Goal: Contribute content: Add original content to the website for others to see

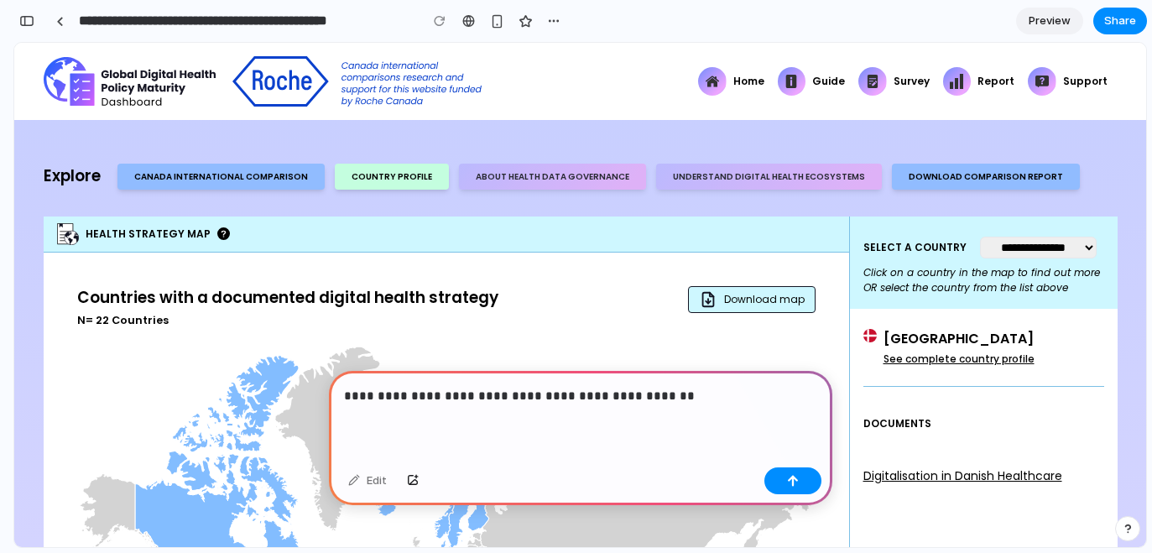
click at [562, 388] on p "**********" at bounding box center [577, 396] width 467 height 20
click at [657, 386] on p "**********" at bounding box center [577, 396] width 467 height 20
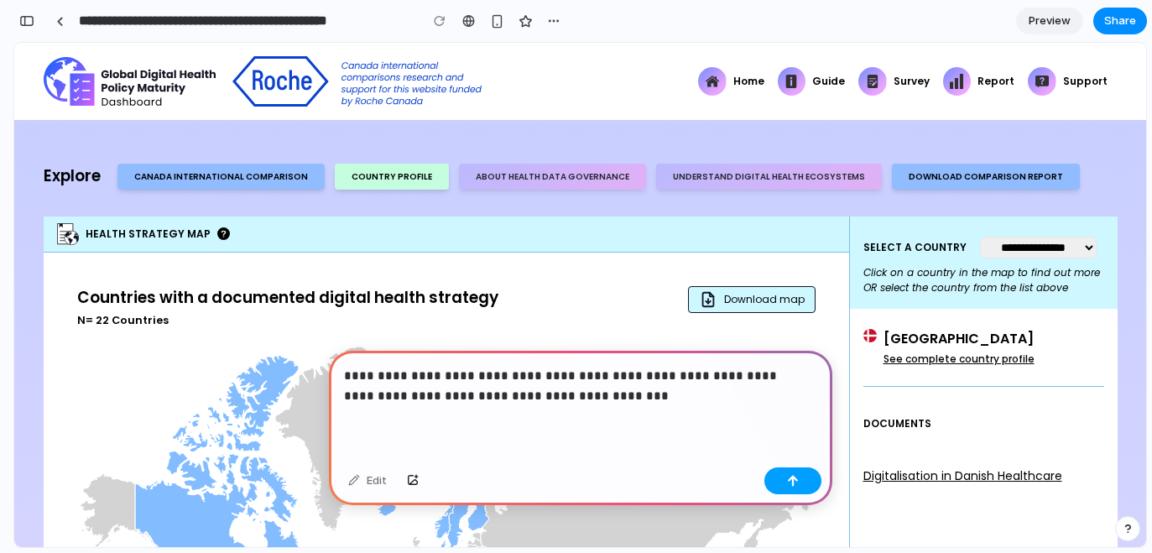
click at [797, 473] on button "button" at bounding box center [793, 481] width 57 height 27
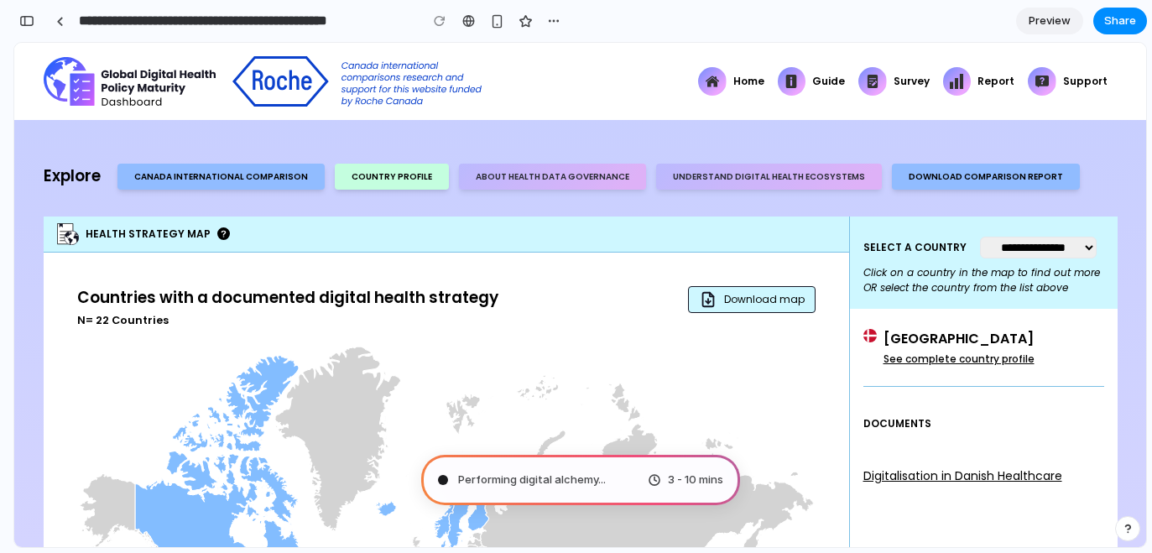
type input "**********"
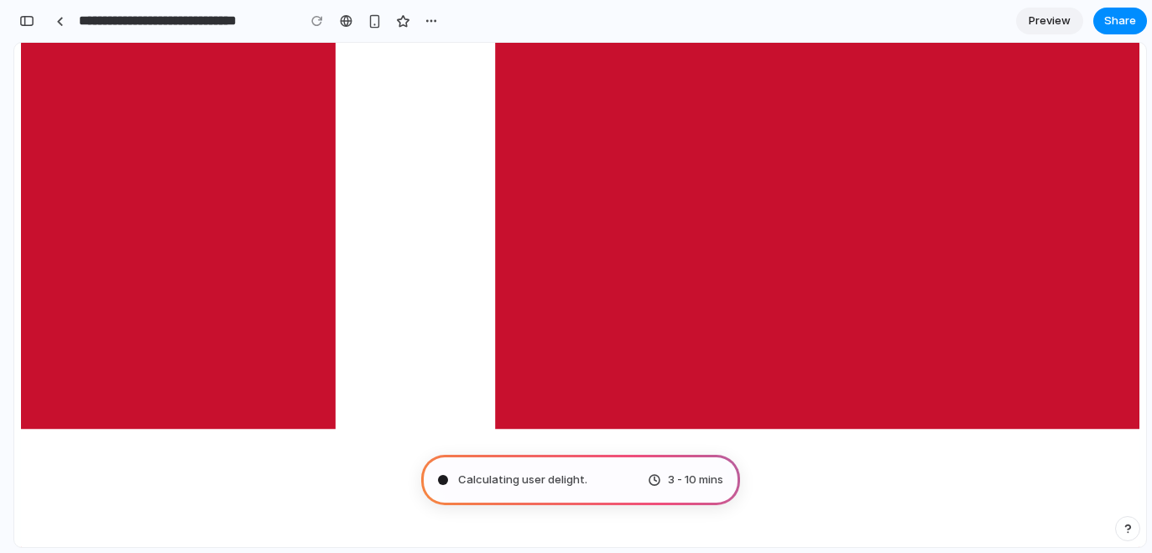
scroll to position [1439, 0]
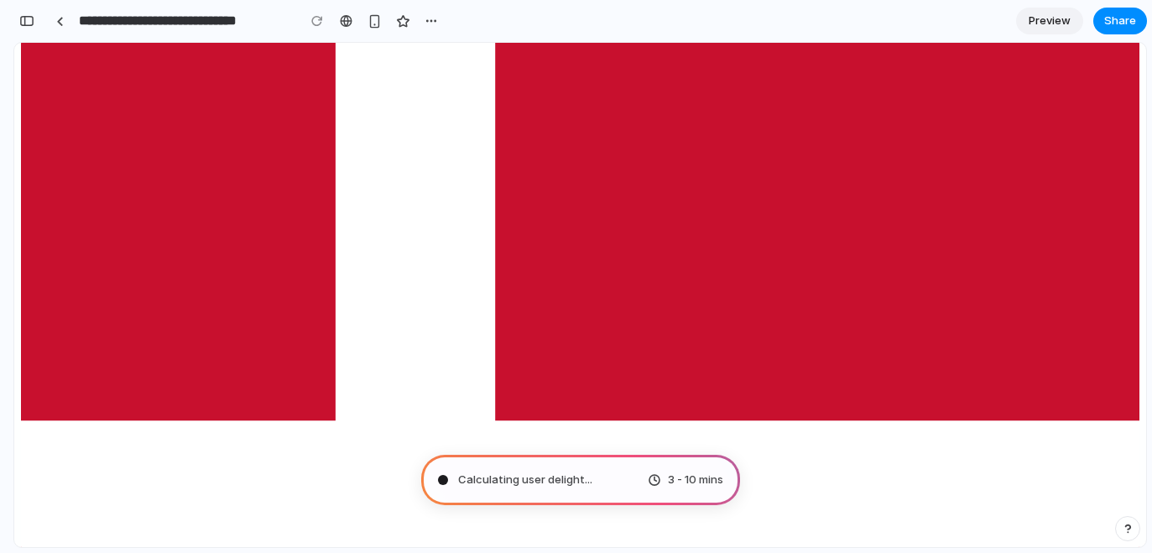
click at [663, 478] on div "3 - 10 mins" at bounding box center [686, 480] width 76 height 17
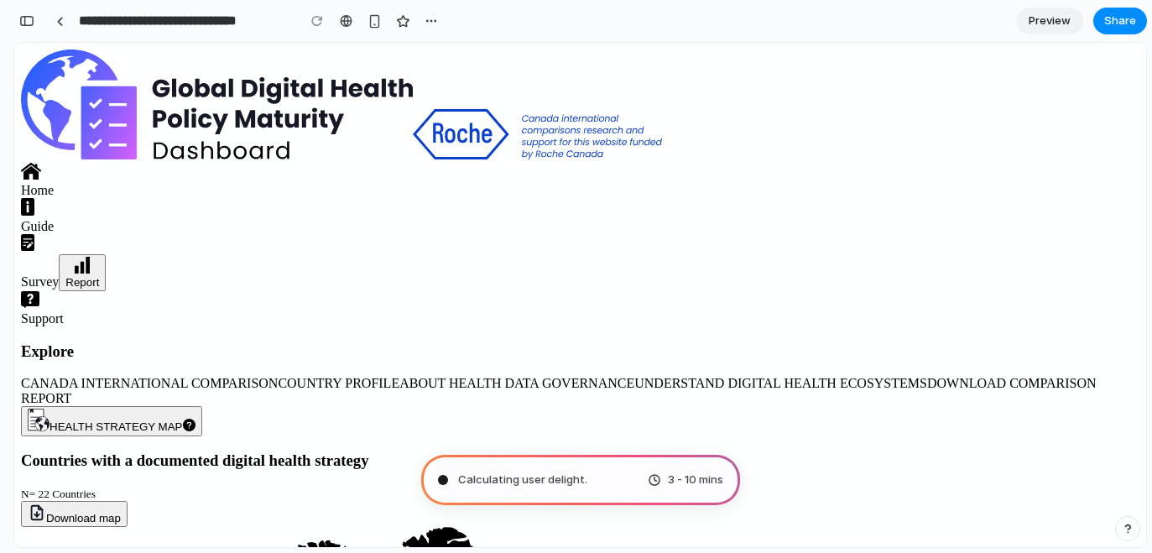
scroll to position [0, 0]
click at [1131, 526] on div "button" at bounding box center [1128, 529] width 12 height 12
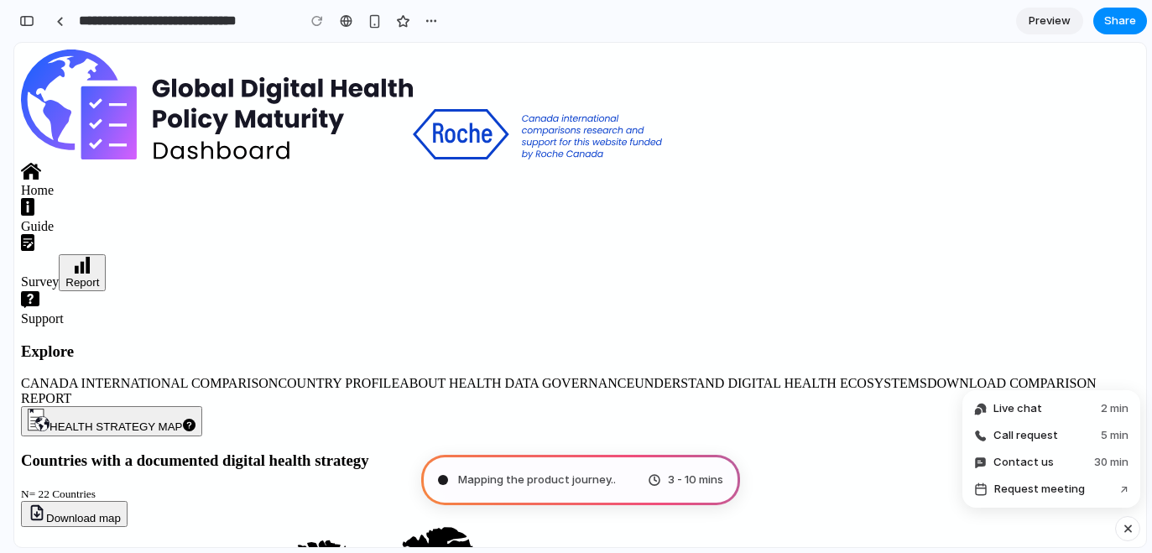
scroll to position [768, 0]
click at [1129, 530] on div "button" at bounding box center [1128, 529] width 14 height 20
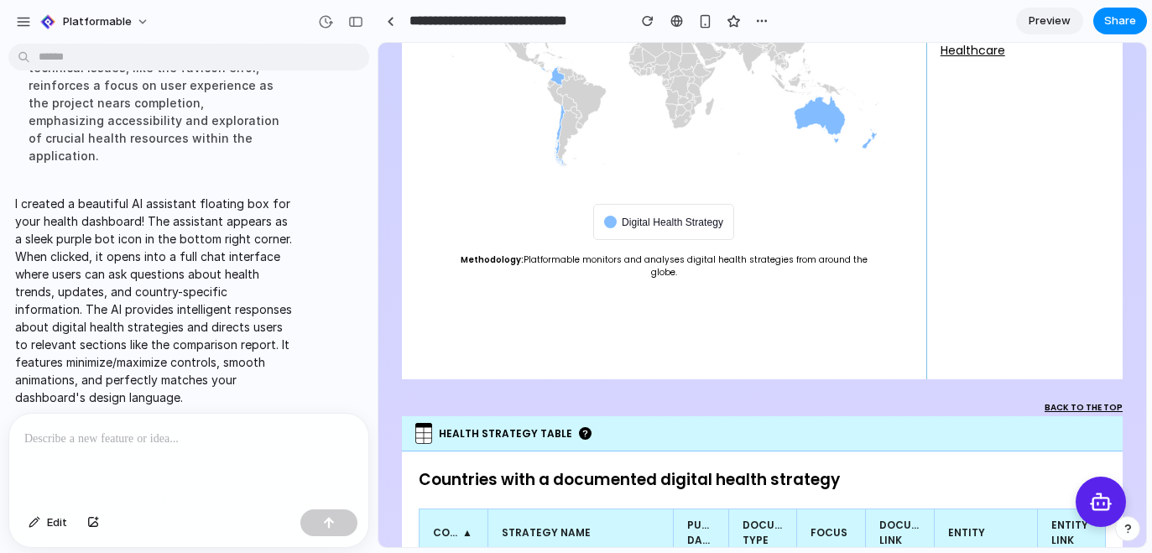
scroll to position [520, 0]
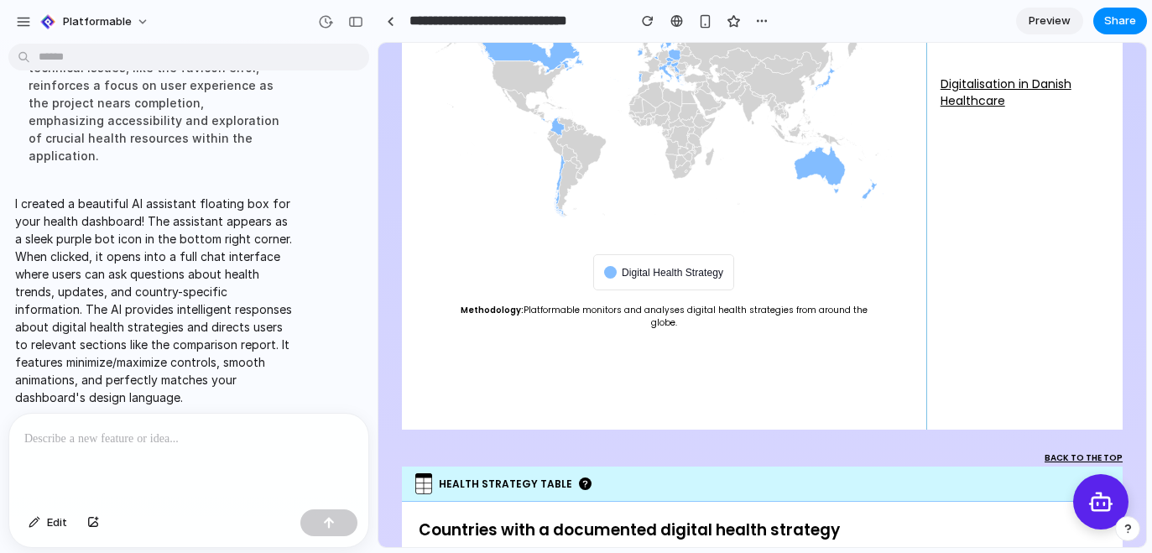
click at [1093, 504] on icon at bounding box center [1102, 502] width 26 height 26
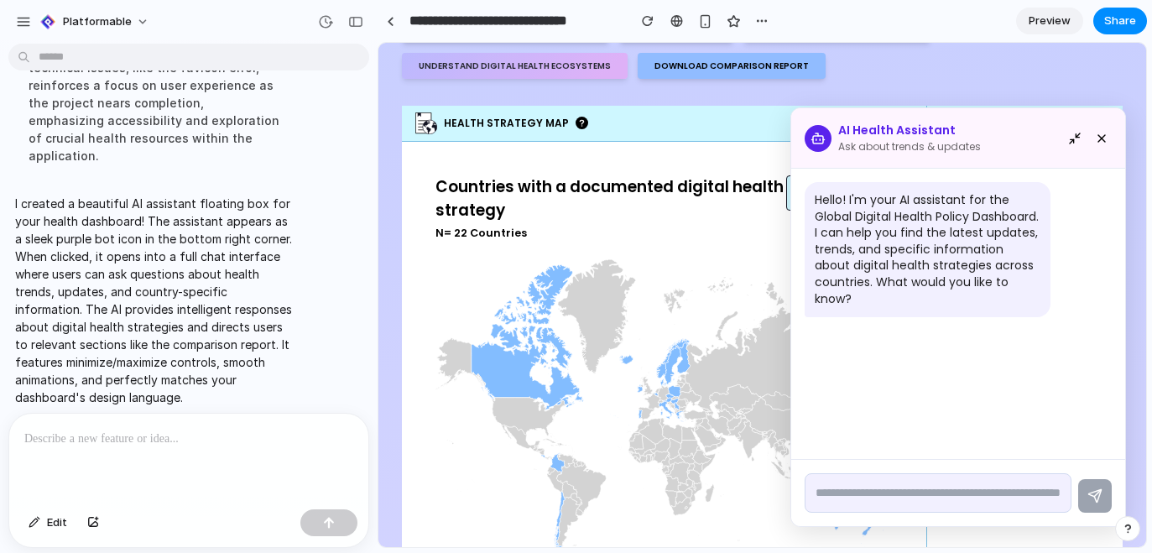
scroll to position [258, 0]
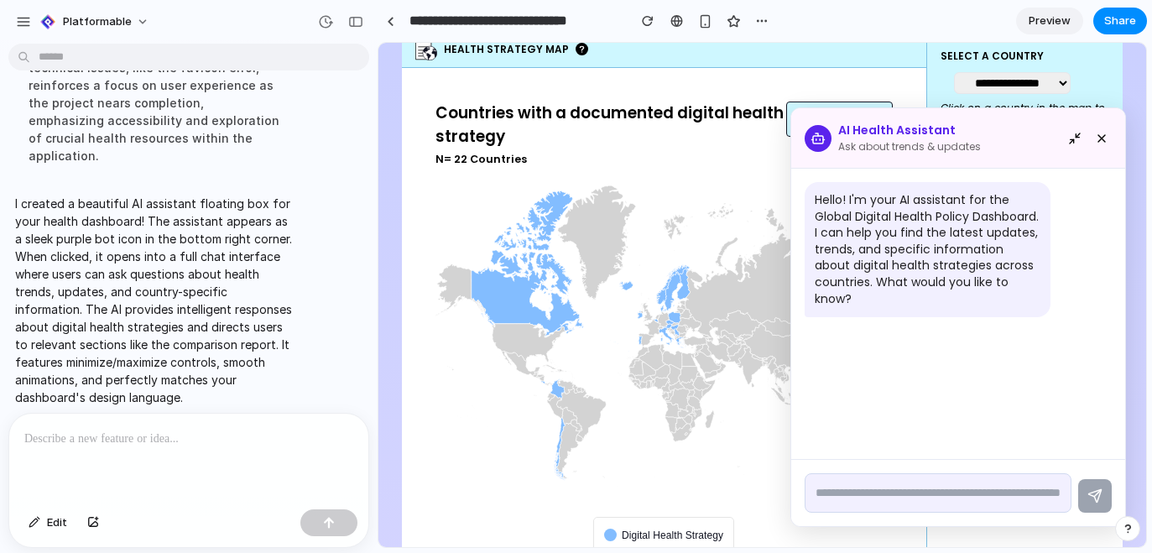
click at [883, 491] on textarea at bounding box center [938, 492] width 267 height 39
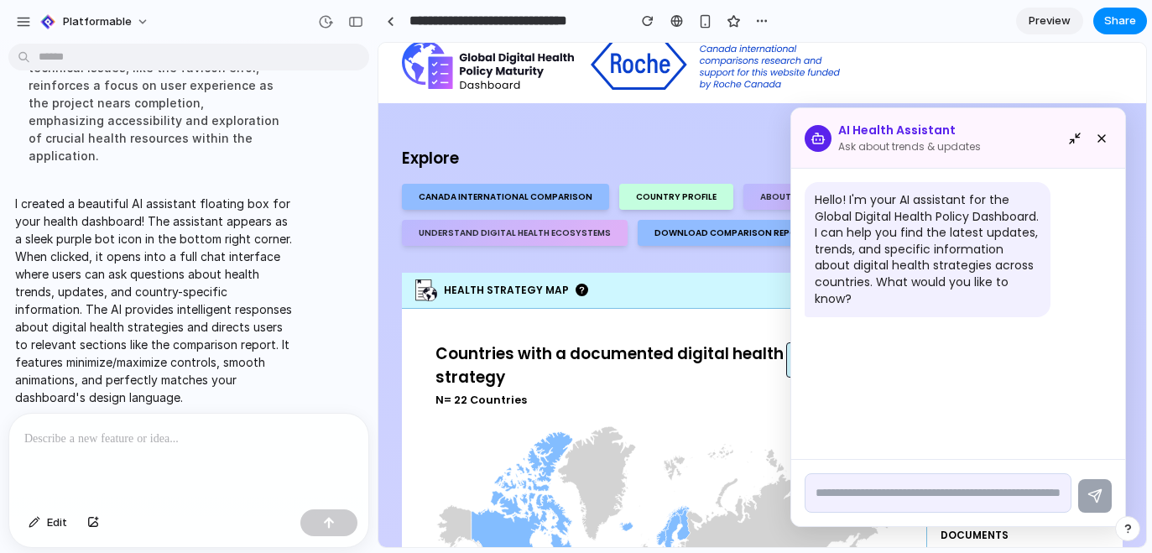
scroll to position [21, 0]
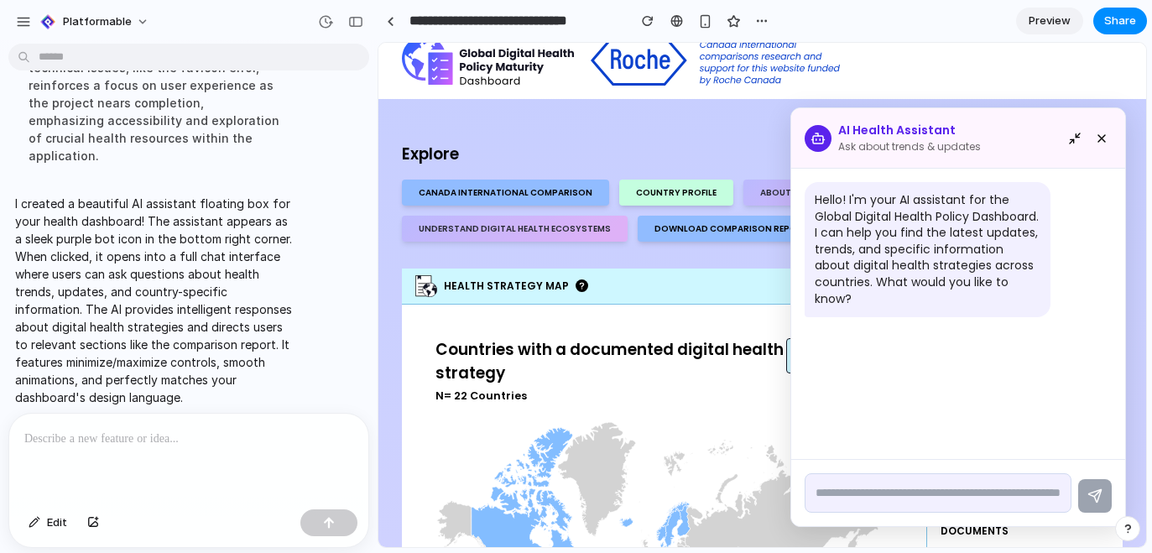
click at [1058, 18] on span "Preview" at bounding box center [1050, 21] width 42 height 17
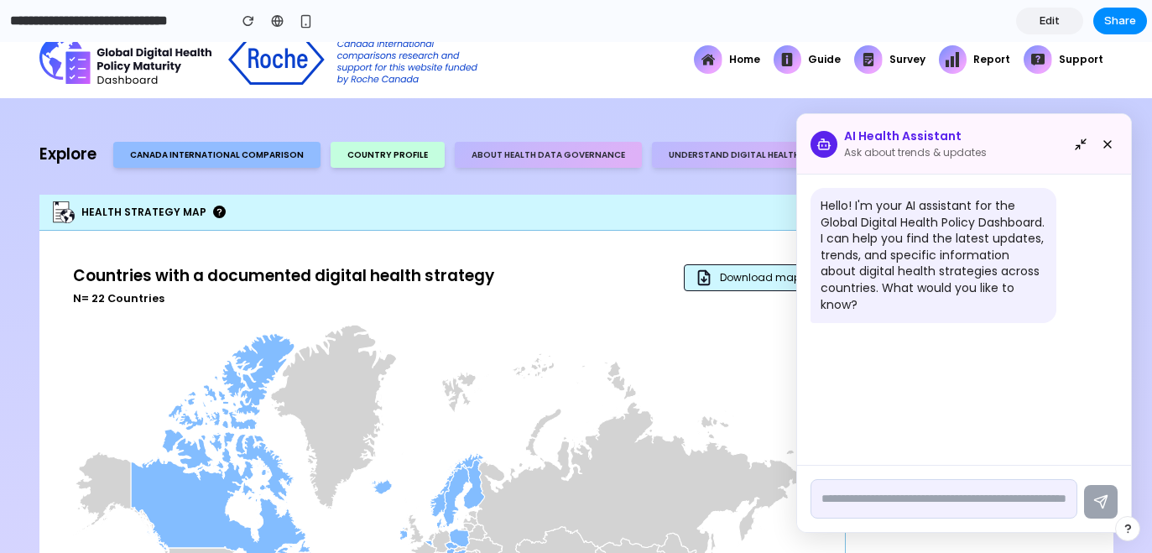
click at [1099, 136] on button at bounding box center [1108, 144] width 20 height 20
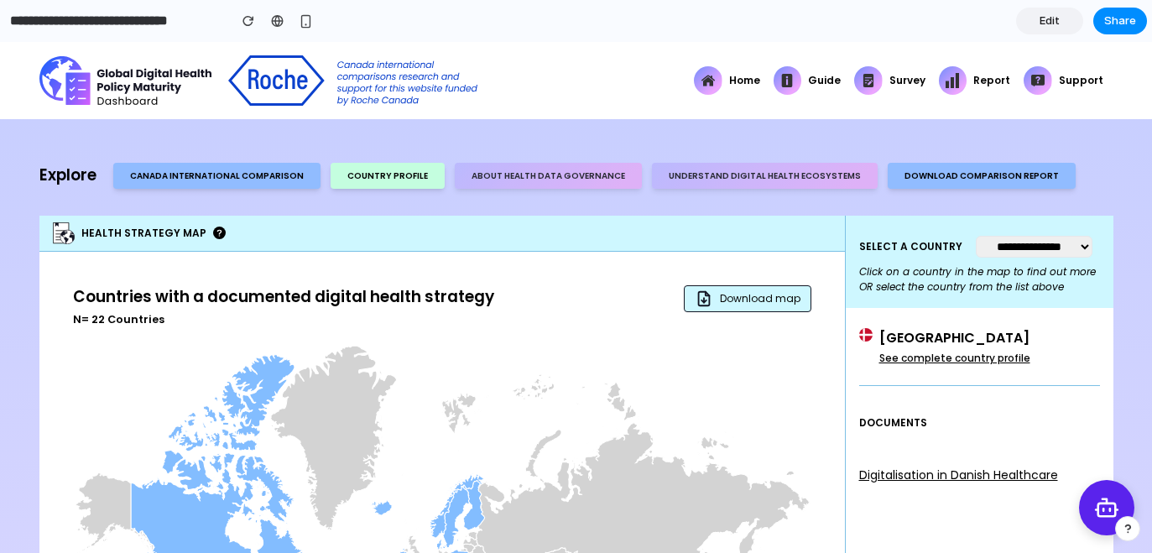
click at [1095, 508] on icon at bounding box center [1108, 508] width 26 height 26
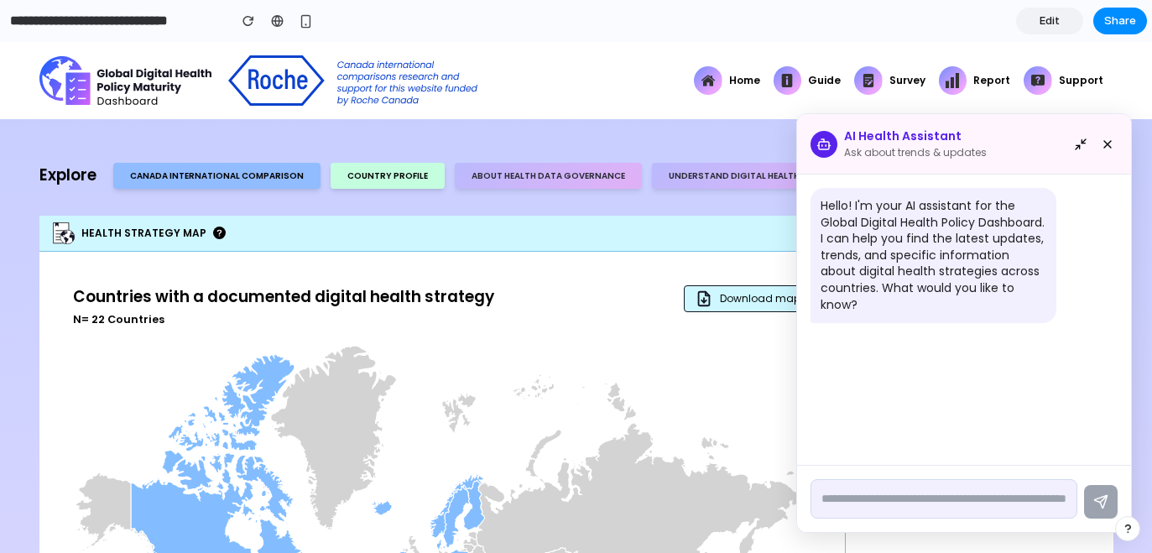
click at [880, 497] on textarea at bounding box center [944, 498] width 267 height 39
type textarea "**********"
click at [1097, 508] on button at bounding box center [1101, 502] width 34 height 34
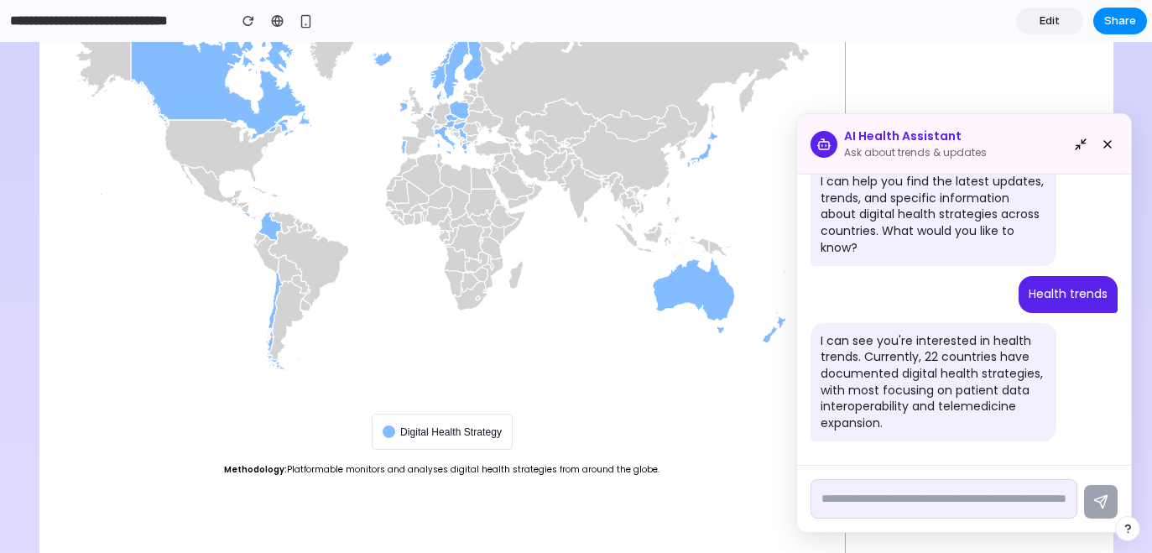
scroll to position [498, 0]
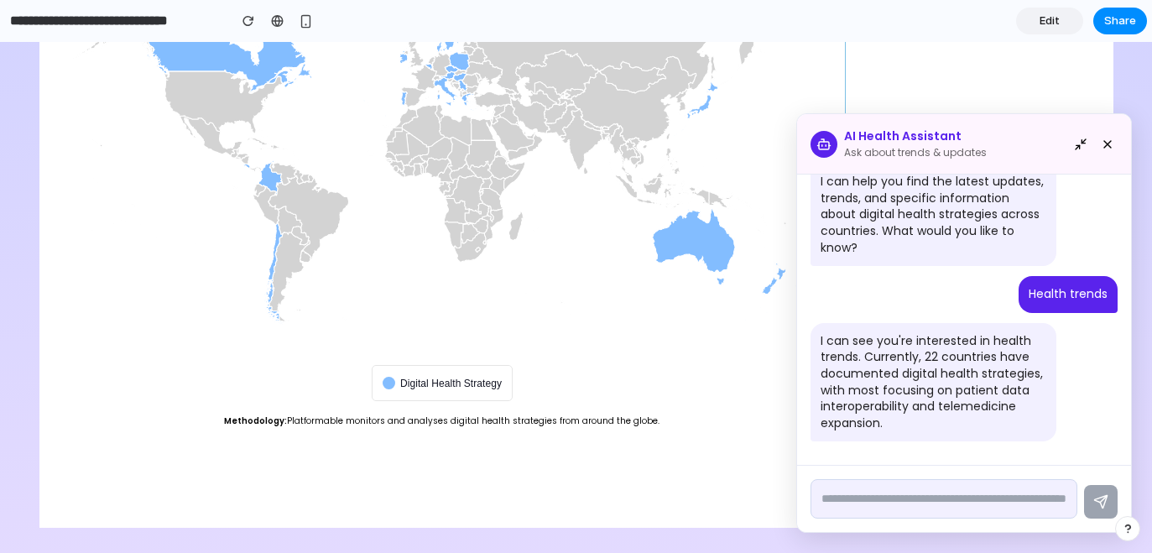
click at [1101, 138] on icon at bounding box center [1107, 144] width 13 height 13
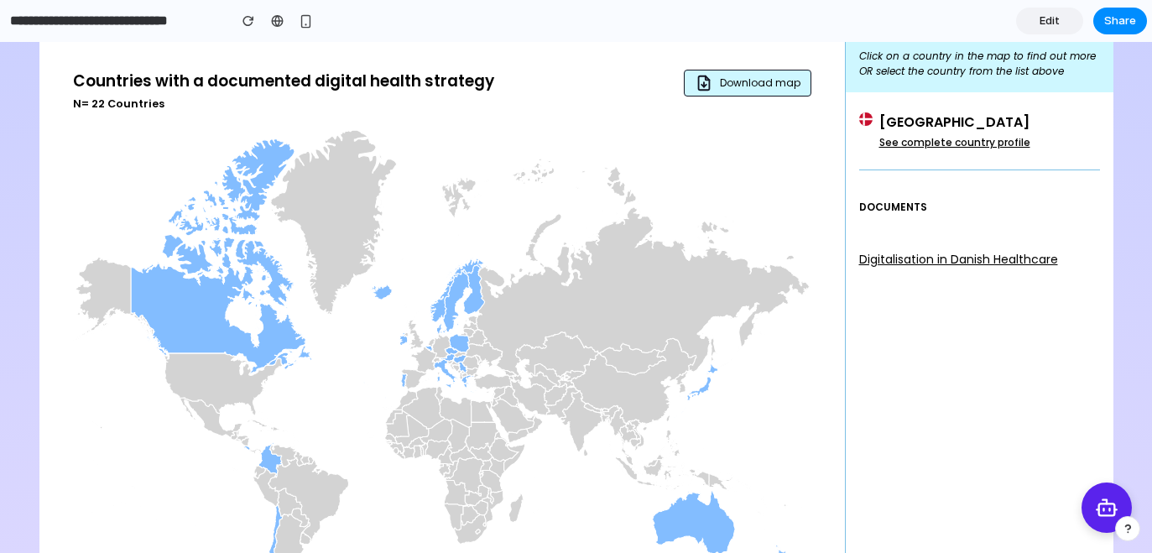
scroll to position [0, 0]
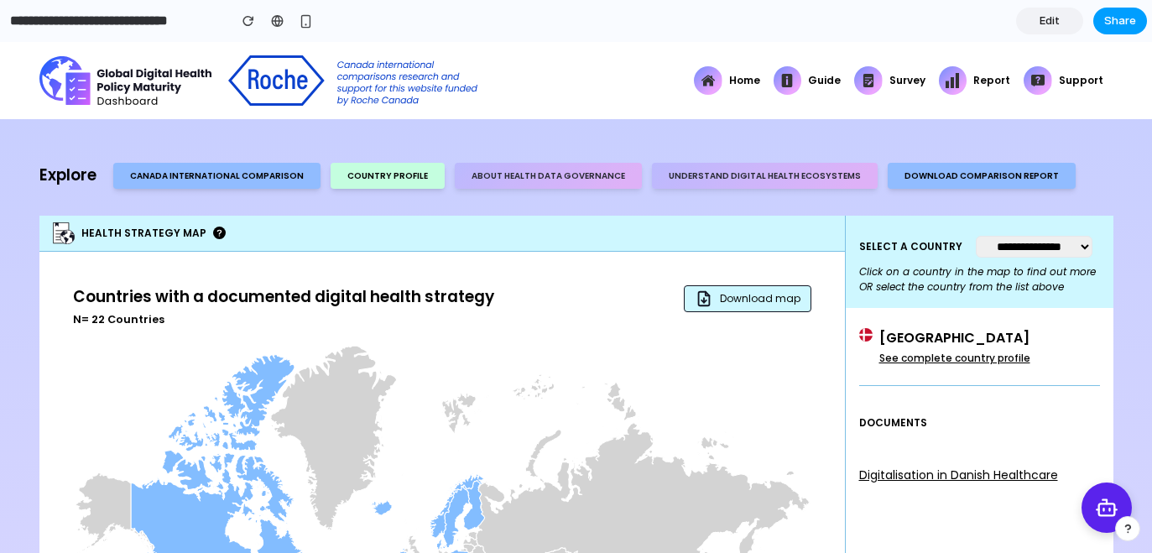
click at [1122, 26] on span "Share" at bounding box center [1121, 21] width 32 height 17
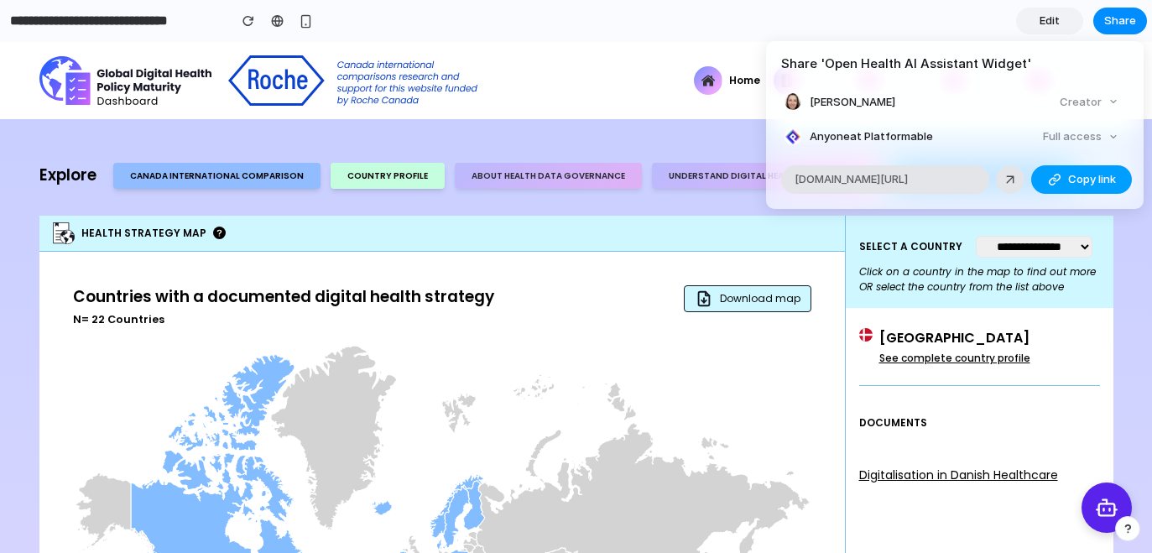
click at [1085, 181] on span "Copy link" at bounding box center [1092, 179] width 48 height 17
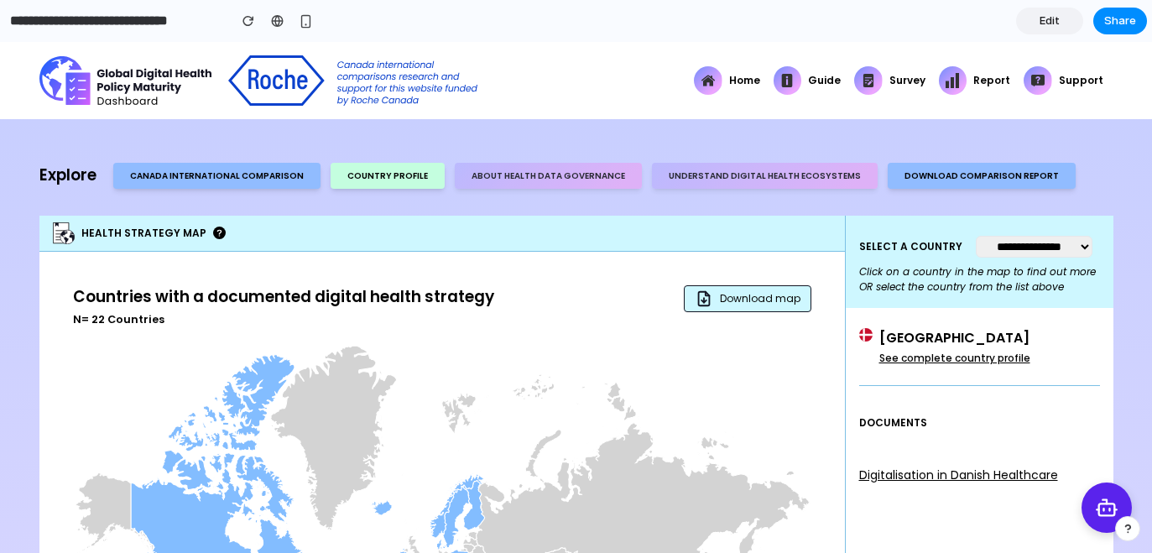
click at [529, 206] on div "Share ' Open Health AI Assistant Widget ' Rebeca Vittorazo Creator Anyone at Pl…" at bounding box center [576, 276] width 1152 height 553
click at [1054, 22] on span "Edit" at bounding box center [1050, 21] width 20 height 17
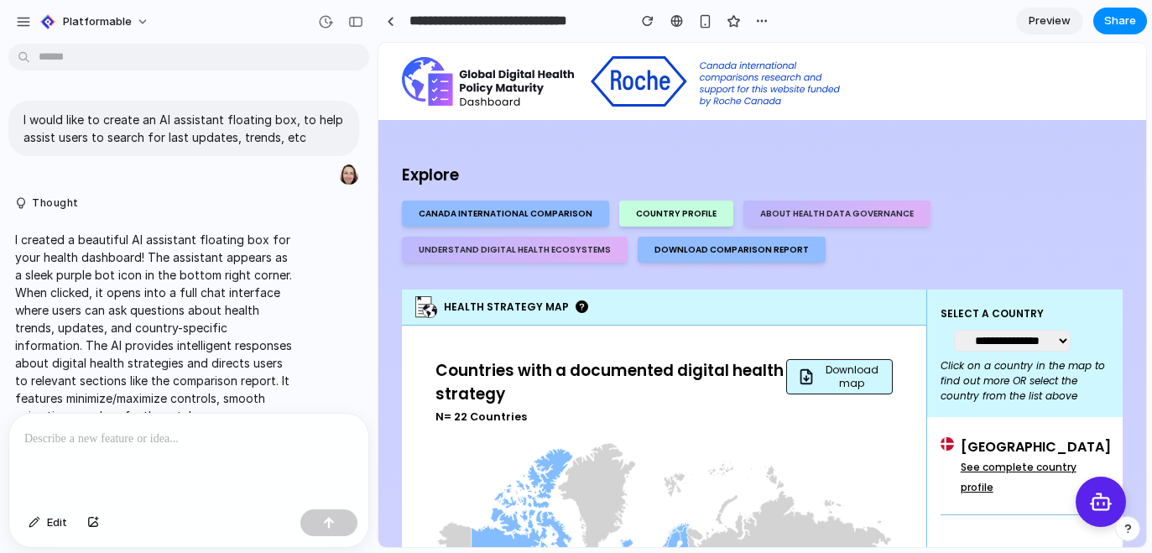
scroll to position [54, 0]
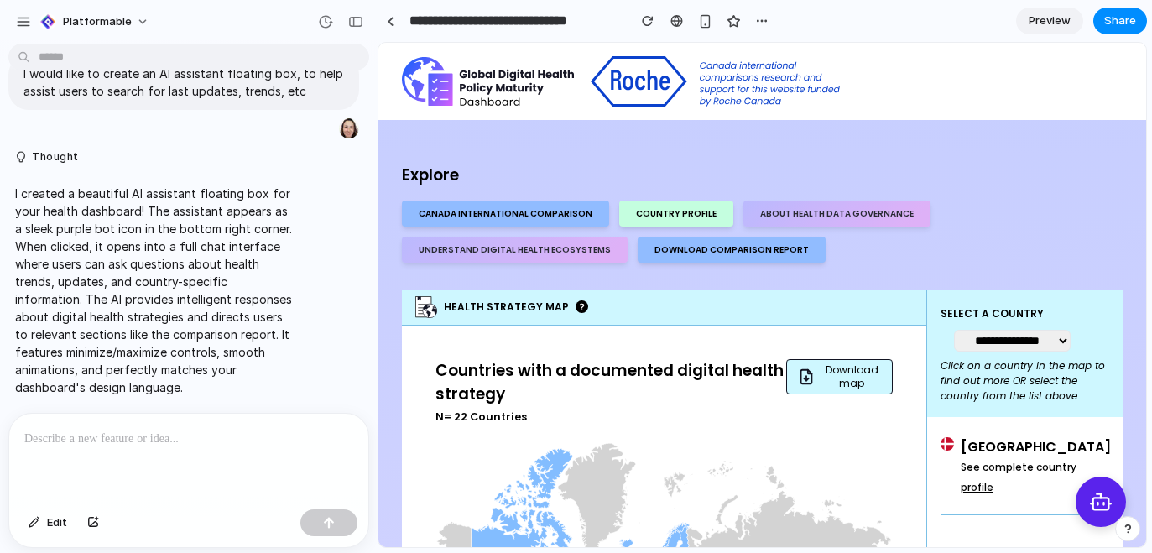
click at [135, 192] on p "I created a beautiful AI assistant floating box for your health dashboard! The …" at bounding box center [155, 291] width 280 height 212
click at [133, 81] on p "I would like to create an AI assistant floating box, to help assist users to se…" at bounding box center [184, 82] width 321 height 35
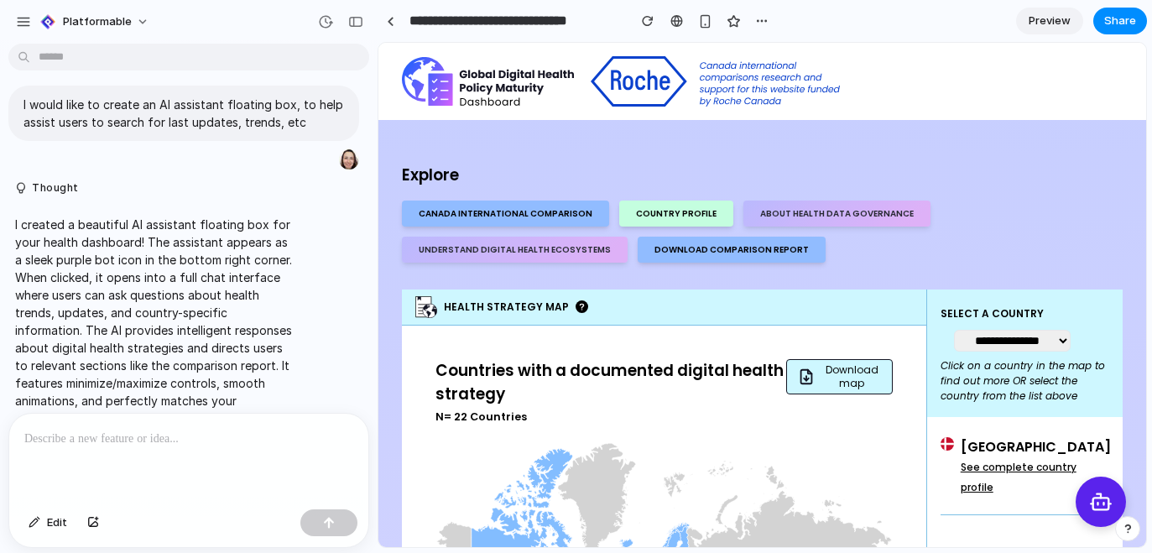
scroll to position [0, 0]
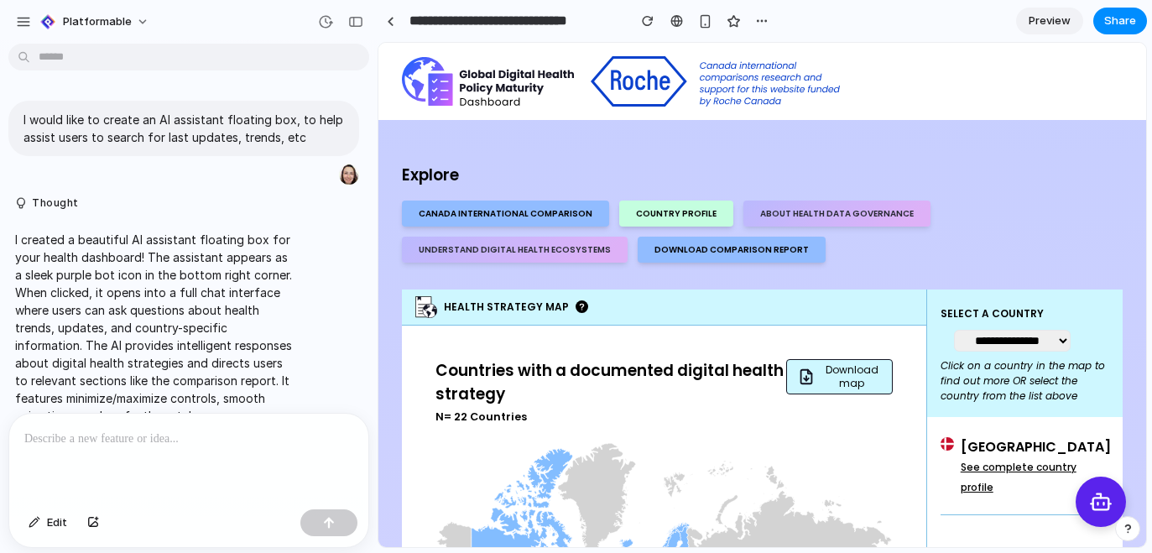
click at [106, 437] on p at bounding box center [188, 439] width 329 height 20
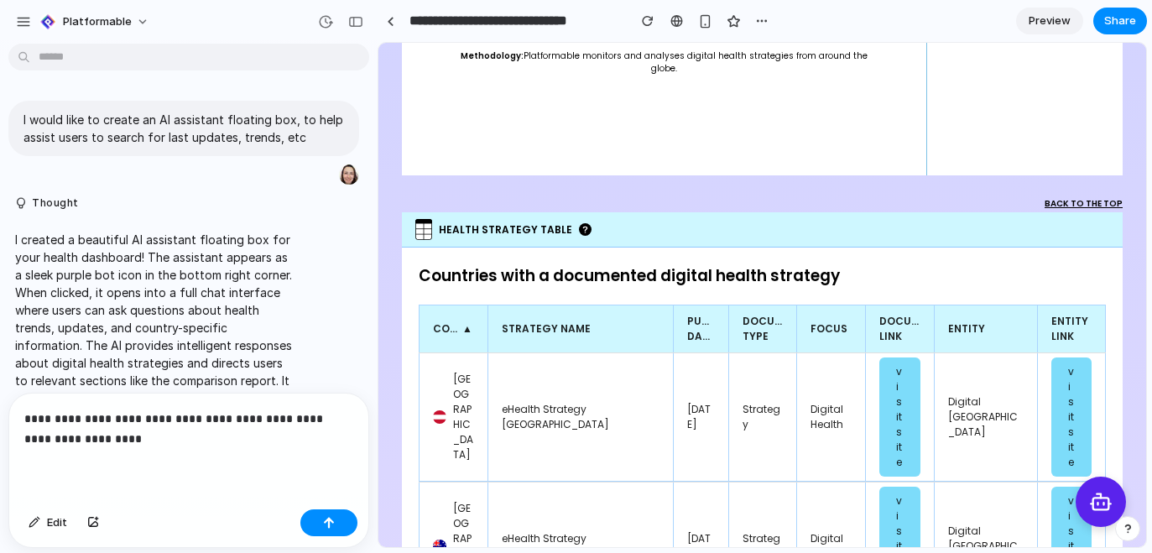
scroll to position [786, 0]
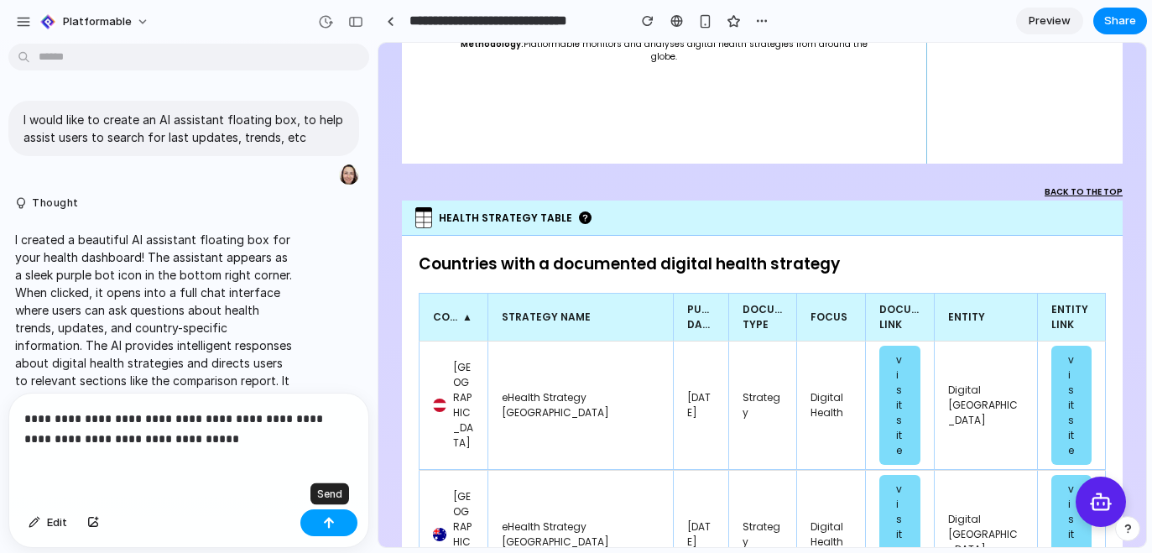
click at [326, 530] on button "button" at bounding box center [328, 522] width 57 height 27
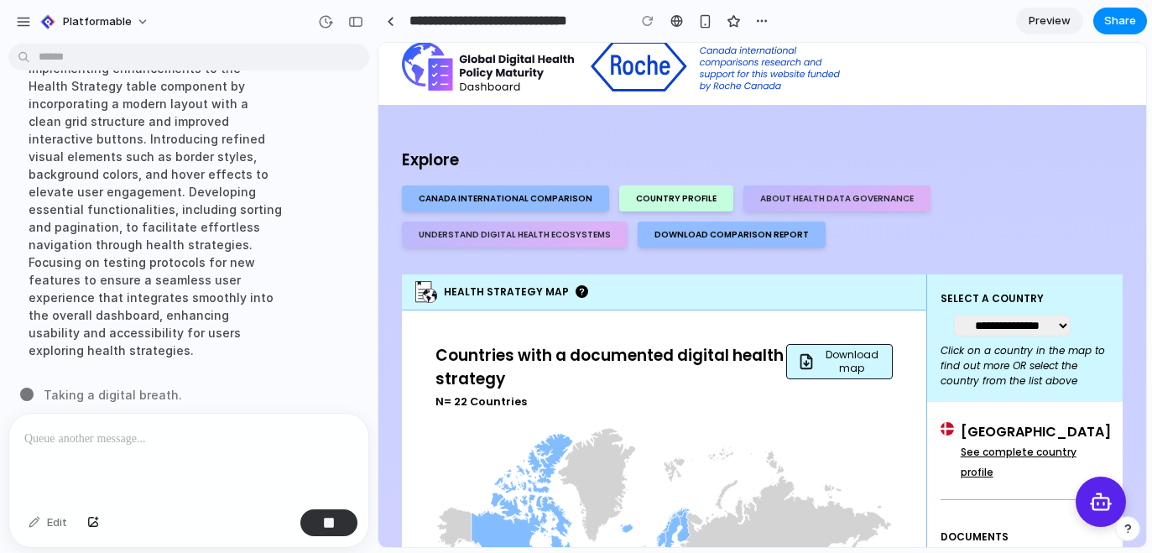
scroll to position [0, 0]
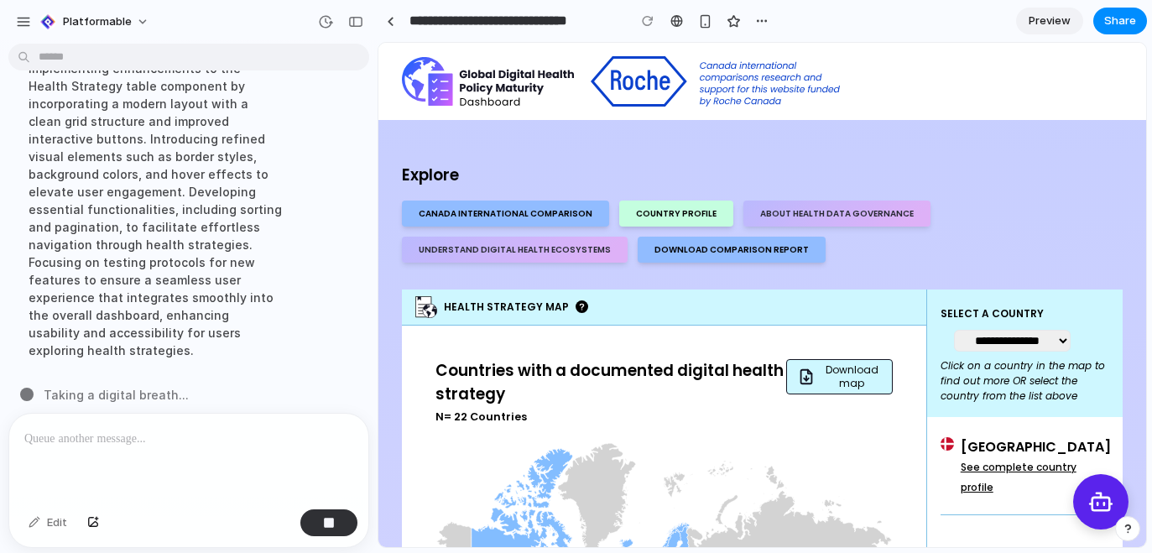
click at [1105, 503] on icon at bounding box center [1105, 504] width 0 height 3
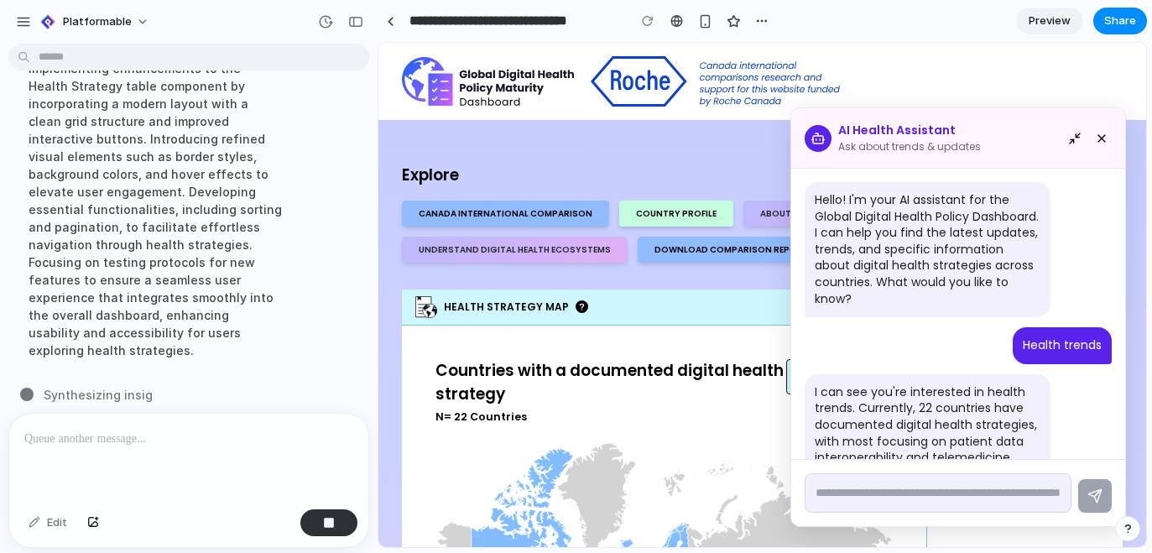
click at [1095, 138] on icon at bounding box center [1101, 138] width 13 height 13
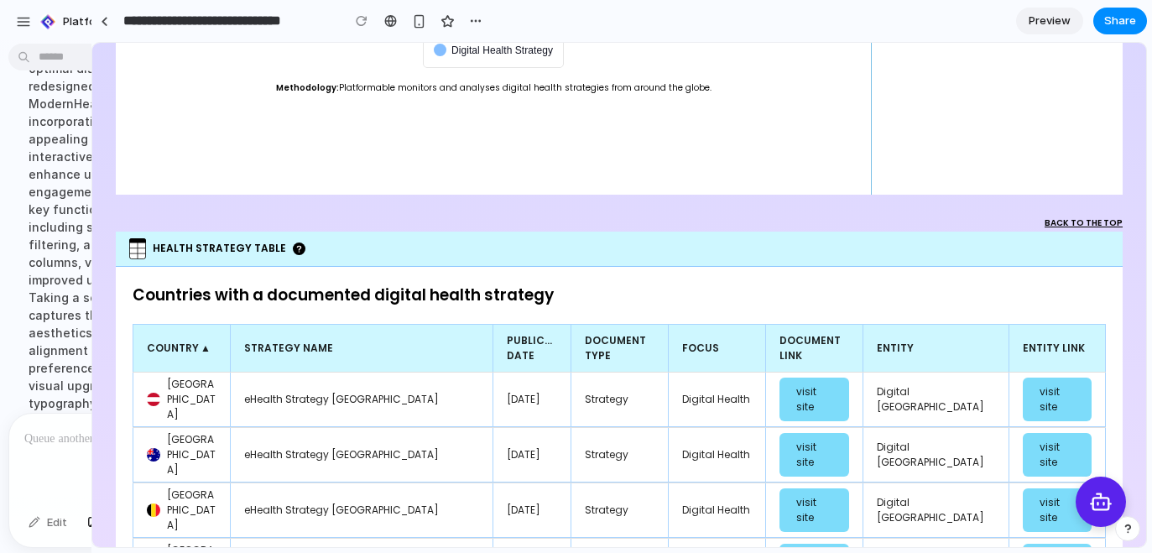
scroll to position [799, 0]
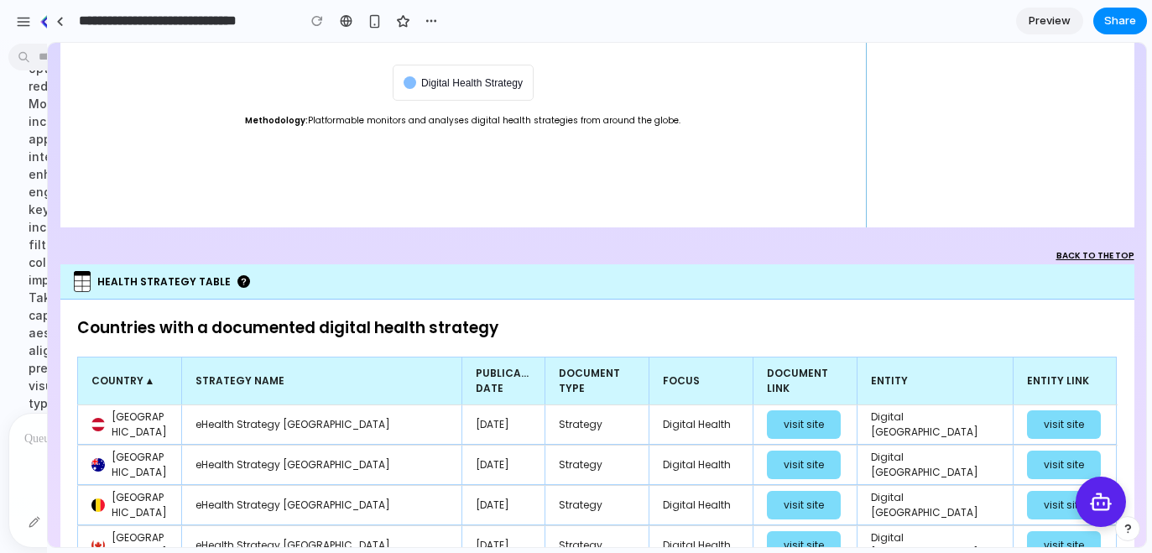
drag, startPoint x: 374, startPoint y: 478, endPoint x: 44, endPoint y: 419, distance: 335.2
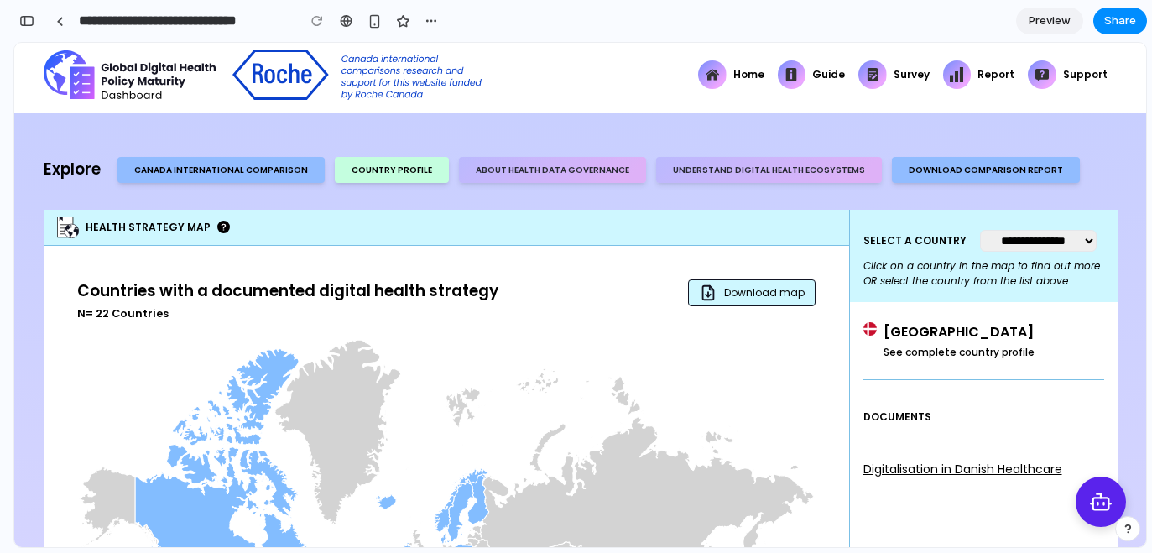
scroll to position [0, 0]
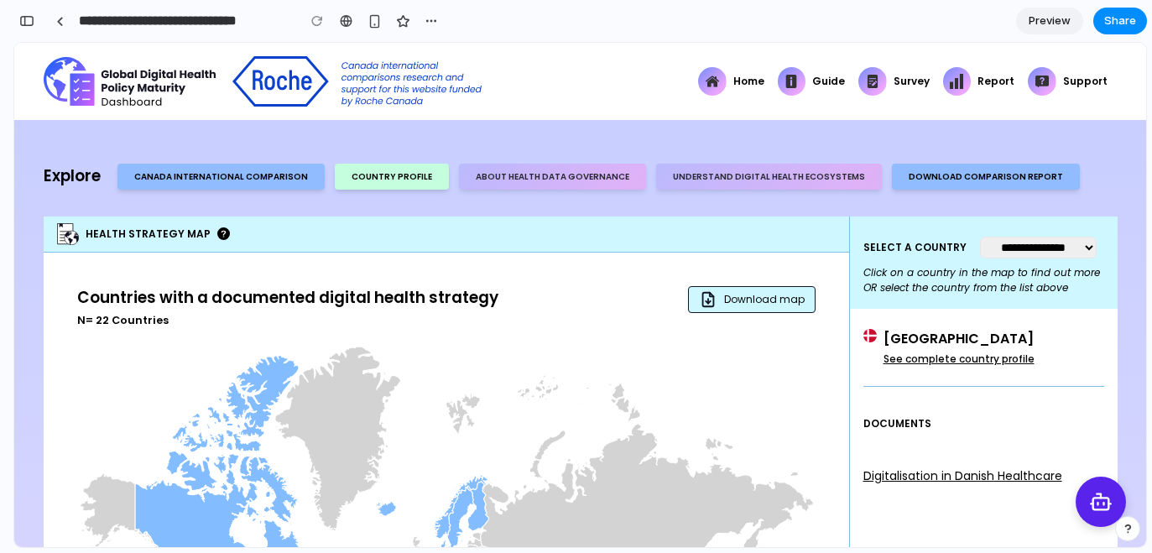
click at [931, 285] on div "**********" at bounding box center [984, 263] width 268 height 92
click at [980, 259] on select "**********" at bounding box center [1038, 248] width 117 height 22
click at [980, 237] on select "**********" at bounding box center [1038, 248] width 117 height 22
click at [980, 259] on select "**********" at bounding box center [1038, 248] width 117 height 22
click at [980, 237] on select "**********" at bounding box center [1038, 248] width 117 height 22
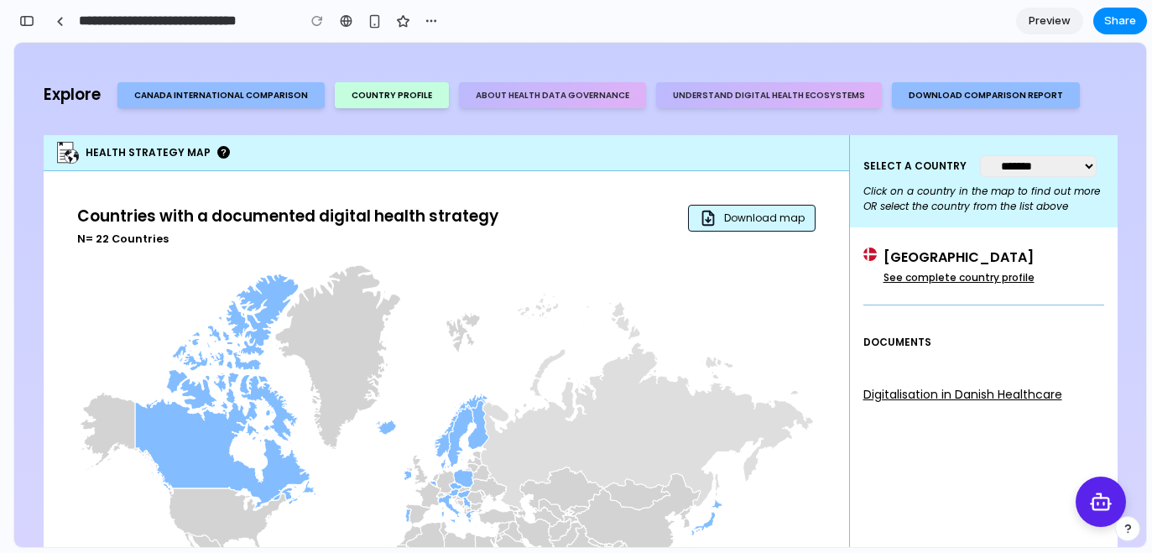
scroll to position [77, 0]
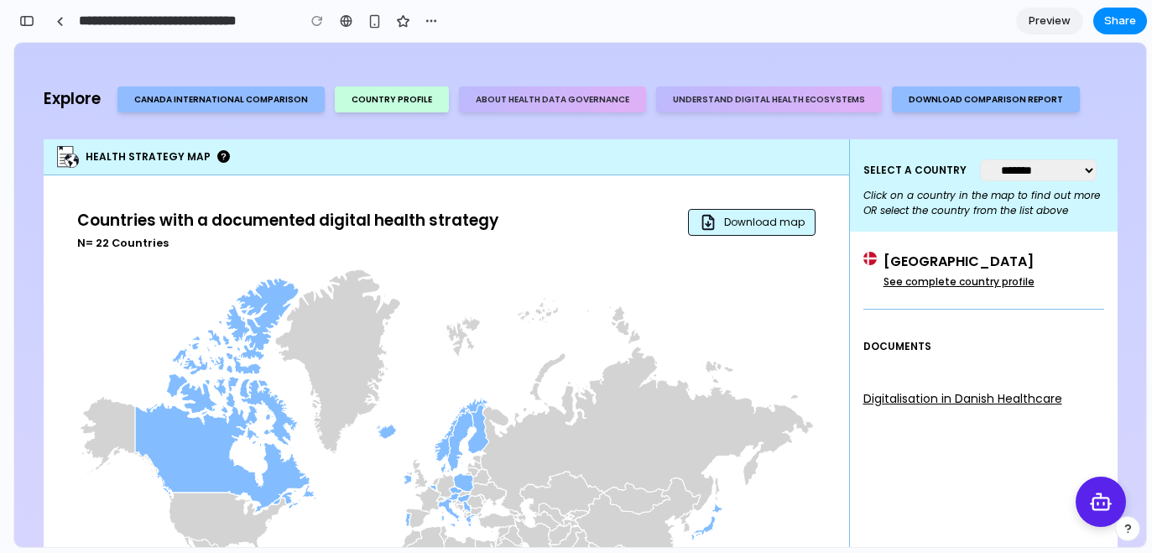
click at [980, 181] on select "**********" at bounding box center [1038, 170] width 117 height 22
select select "*******"
click at [980, 159] on select "**********" at bounding box center [1038, 170] width 117 height 22
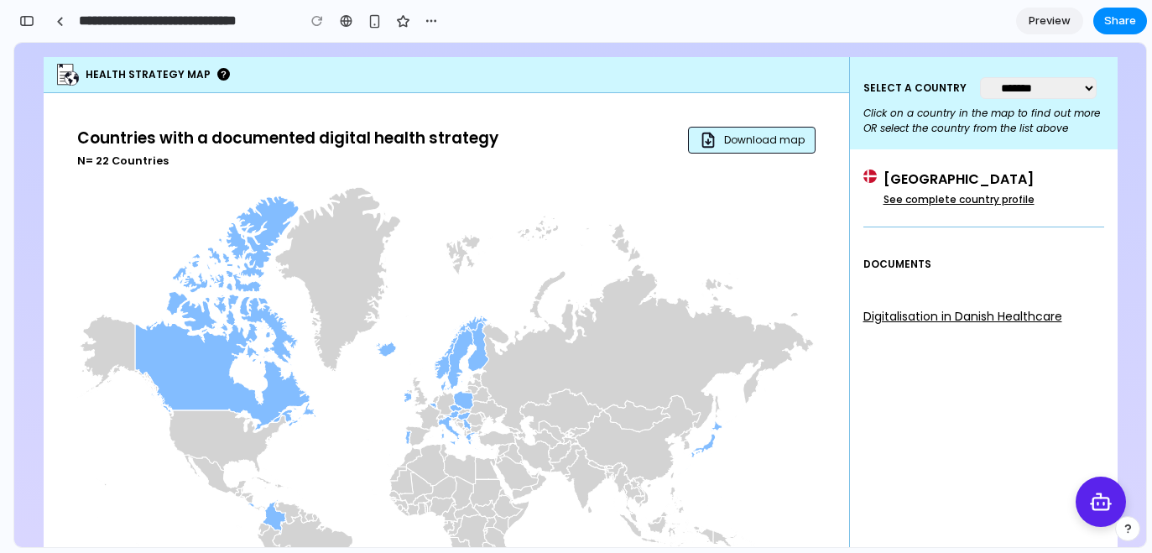
scroll to position [16, 0]
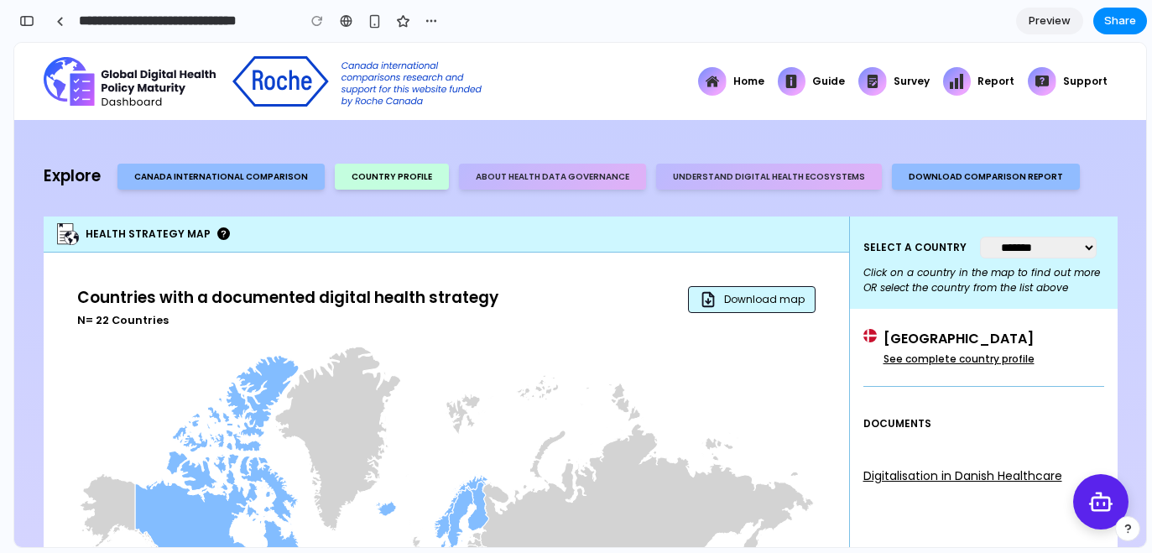
click at [1089, 500] on icon at bounding box center [1102, 502] width 26 height 26
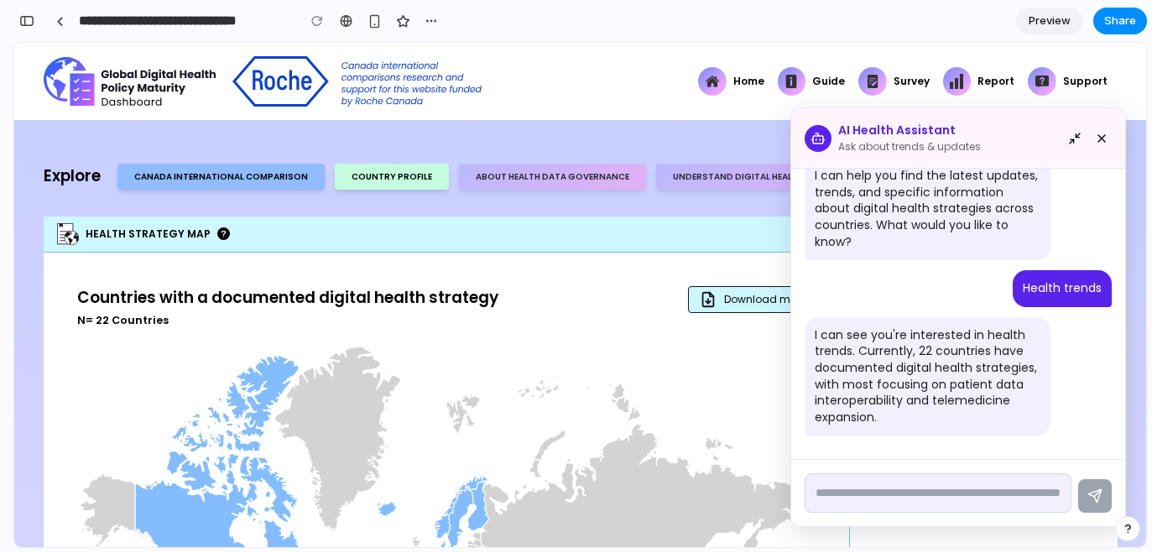
click at [875, 497] on textarea at bounding box center [938, 492] width 267 height 39
type textarea "**********"
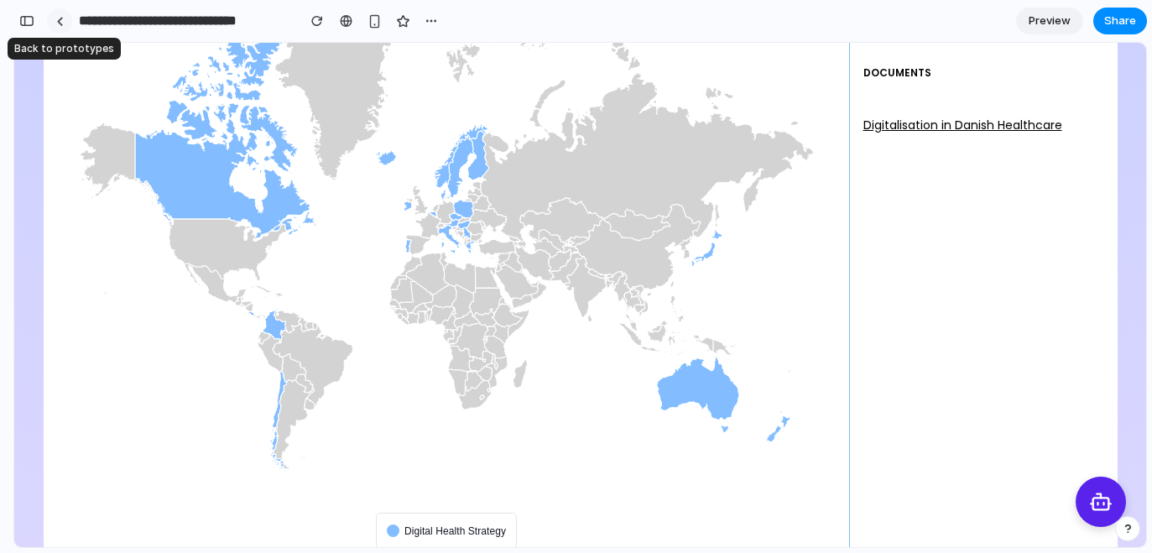
click at [60, 17] on div at bounding box center [60, 21] width 8 height 9
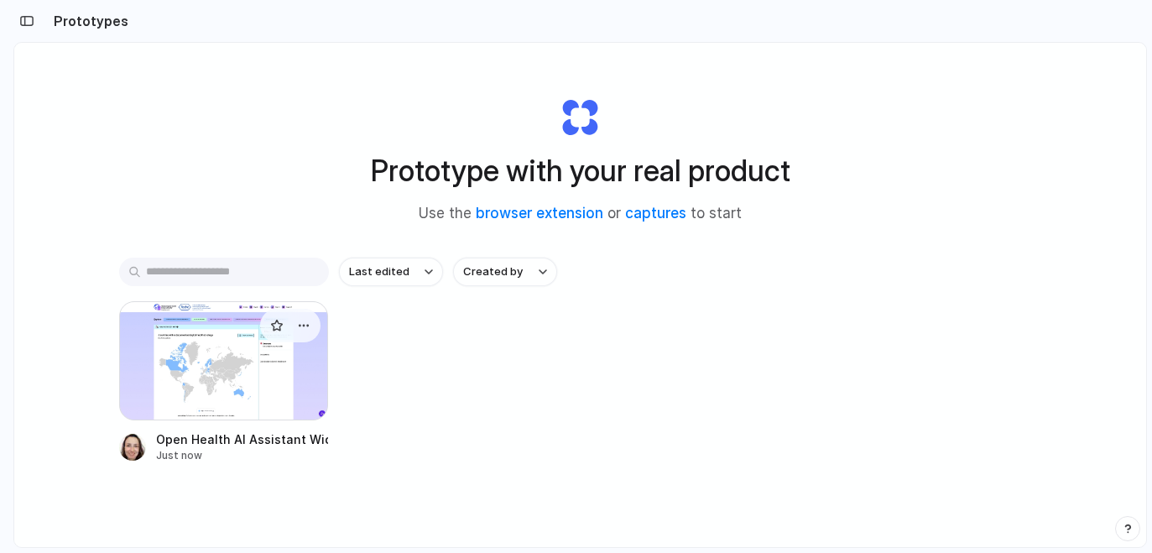
click at [205, 378] on div at bounding box center [224, 360] width 210 height 119
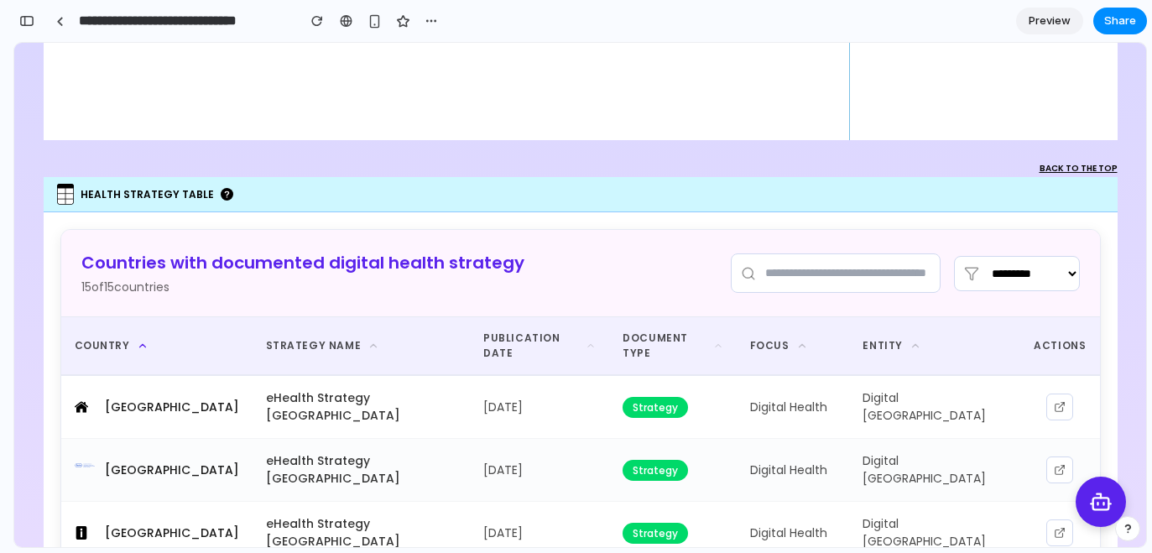
scroll to position [885, 0]
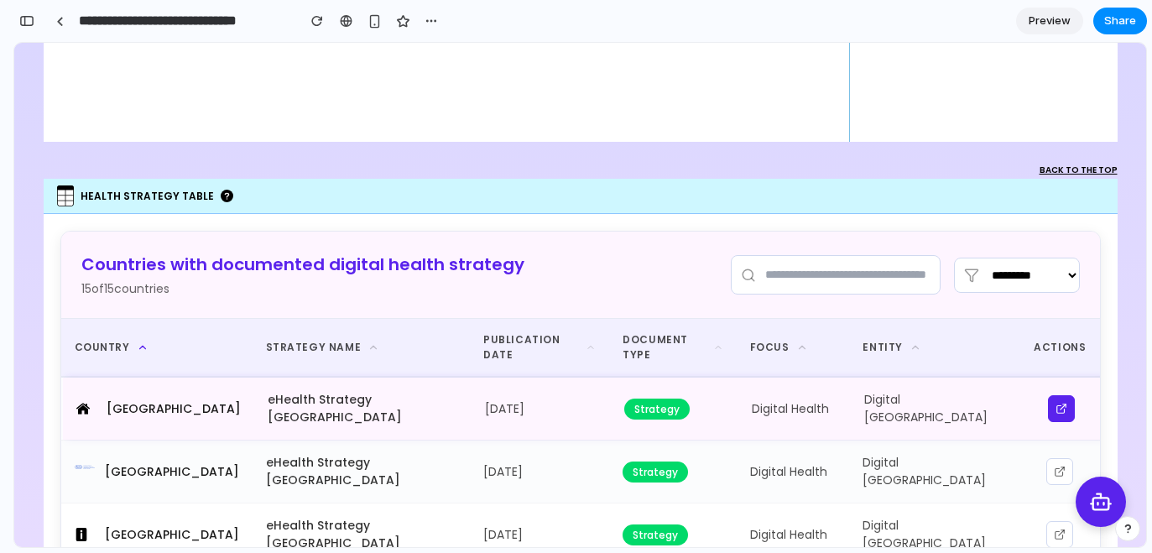
click at [1058, 403] on icon at bounding box center [1062, 409] width 12 height 12
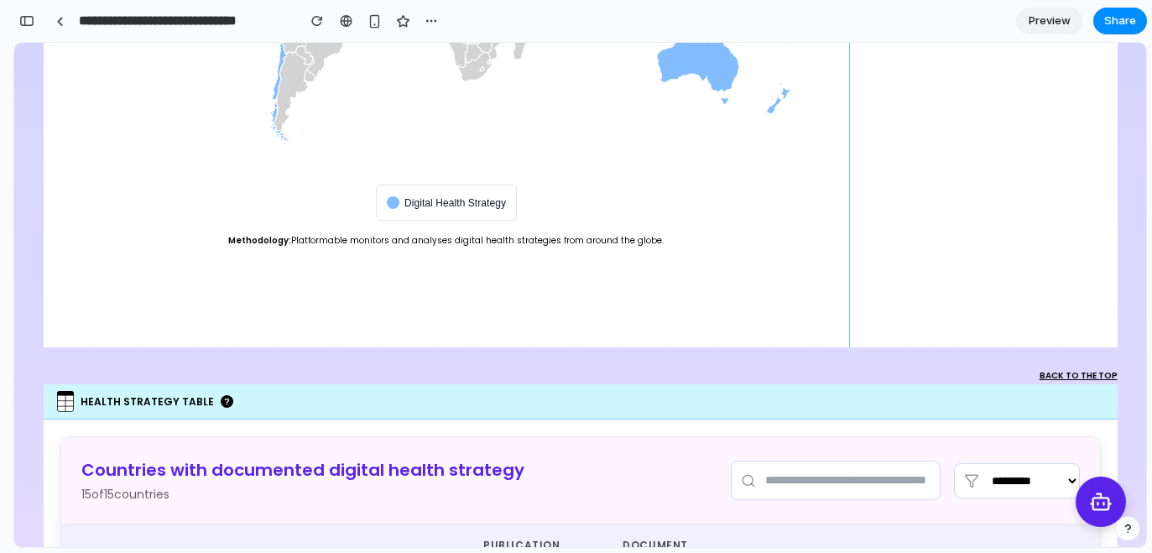
scroll to position [0, 0]
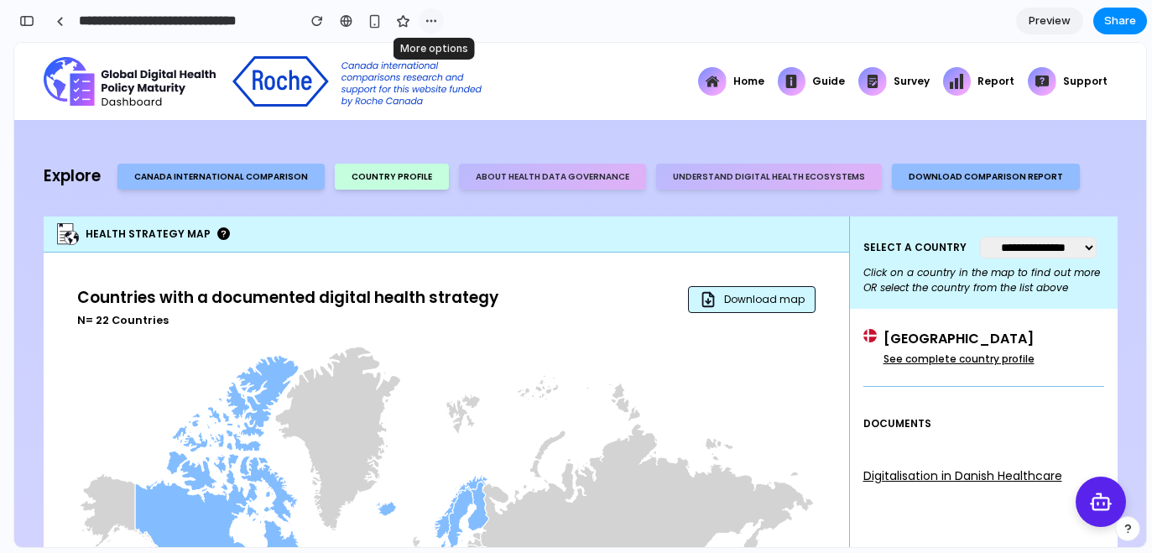
click at [428, 17] on div "button" at bounding box center [431, 20] width 13 height 13
click at [383, 137] on div "Duplicate Delete" at bounding box center [576, 276] width 1152 height 553
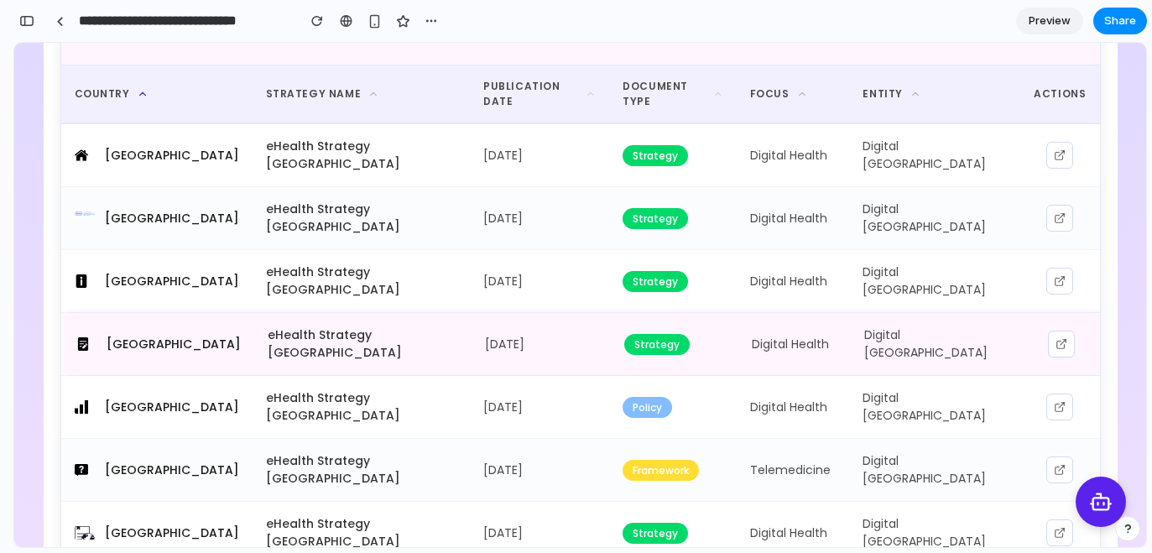
scroll to position [1144, 0]
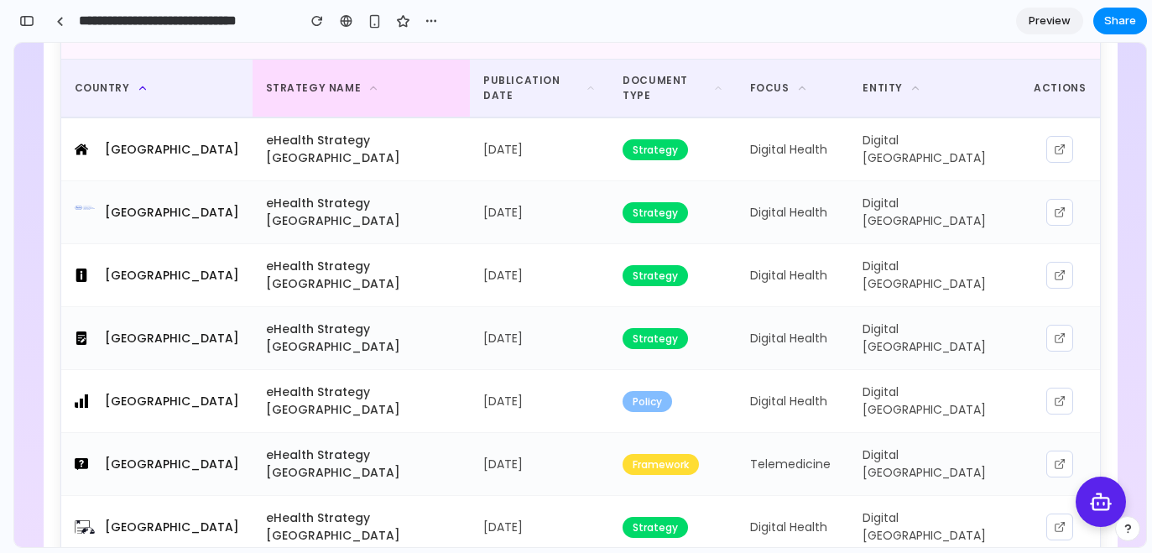
click at [317, 86] on div "STRATEGY NAME" at bounding box center [361, 88] width 191 height 15
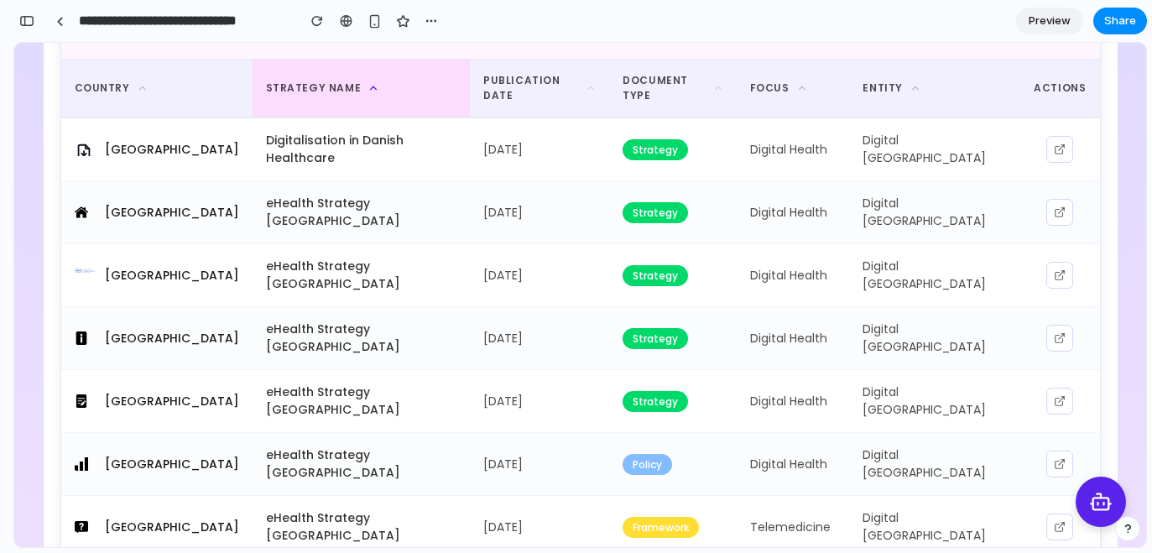
click at [371, 87] on icon at bounding box center [374, 88] width 6 height 3
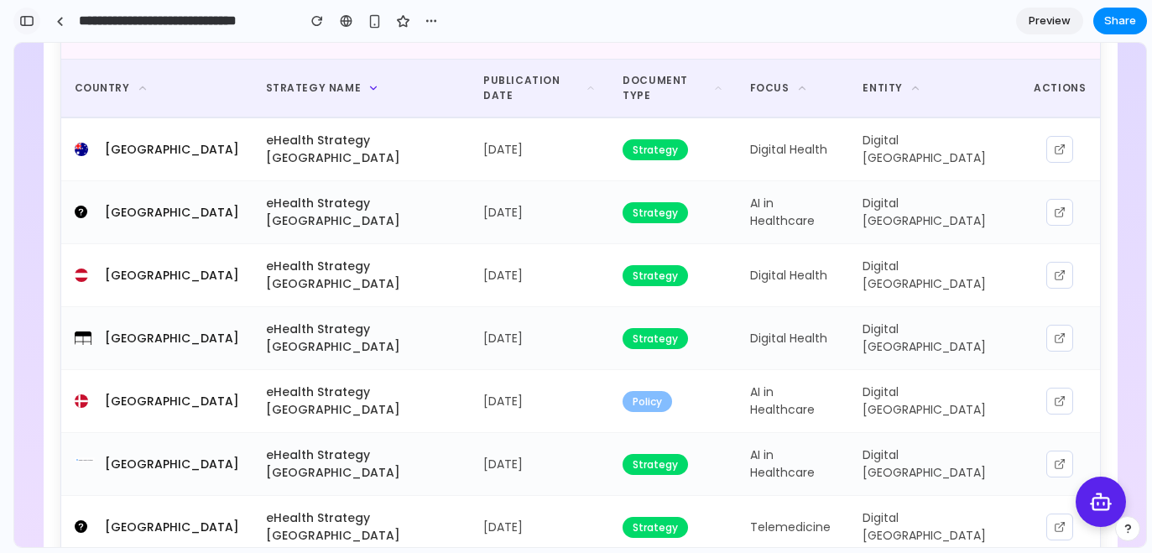
click at [28, 21] on div "button" at bounding box center [26, 21] width 15 height 12
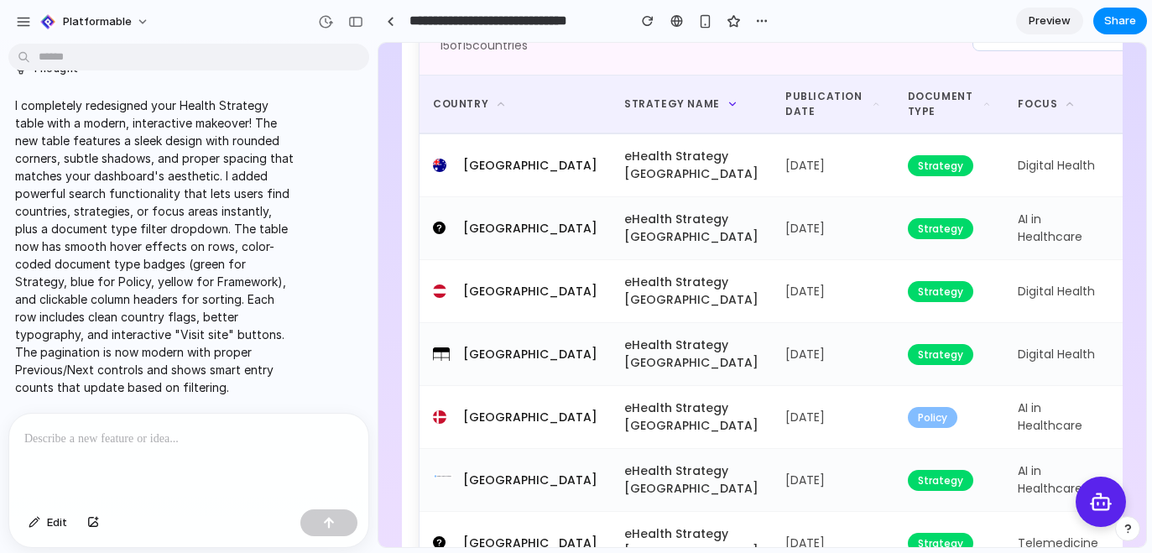
scroll to position [0, 0]
click at [162, 441] on p at bounding box center [188, 439] width 329 height 20
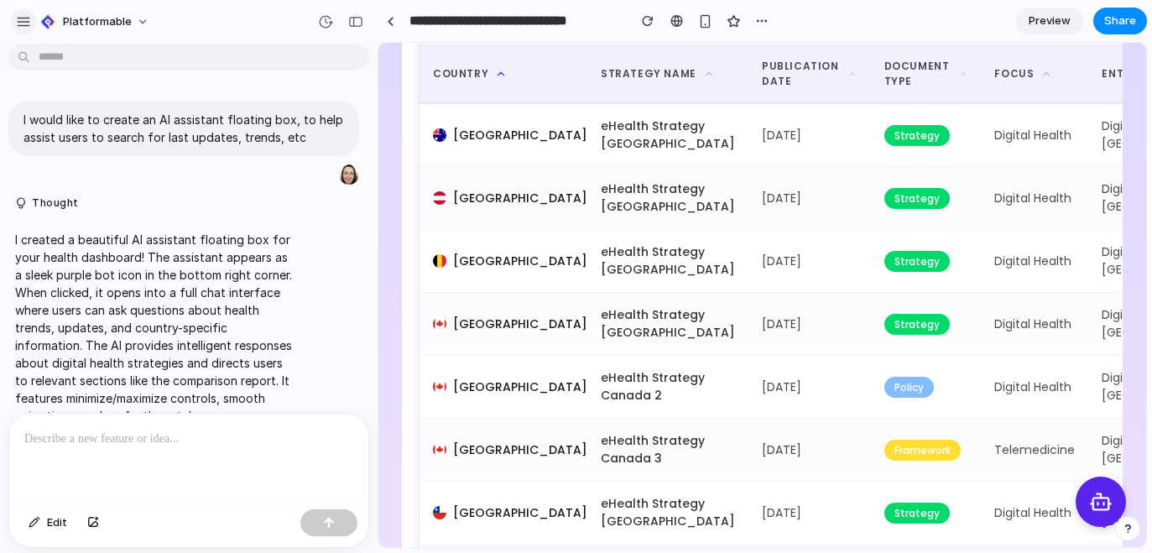
click at [21, 23] on div "button" at bounding box center [23, 21] width 15 height 15
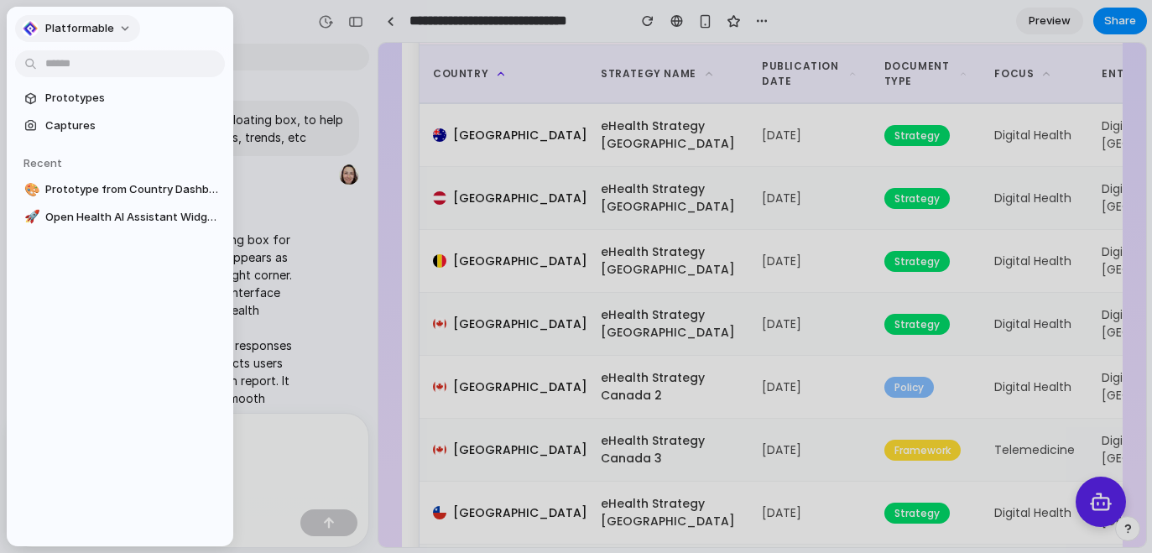
click at [21, 22] on button "Platformable" at bounding box center [77, 28] width 125 height 27
click at [277, 30] on div "Settings Invite members Change theme Sign out" at bounding box center [576, 276] width 1152 height 553
click at [277, 30] on div at bounding box center [576, 276] width 1152 height 553
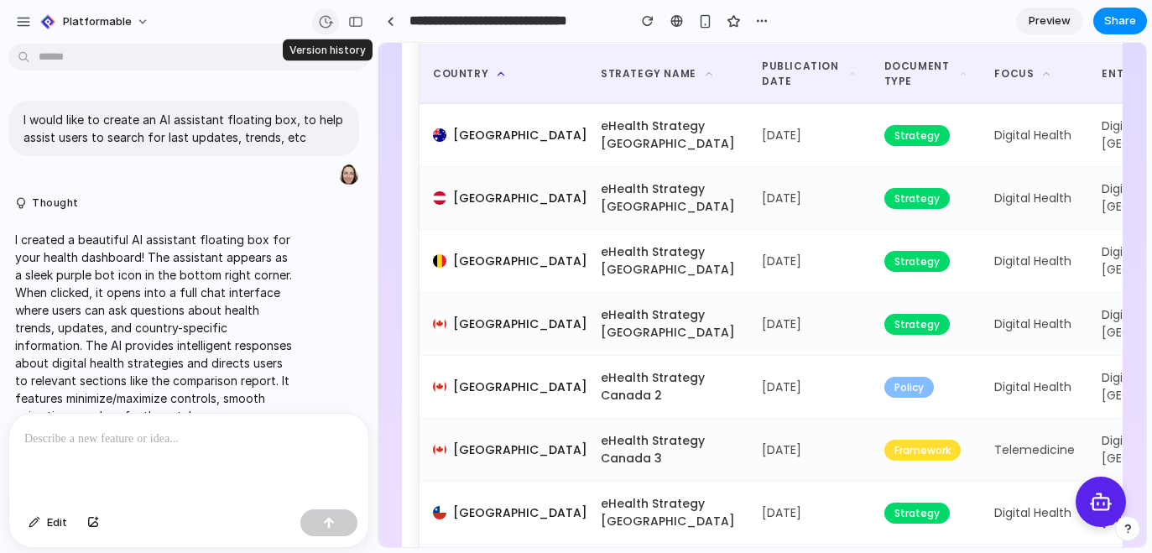
click at [321, 20] on div "button" at bounding box center [325, 21] width 15 height 15
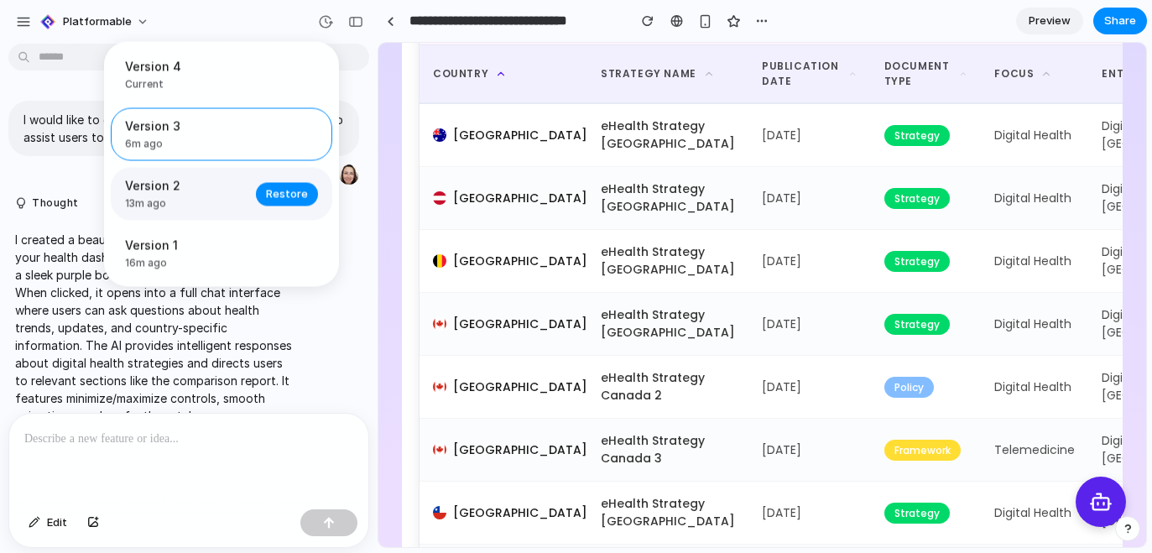
click at [165, 206] on span "13m ago" at bounding box center [185, 203] width 121 height 15
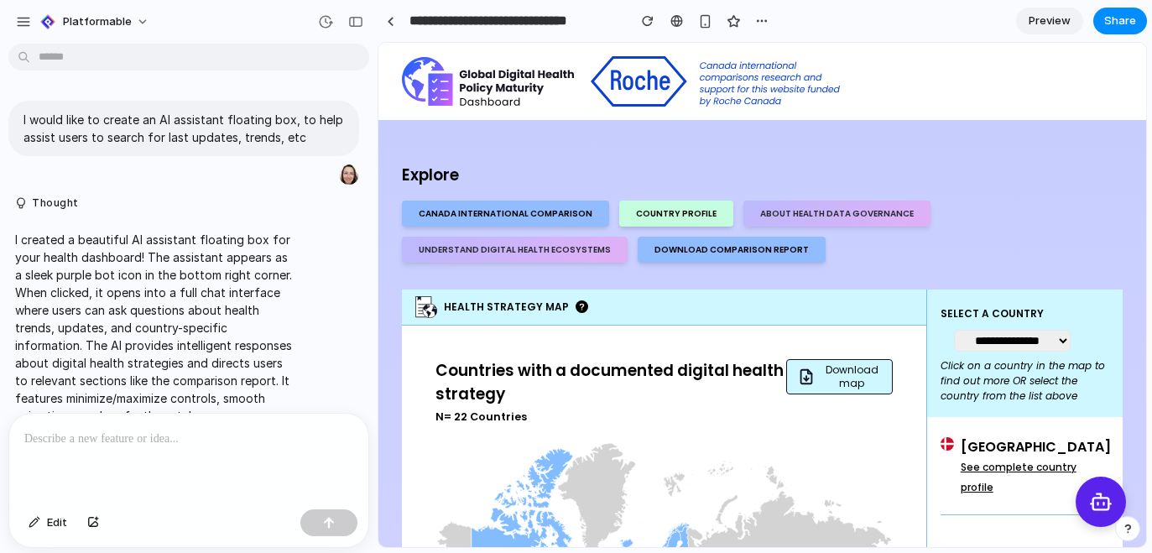
click at [600, 292] on div "Version 4 Current Version 3 6m ago Restore Version 2 13m ago Restore Version 1 …" at bounding box center [576, 276] width 1152 height 553
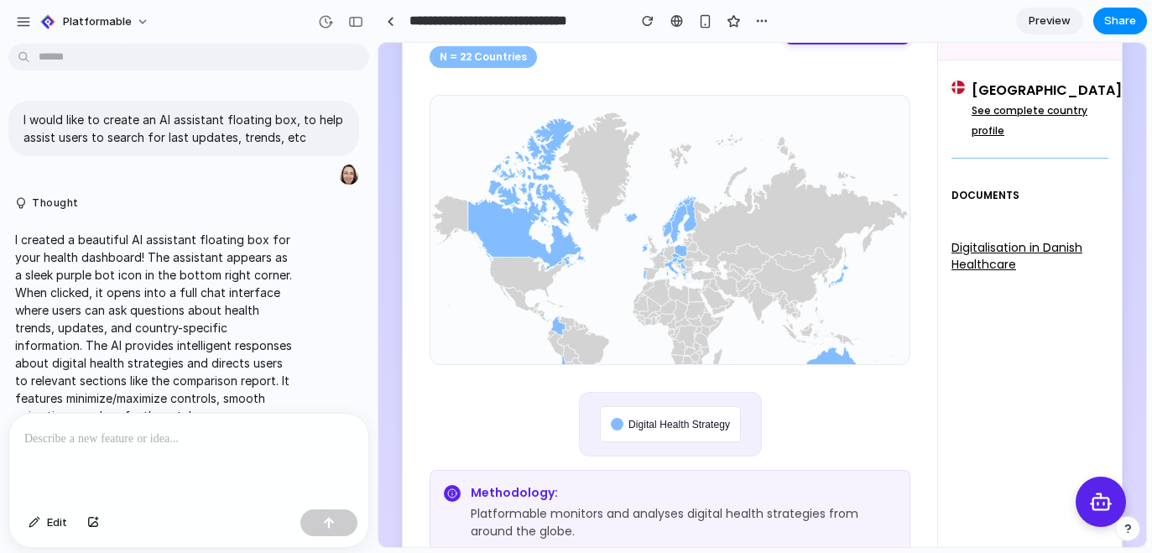
scroll to position [370, 0]
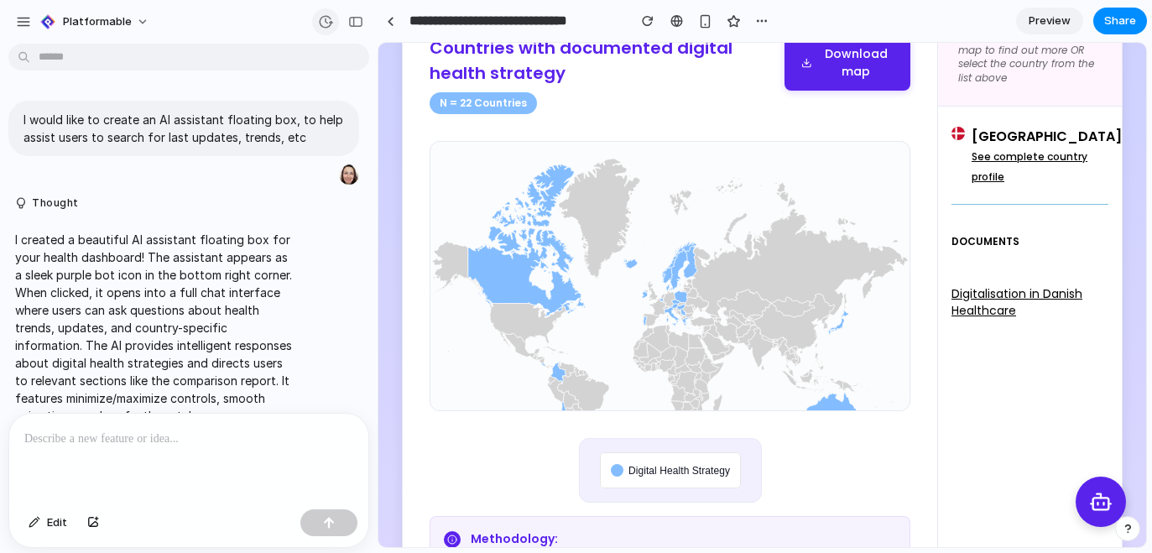
click at [330, 22] on div "button" at bounding box center [325, 21] width 15 height 15
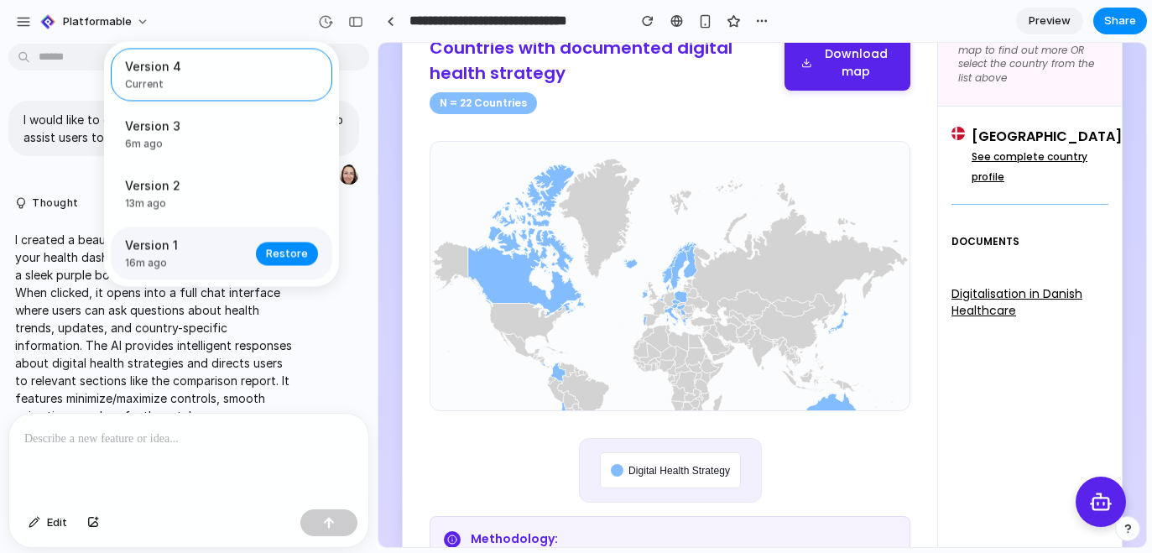
click at [171, 249] on span "Version 1" at bounding box center [185, 246] width 121 height 18
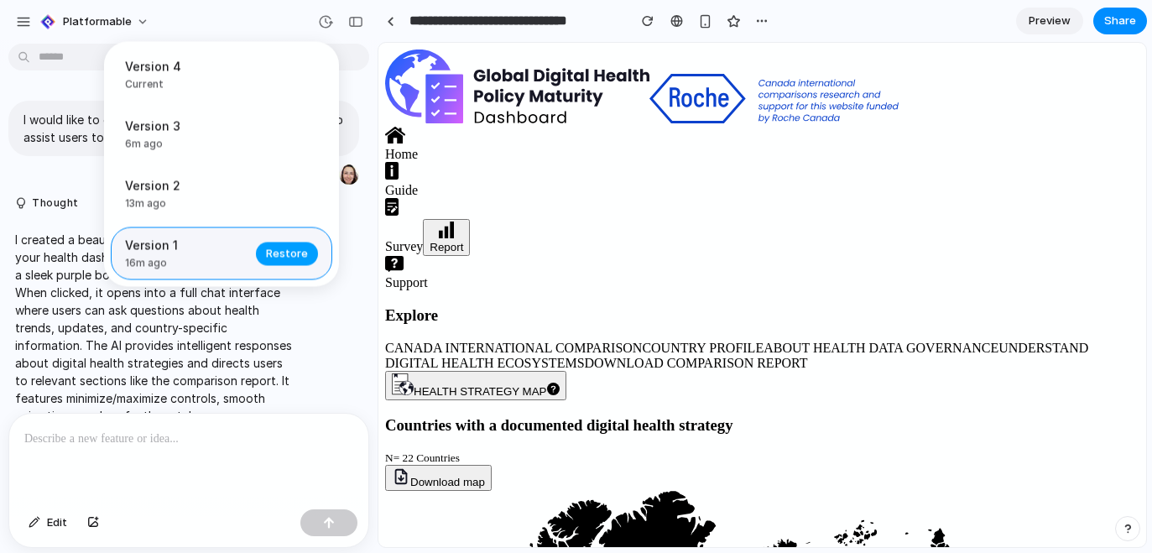
scroll to position [0, 0]
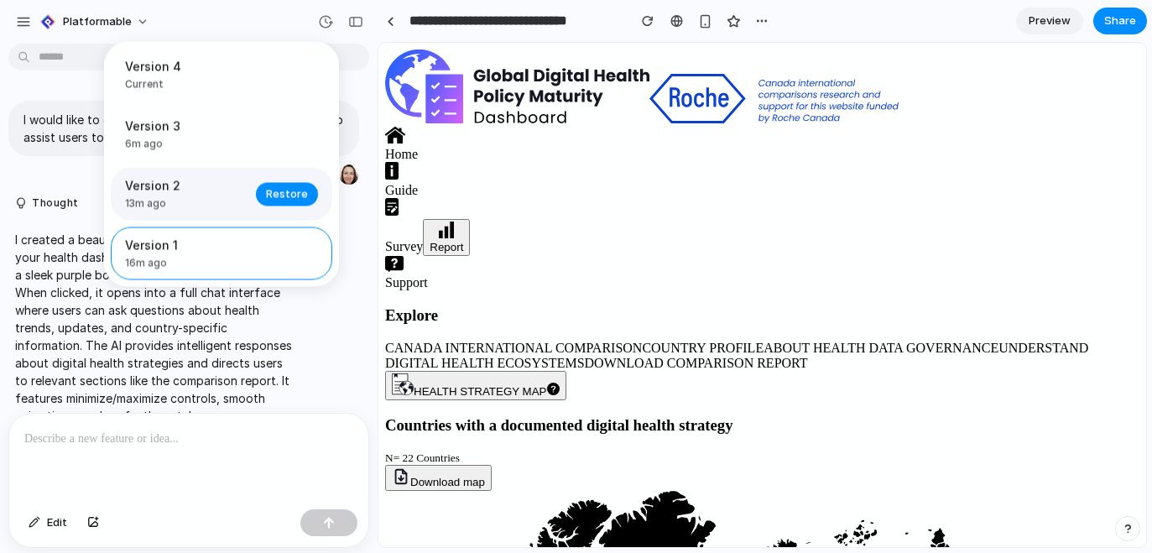
click at [190, 192] on span "Version 2" at bounding box center [185, 186] width 121 height 18
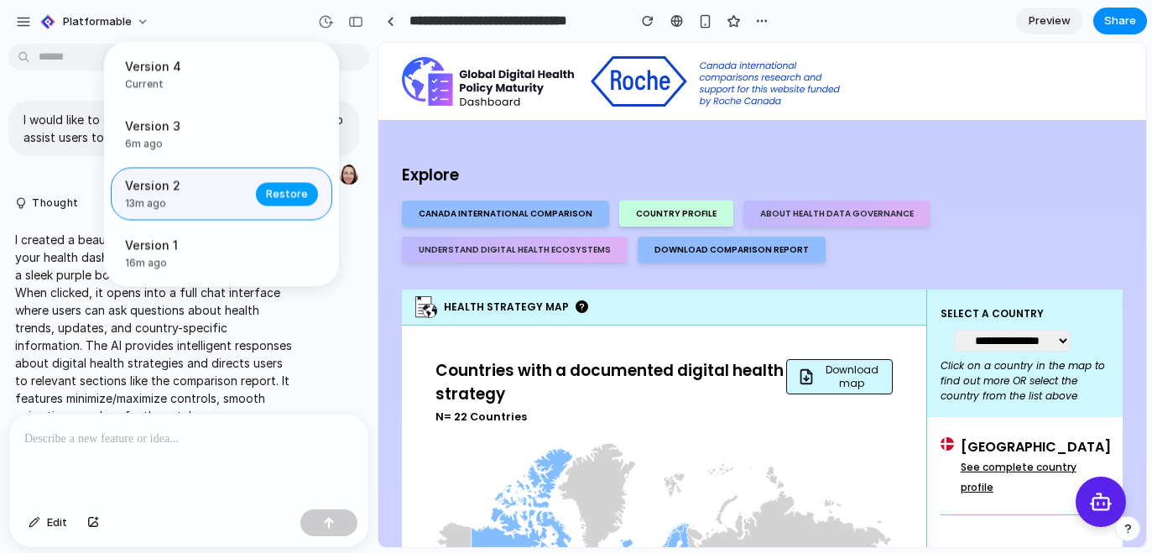
click at [290, 197] on span "Restore" at bounding box center [287, 193] width 42 height 17
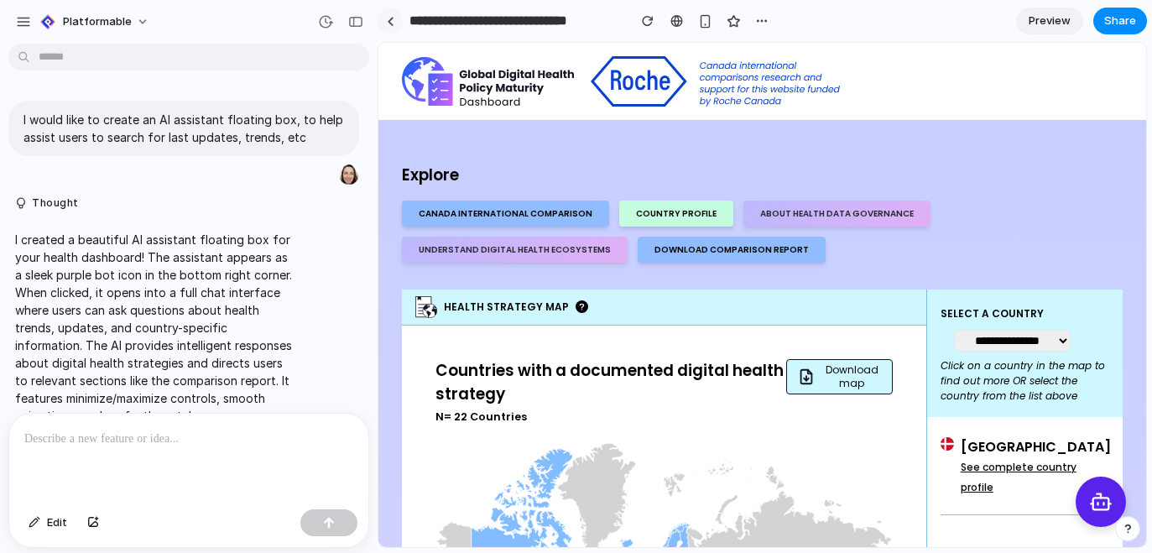
click at [389, 20] on div at bounding box center [391, 21] width 8 height 9
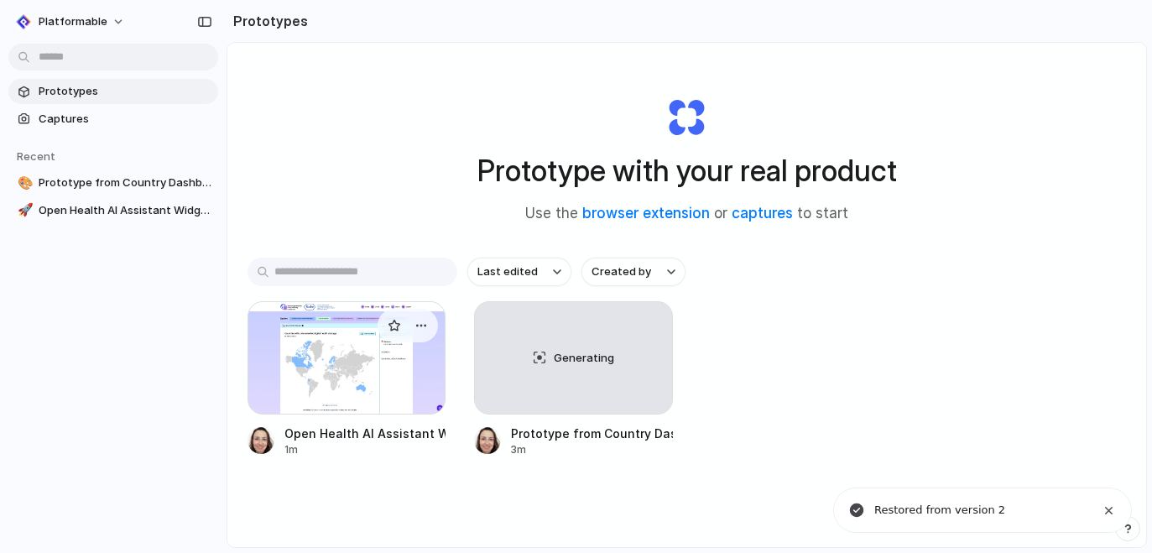
click at [379, 385] on div at bounding box center [347, 357] width 198 height 113
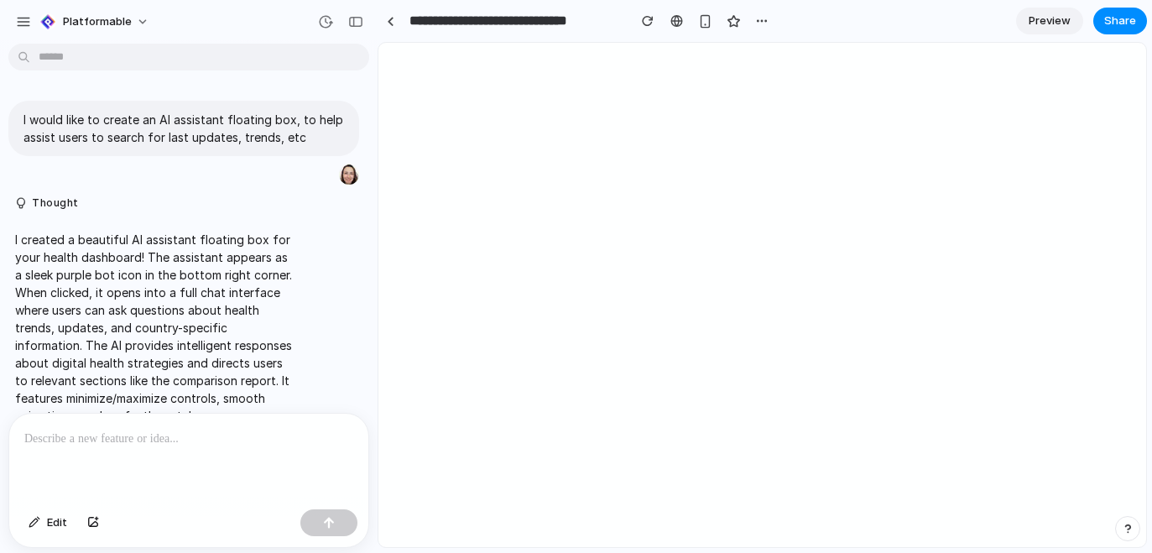
scroll to position [995, 0]
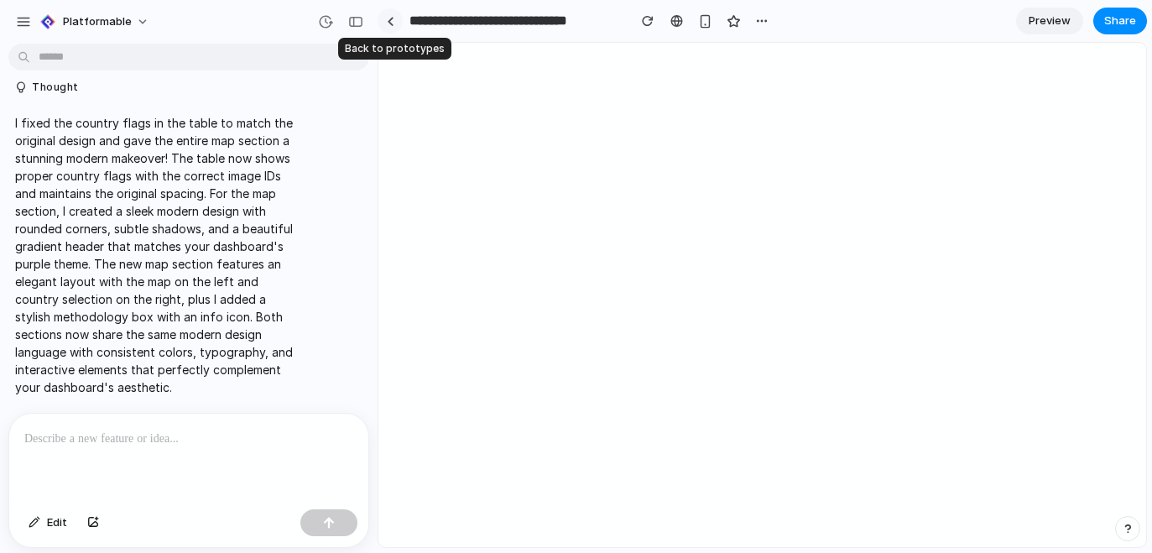
click at [393, 21] on div at bounding box center [391, 21] width 8 height 9
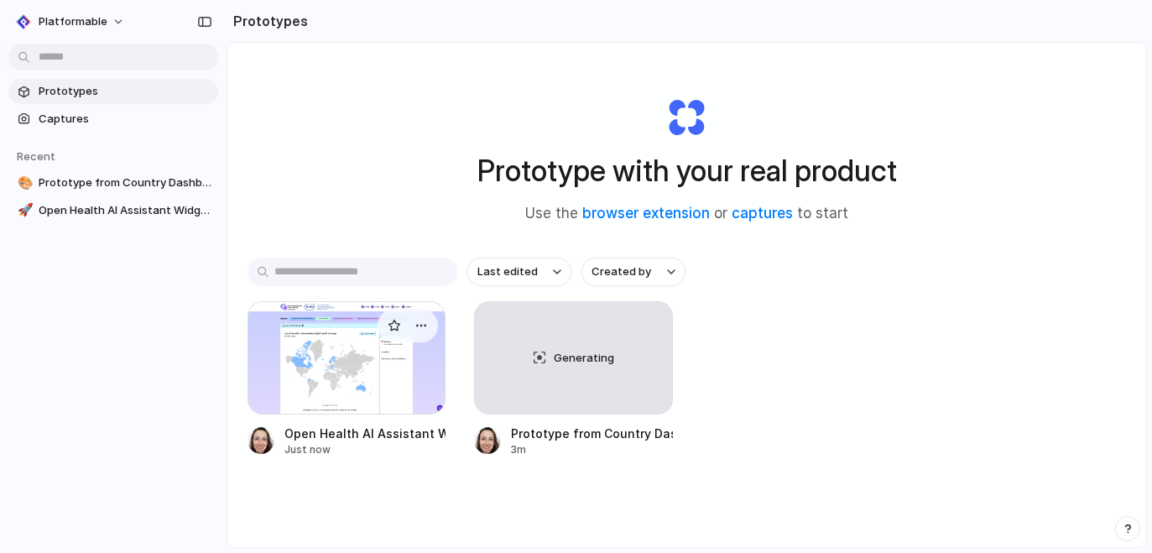
click at [363, 361] on div at bounding box center [347, 357] width 198 height 113
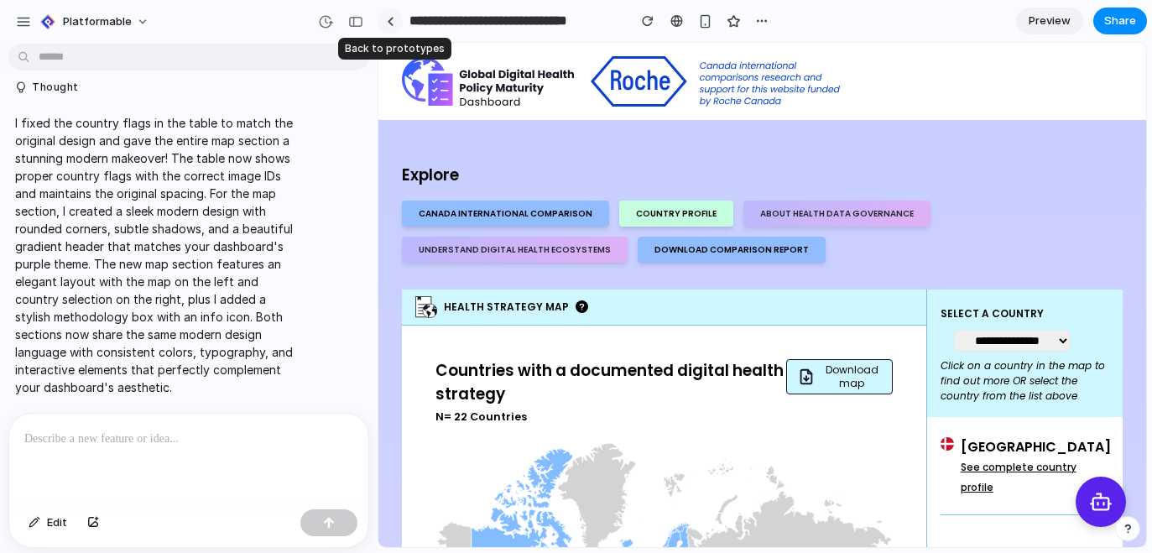
click at [391, 24] on div at bounding box center [391, 21] width 8 height 9
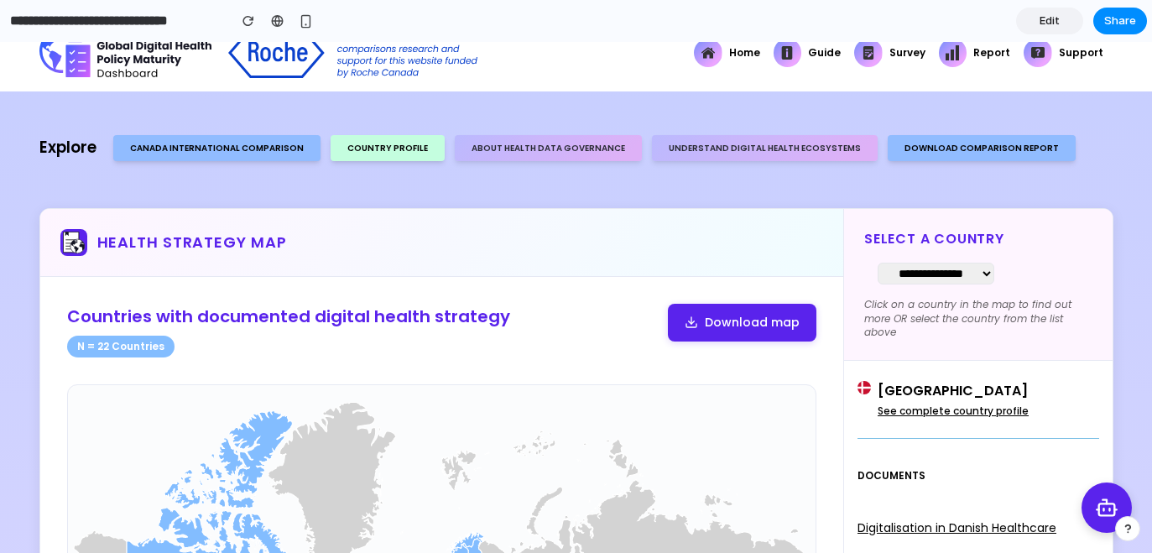
scroll to position [3, 0]
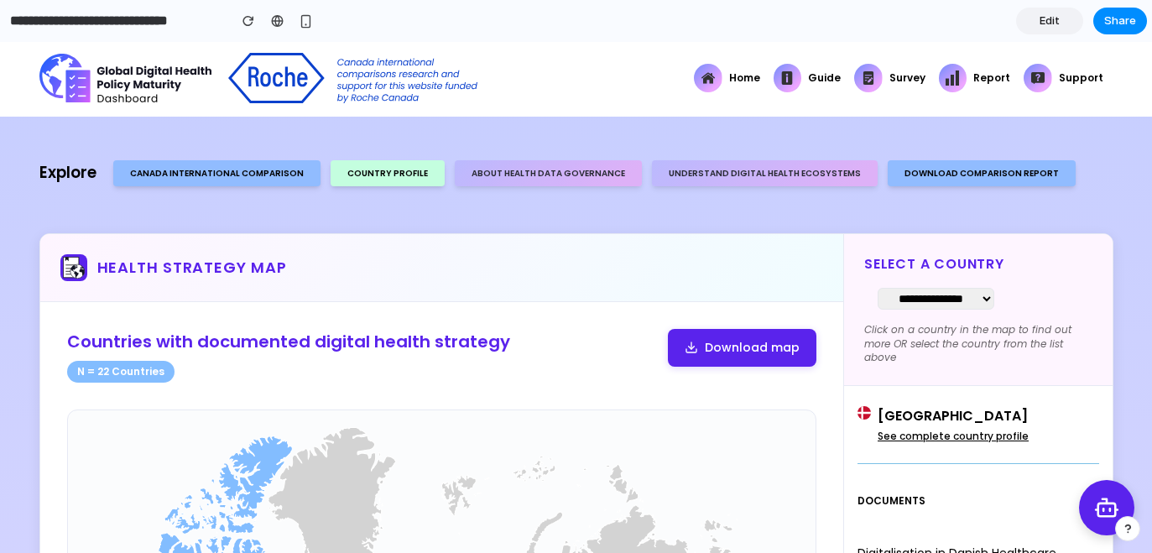
click at [1099, 504] on rect at bounding box center [1108, 510] width 18 height 13
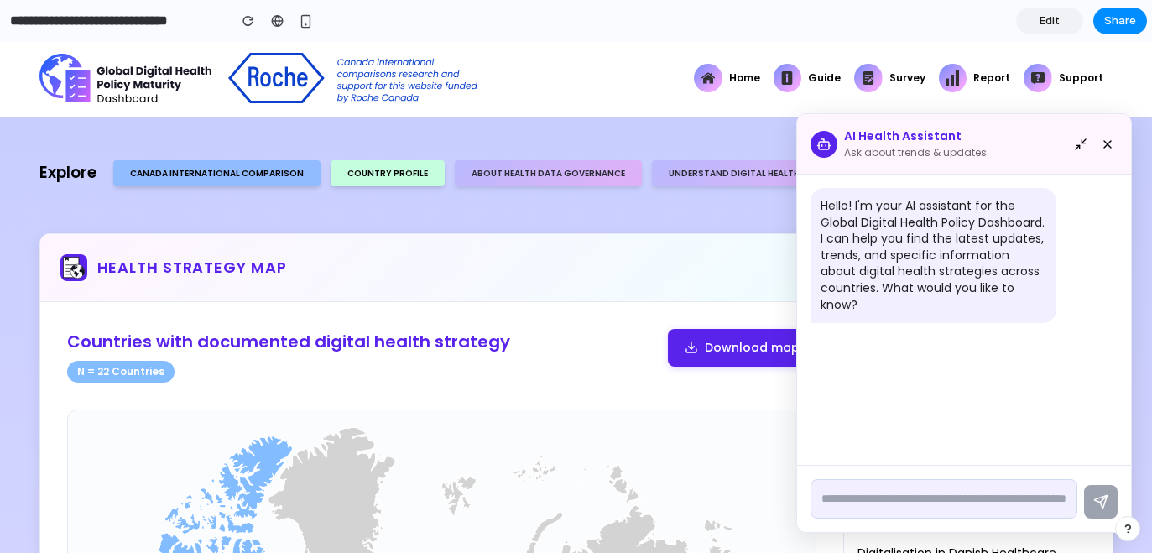
click at [1101, 155] on div "AI Health Assistant Ask about trends & updates" at bounding box center [964, 144] width 334 height 60
click at [1101, 148] on icon at bounding box center [1107, 144] width 13 height 13
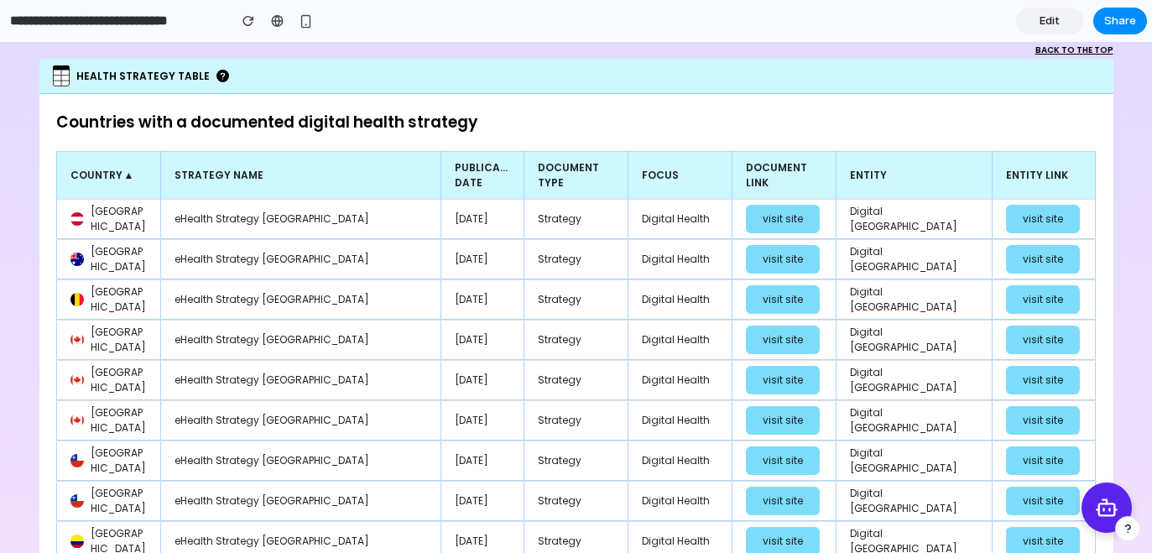
scroll to position [1023, 0]
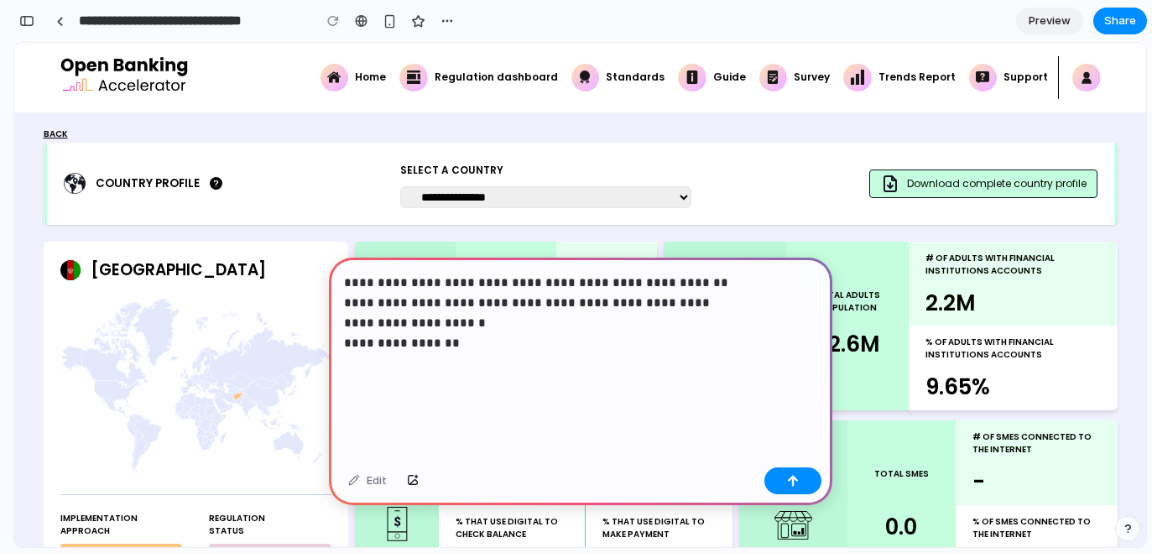
click at [349, 348] on div "**********" at bounding box center [581, 359] width 504 height 203
click at [473, 326] on p "**********" at bounding box center [577, 313] width 467 height 81
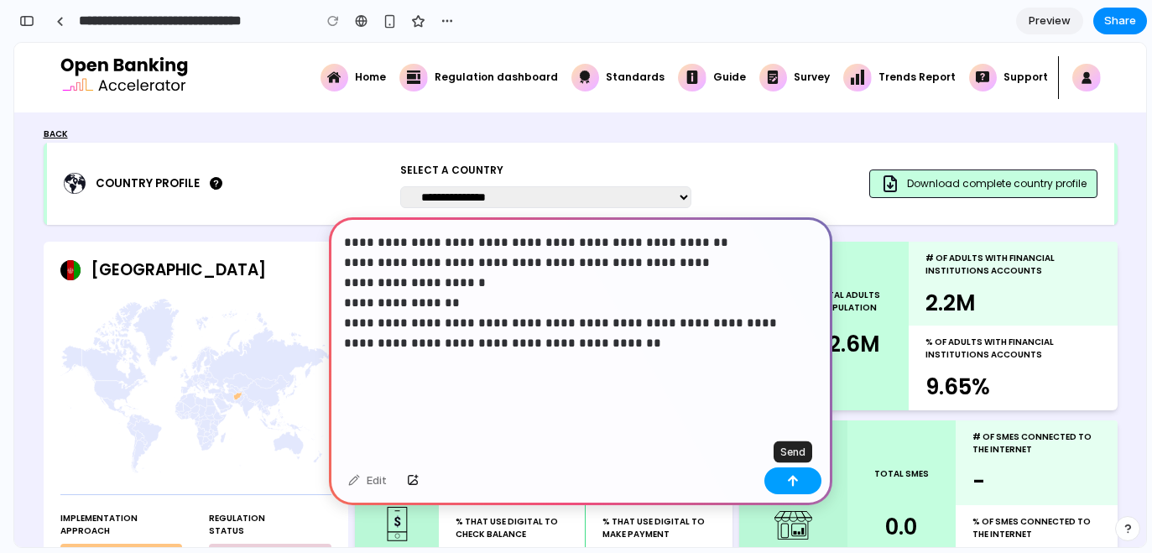
click at [781, 482] on button "button" at bounding box center [793, 481] width 57 height 27
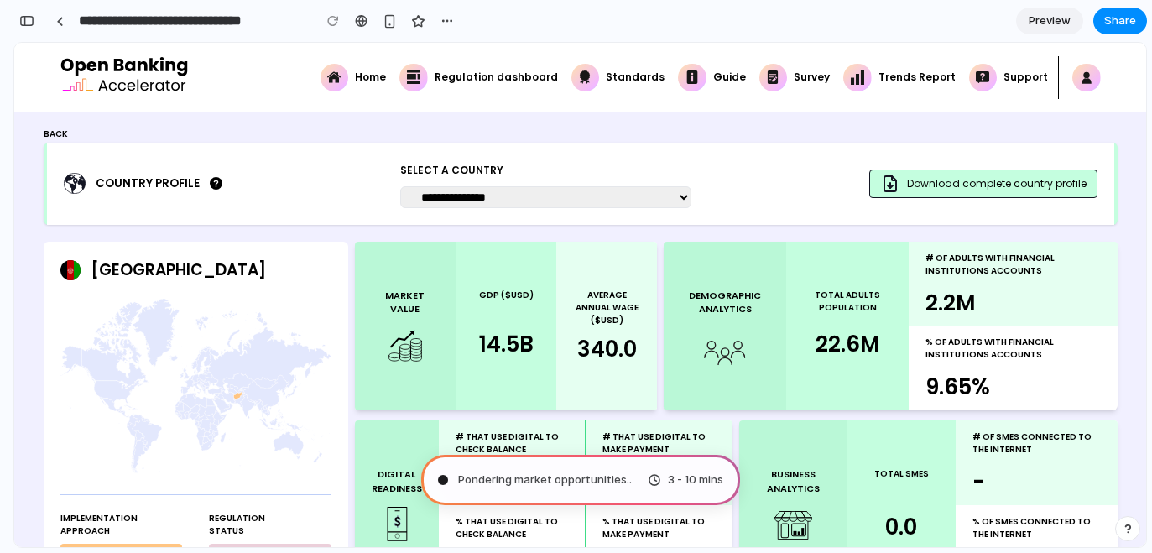
type input "**********"
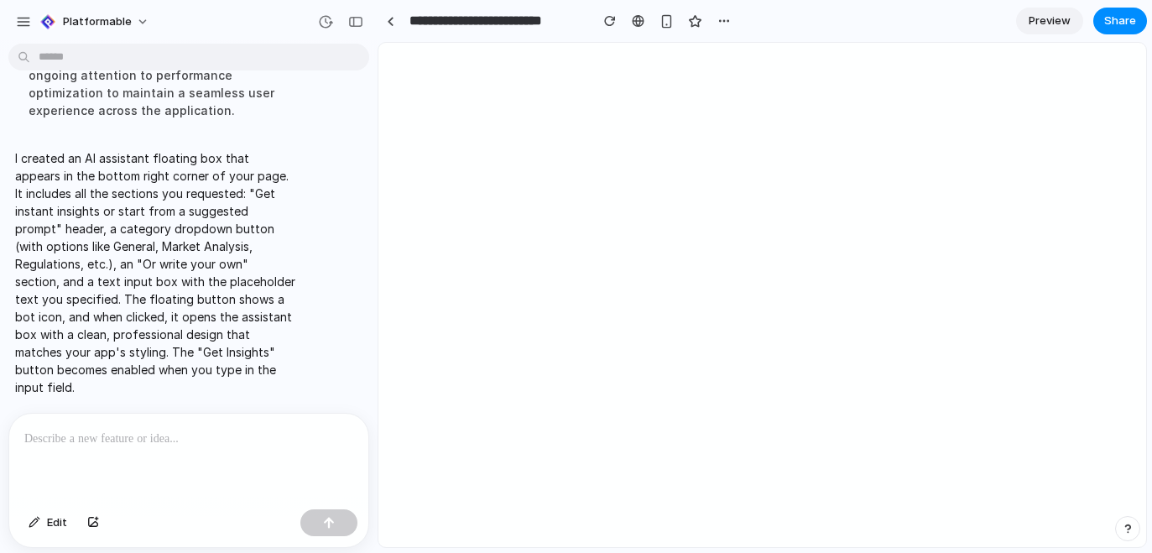
scroll to position [0, 0]
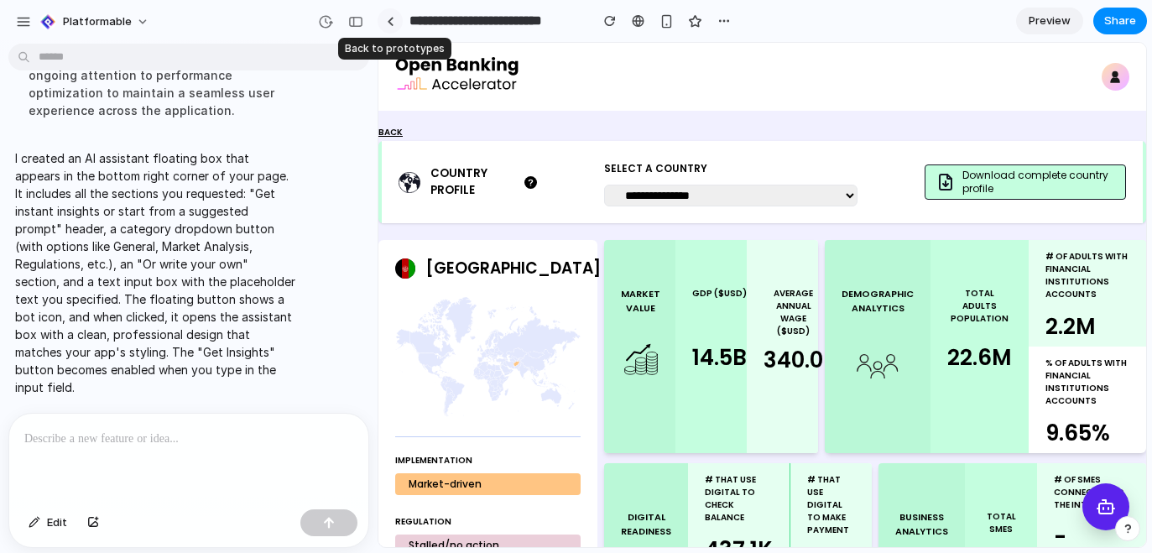
click at [392, 22] on div at bounding box center [391, 21] width 8 height 9
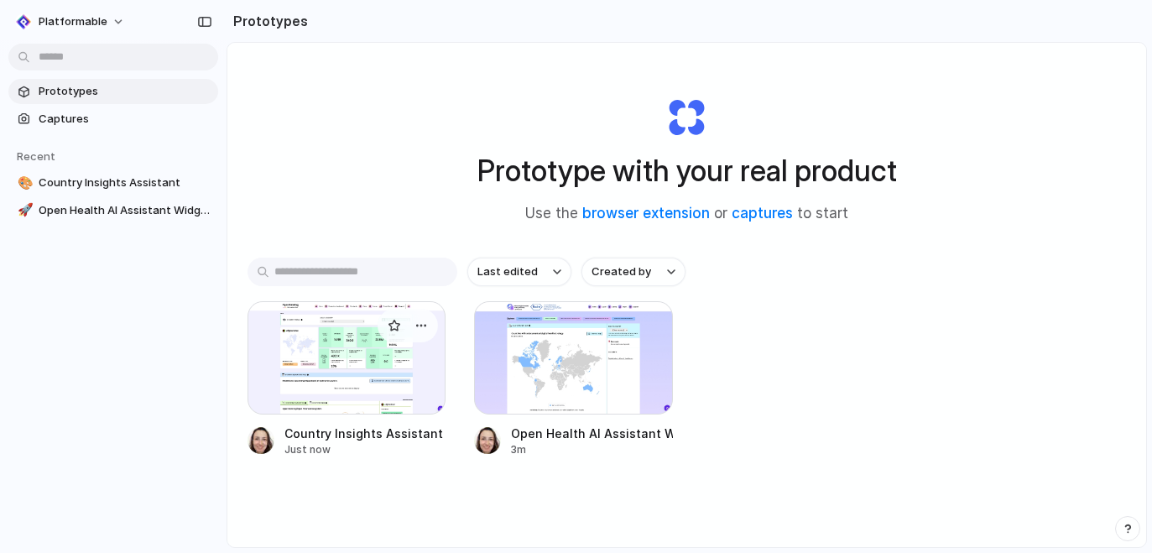
click at [373, 374] on div at bounding box center [347, 357] width 198 height 113
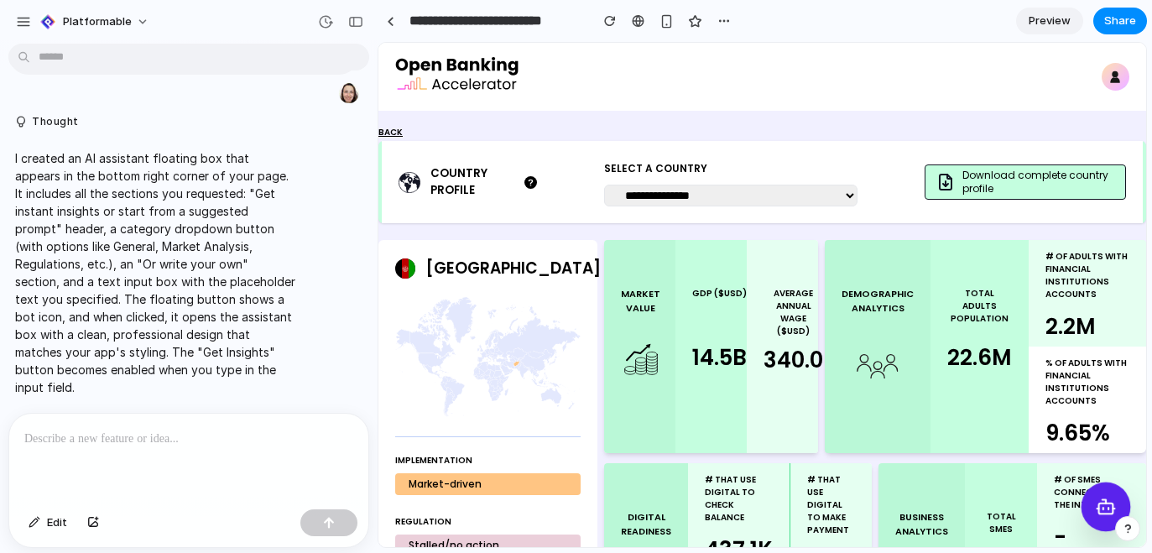
click at [1095, 499] on icon at bounding box center [1105, 506] width 21 height 21
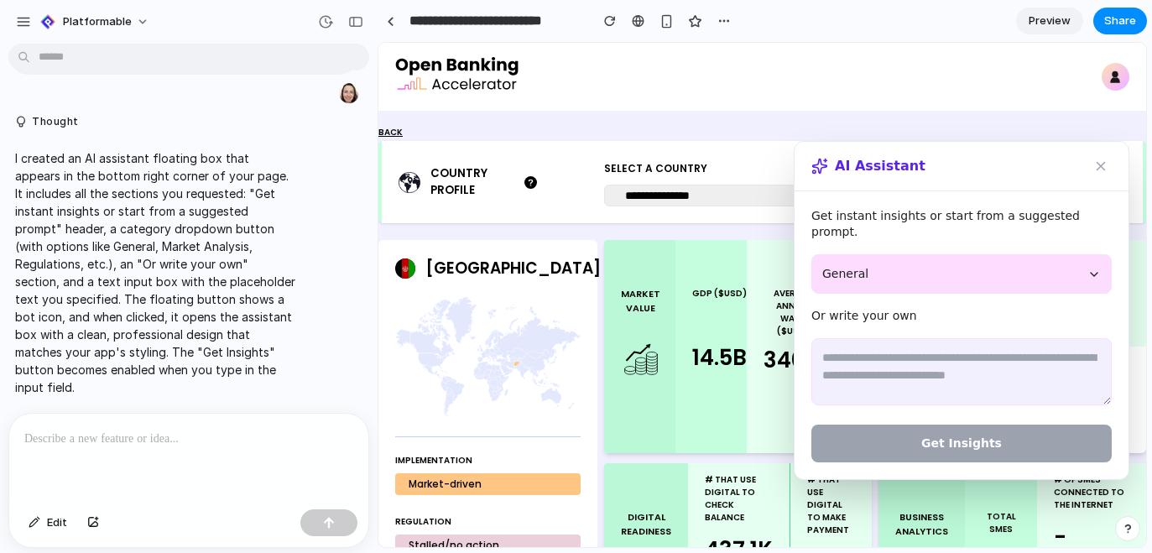
click at [890, 270] on button "General" at bounding box center [962, 273] width 300 height 39
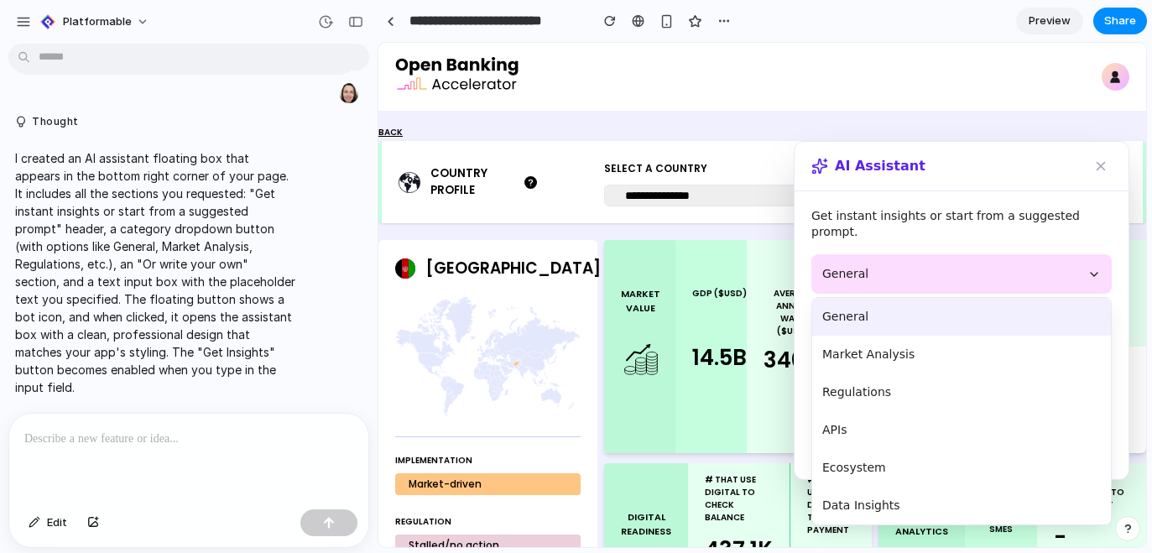
click at [910, 269] on button "General" at bounding box center [962, 273] width 300 height 39
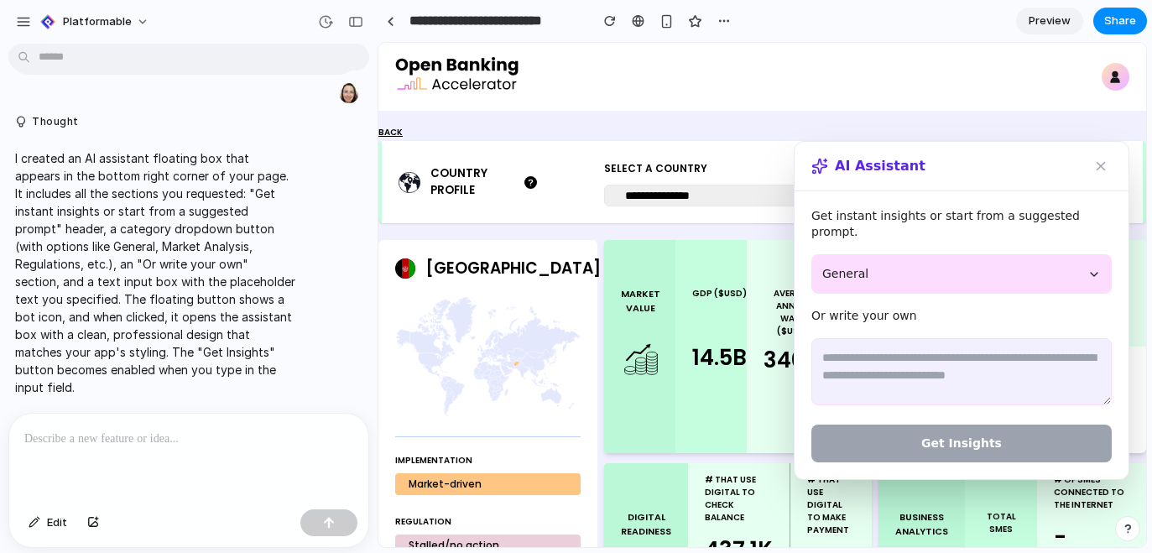
click at [969, 183] on div "AI Assistant" at bounding box center [962, 167] width 334 height 50
click at [959, 321] on p "Or write your own" at bounding box center [962, 316] width 300 height 18
click at [907, 374] on textarea at bounding box center [962, 371] width 300 height 67
click at [216, 455] on div at bounding box center [188, 458] width 359 height 89
click at [938, 259] on button "General" at bounding box center [962, 273] width 300 height 39
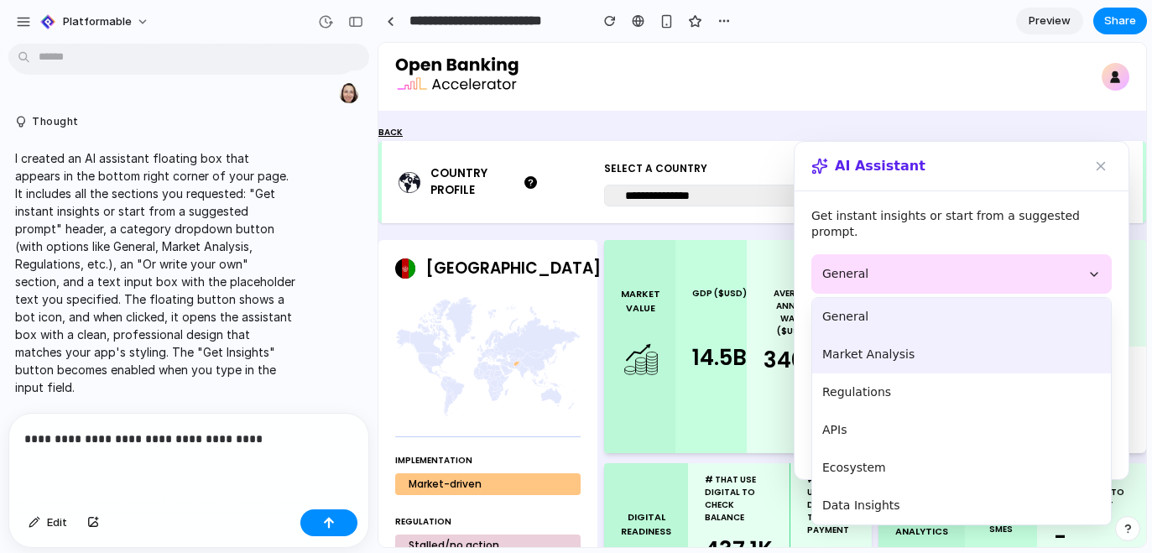
click at [913, 368] on button "Market Analysis" at bounding box center [961, 355] width 299 height 38
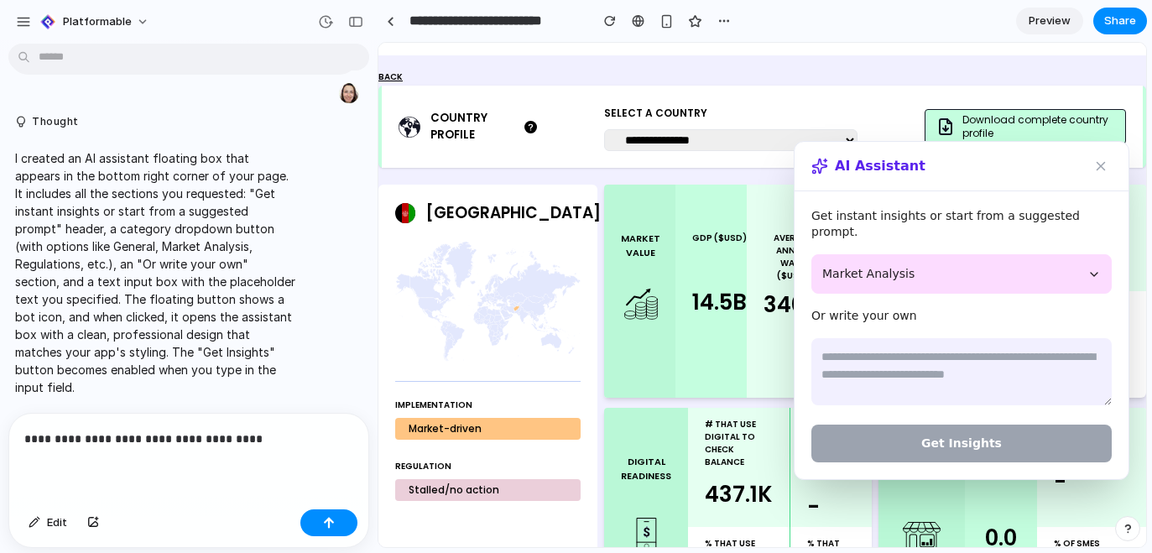
scroll to position [101, 0]
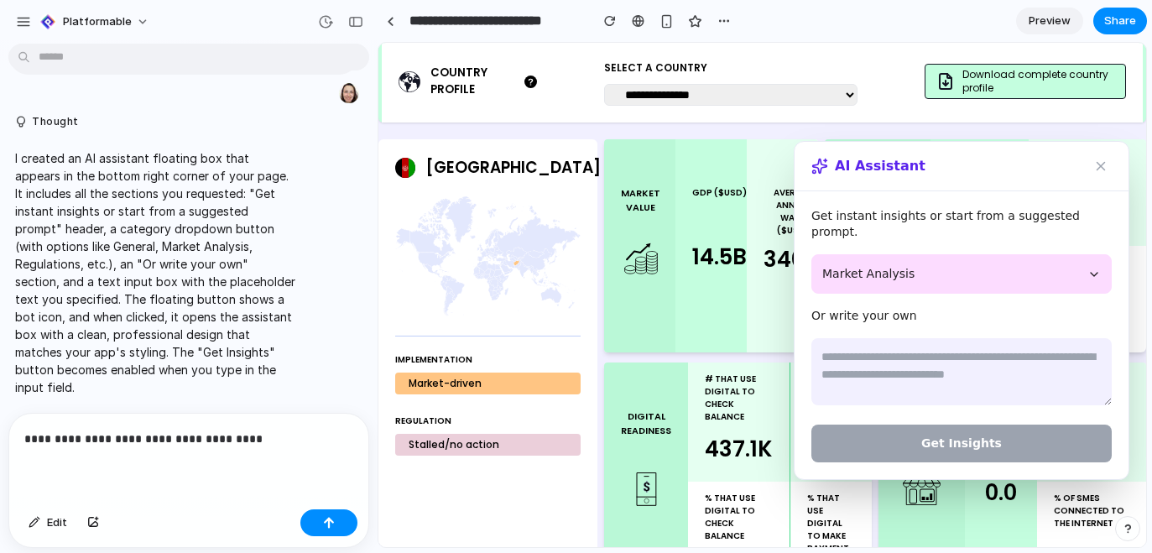
click at [915, 365] on textarea at bounding box center [962, 371] width 300 height 67
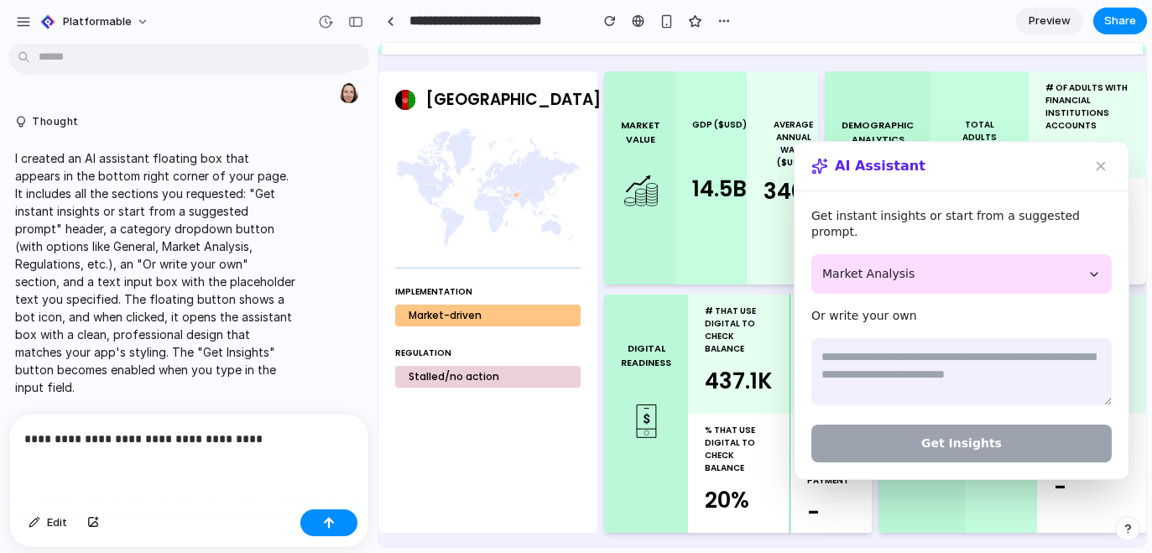
scroll to position [160, 0]
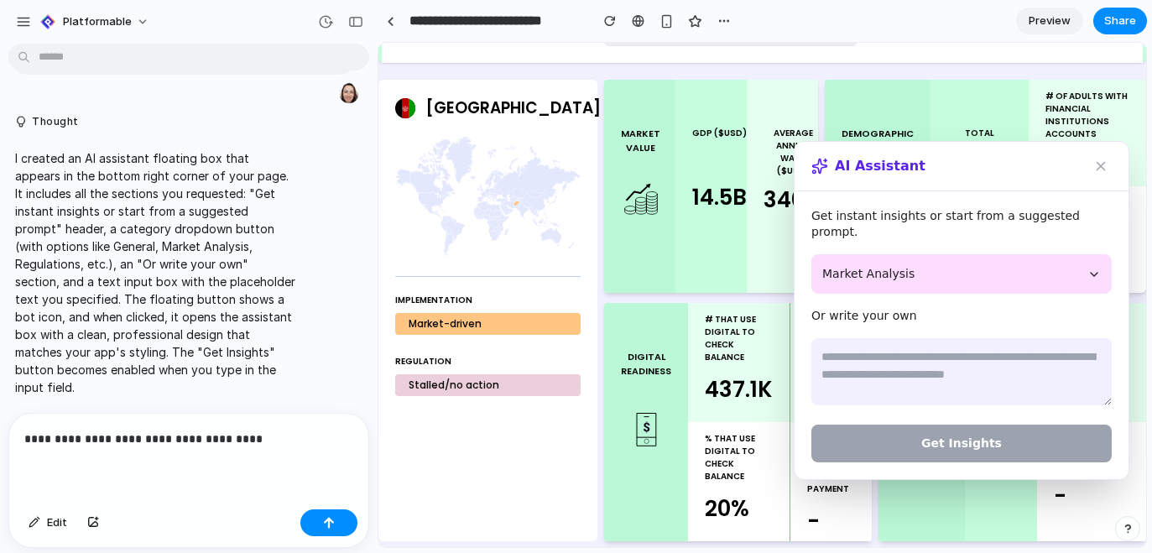
click at [899, 274] on button "Market Analysis" at bounding box center [962, 273] width 300 height 39
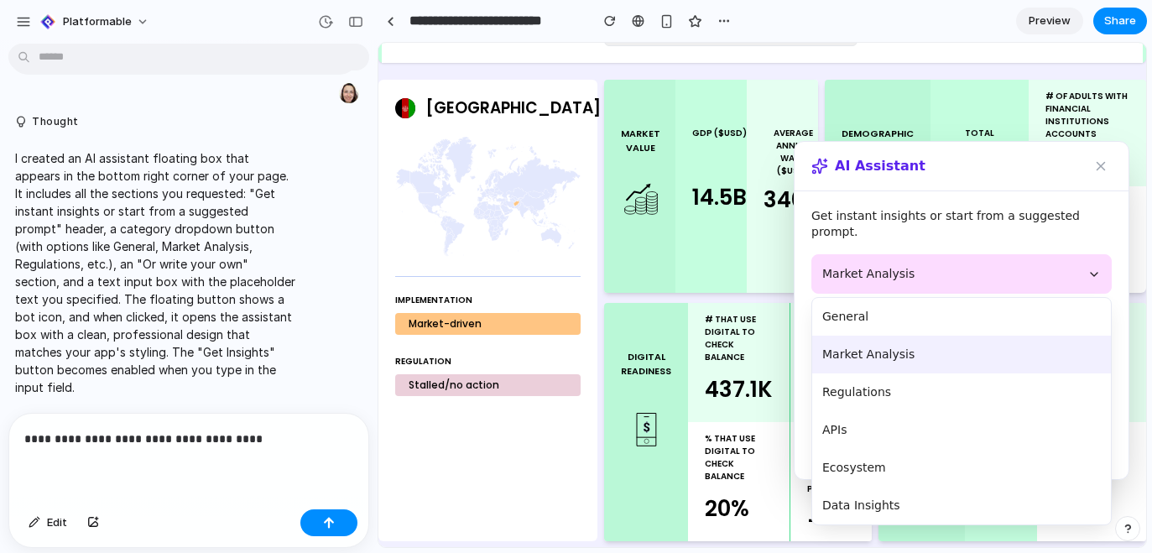
click at [899, 274] on button "Market Analysis" at bounding box center [962, 273] width 300 height 39
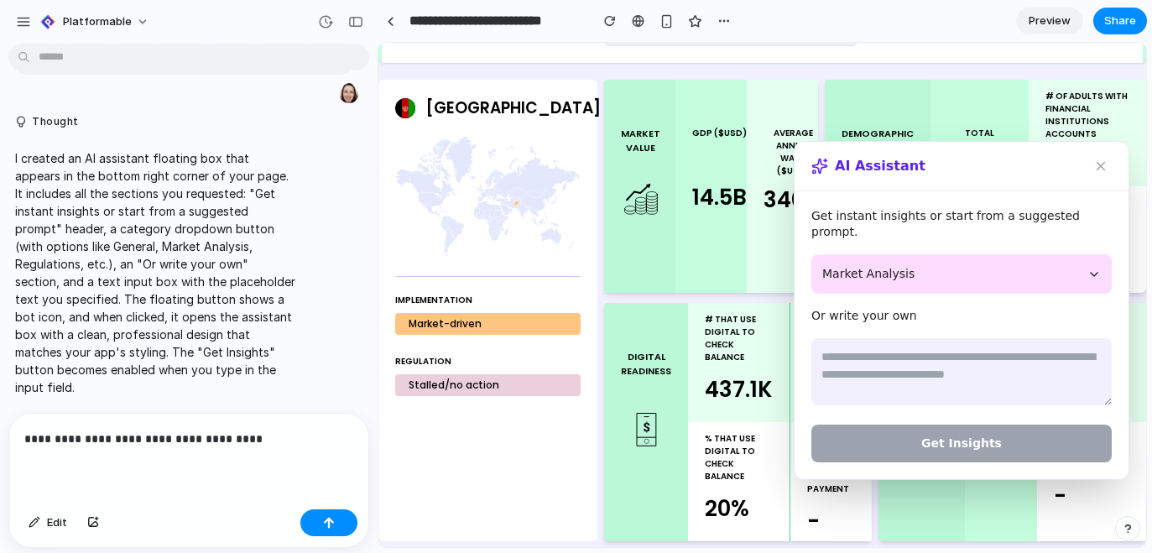
click at [268, 431] on p "**********" at bounding box center [185, 439] width 322 height 20
click at [94, 520] on div "button" at bounding box center [93, 523] width 12 height 10
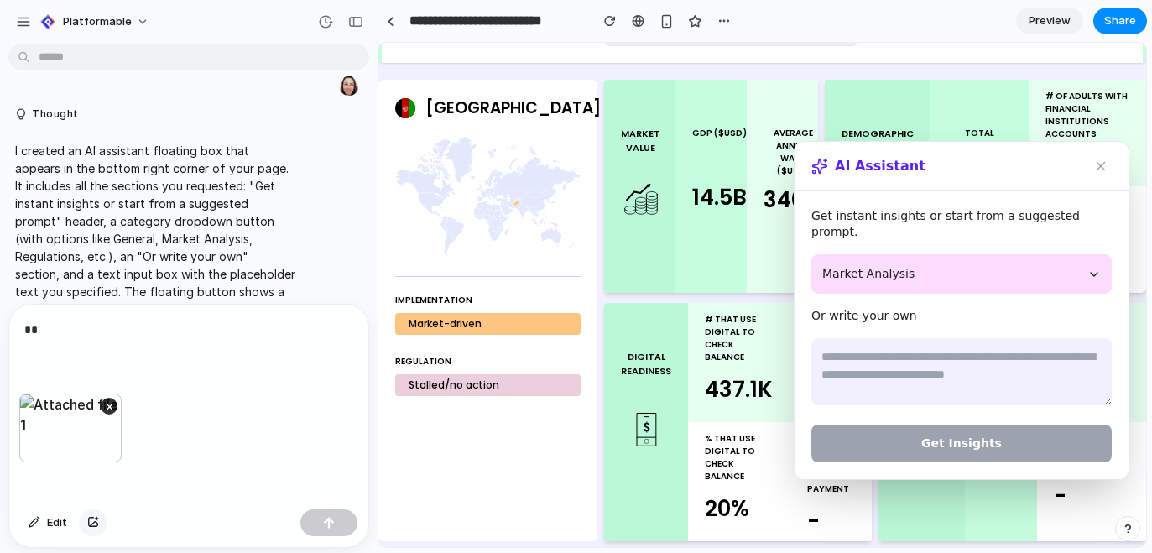
scroll to position [251, 0]
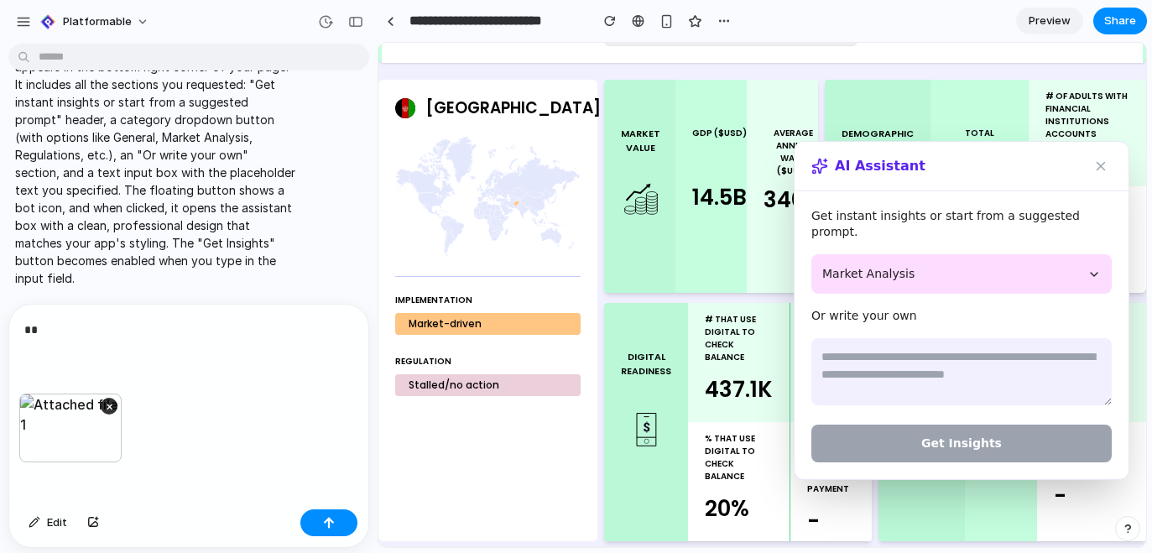
click at [98, 322] on p "**" at bounding box center [185, 330] width 322 height 20
click at [330, 522] on div "button" at bounding box center [329, 523] width 12 height 12
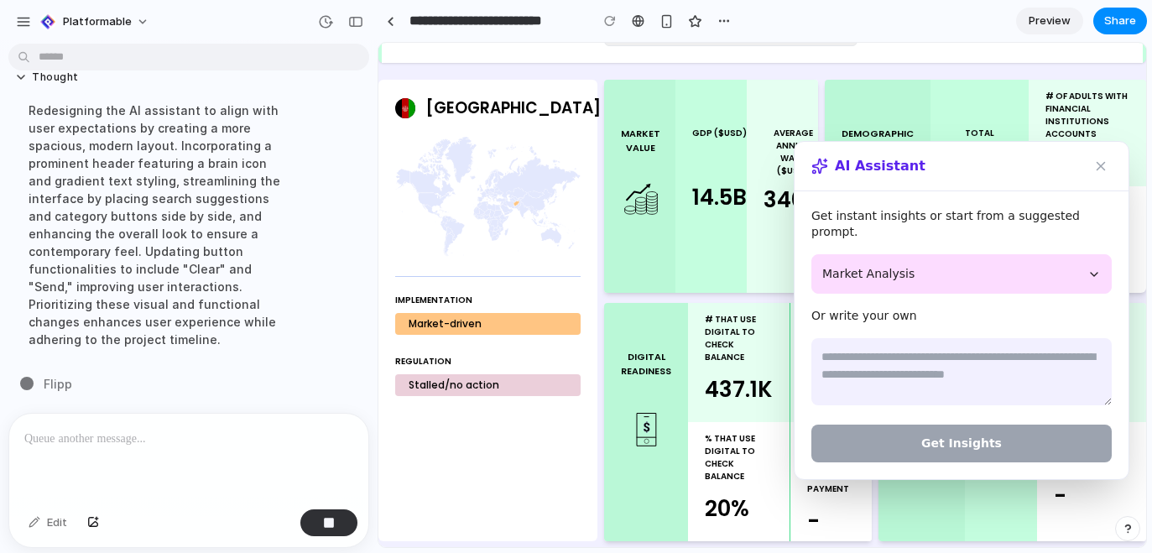
scroll to position [920, 0]
click at [354, 22] on div "button" at bounding box center [355, 22] width 15 height 12
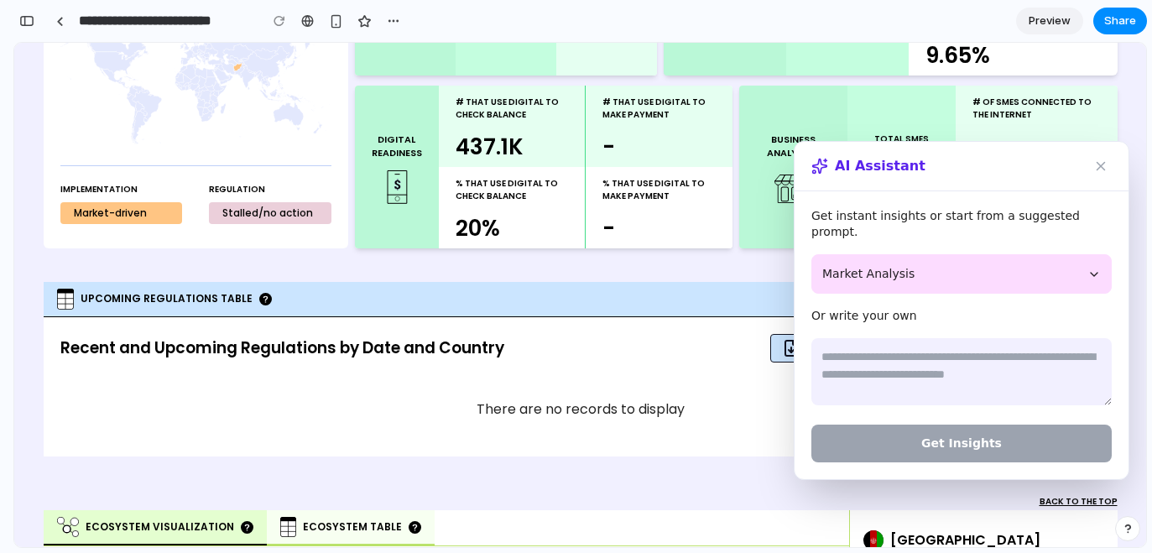
scroll to position [332, 0]
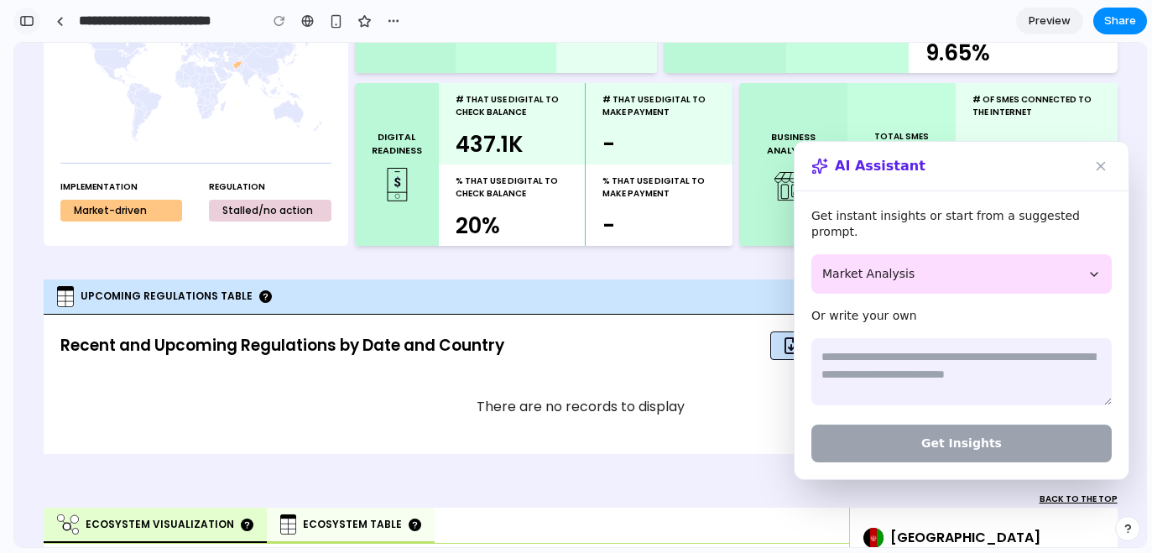
click at [23, 22] on div "button" at bounding box center [26, 21] width 15 height 12
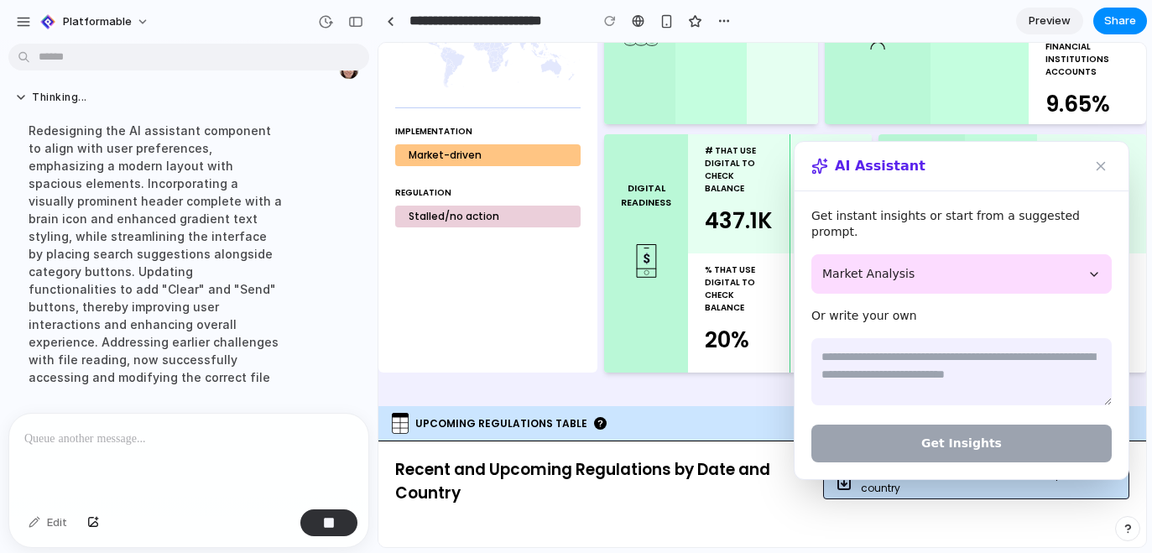
scroll to position [955, 0]
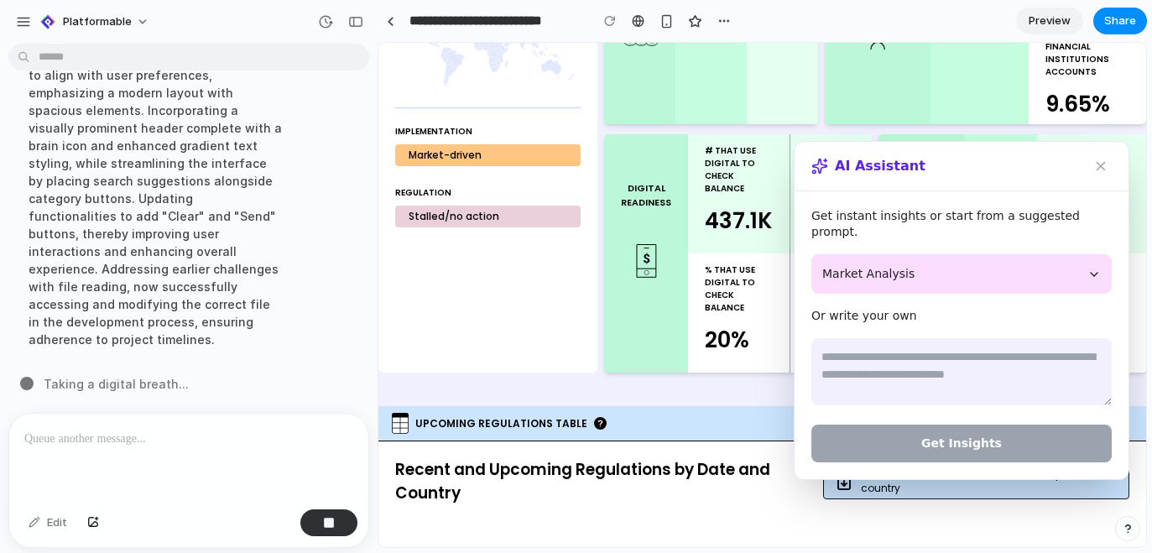
click at [1096, 177] on button at bounding box center [1101, 166] width 22 height 22
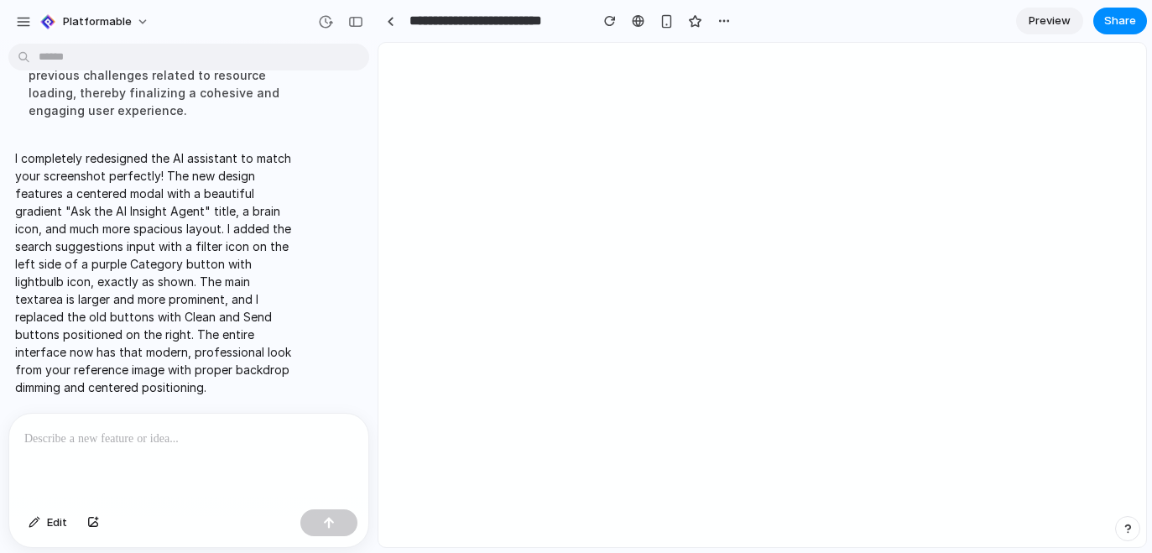
scroll to position [0, 0]
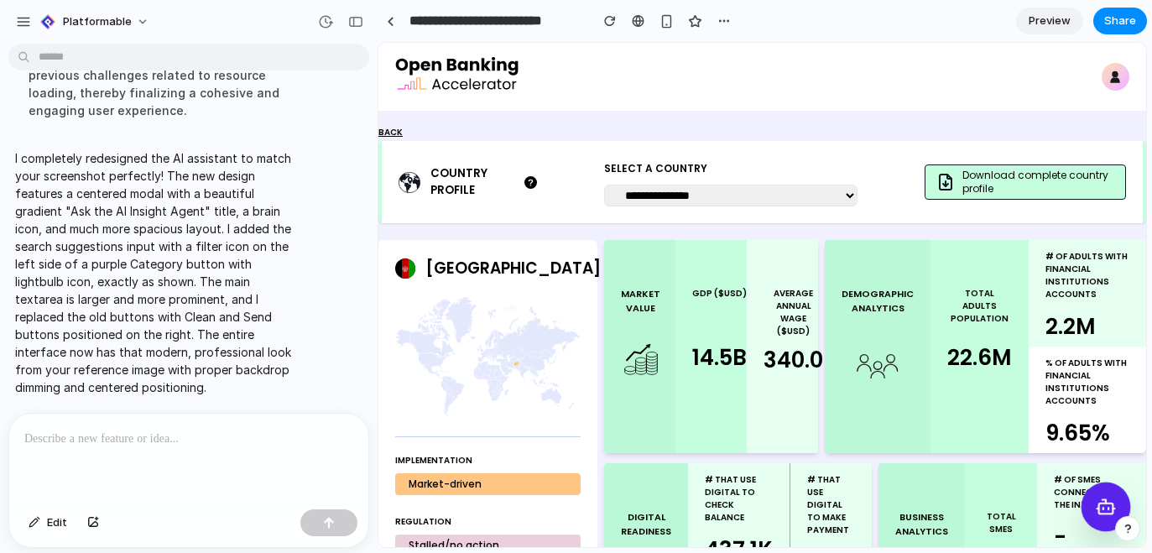
click at [1095, 504] on icon at bounding box center [1105, 506] width 21 height 21
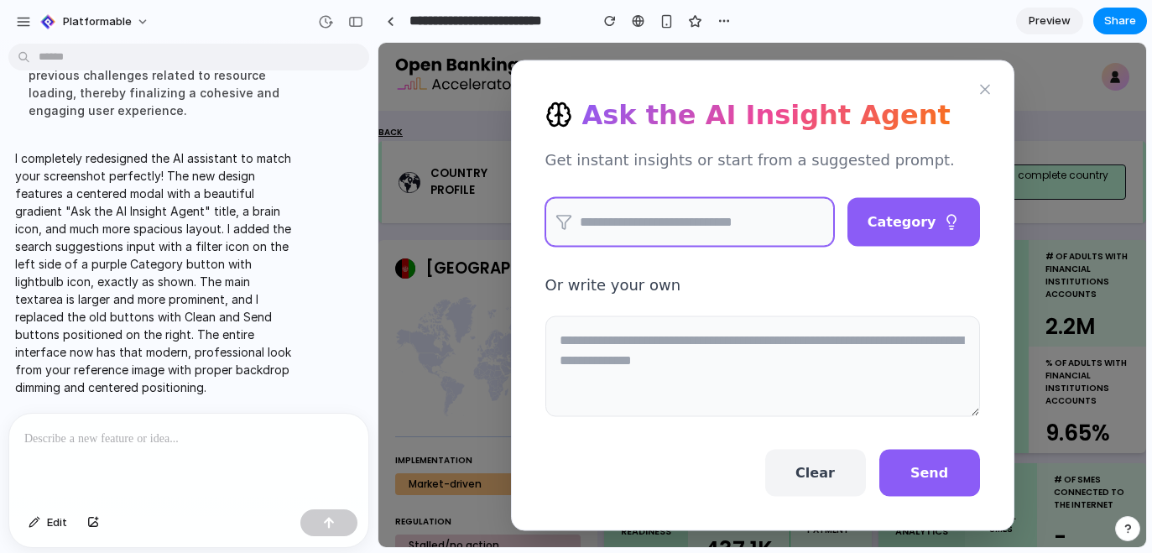
click at [741, 217] on input "text" at bounding box center [690, 221] width 289 height 49
click at [734, 349] on textarea at bounding box center [763, 366] width 435 height 101
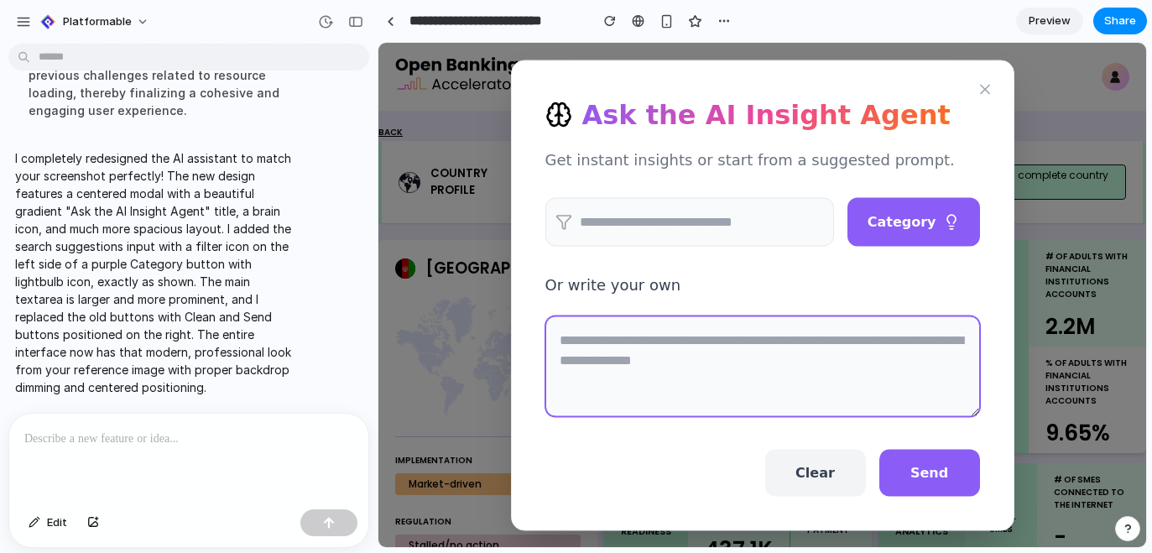
click at [771, 217] on input "text" at bounding box center [690, 221] width 289 height 49
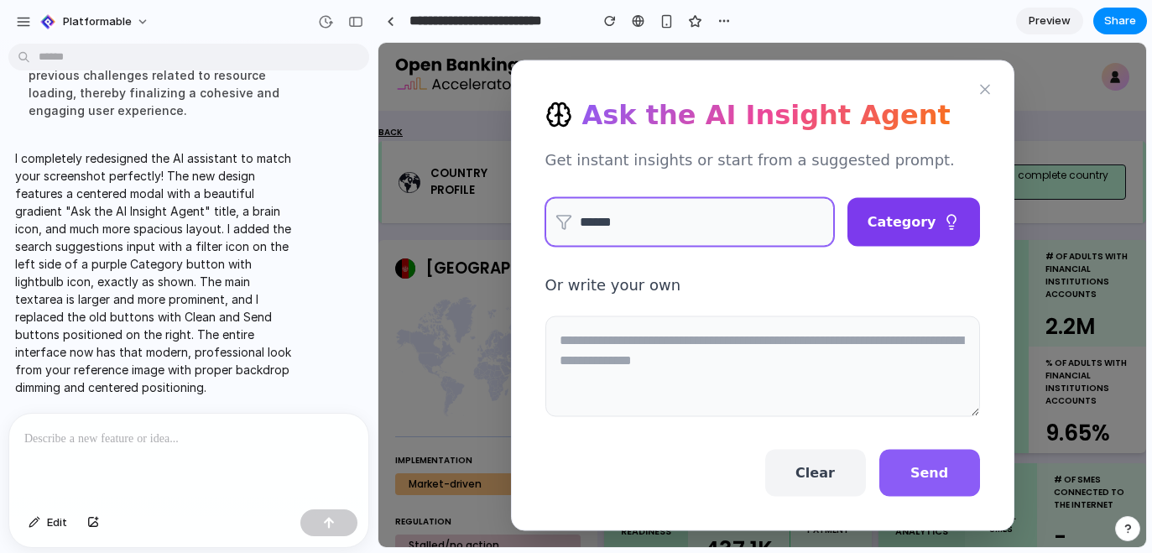
type input "******"
click at [887, 218] on button "Category" at bounding box center [914, 221] width 133 height 49
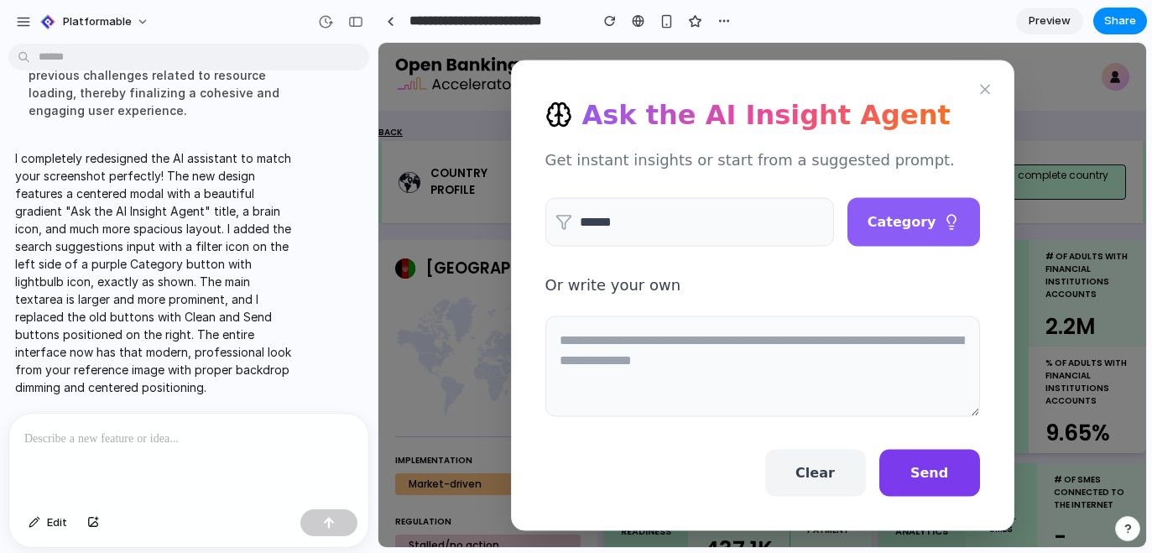
click at [925, 467] on button "Send" at bounding box center [930, 472] width 101 height 47
click at [980, 90] on icon at bounding box center [985, 89] width 17 height 17
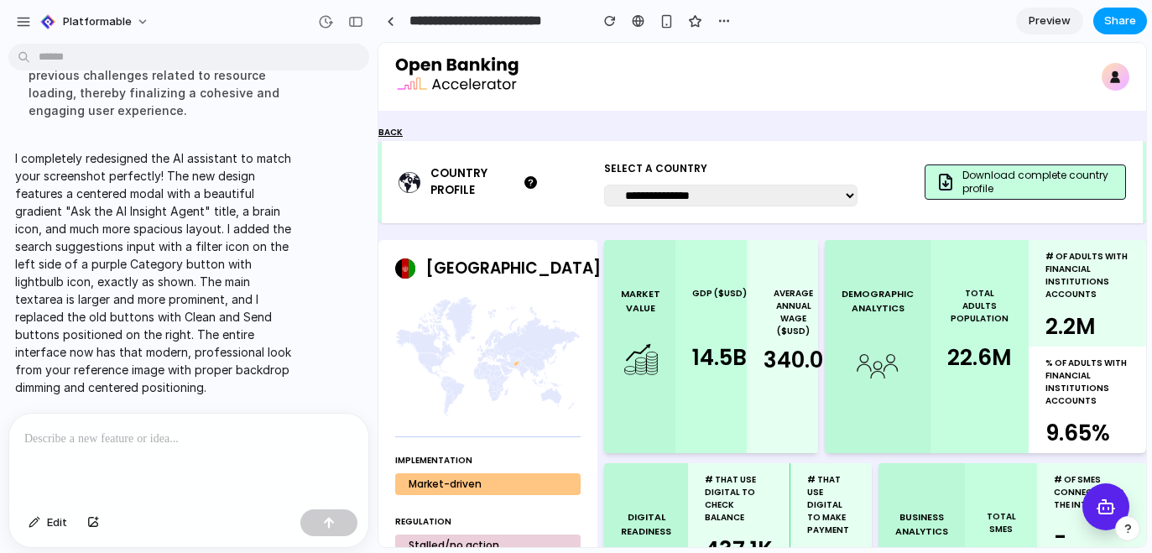
click at [1118, 22] on span "Share" at bounding box center [1121, 21] width 32 height 17
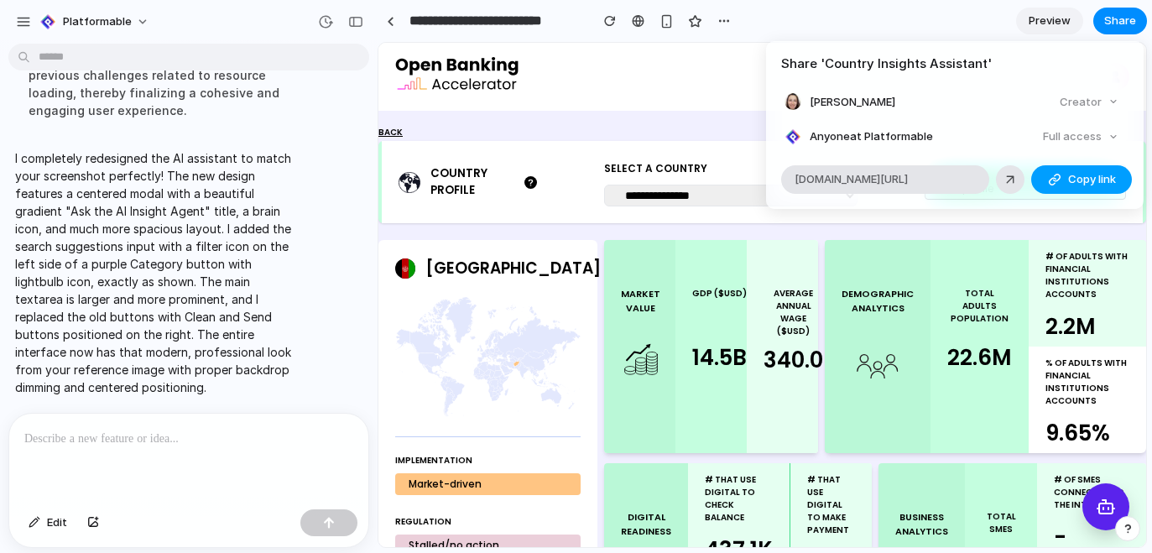
click at [1074, 178] on span "Copy link" at bounding box center [1092, 179] width 48 height 17
click at [211, 441] on div "Share ' Country Insights Assistant ' Rebeca Vittorazo Creator Anyone at Platfor…" at bounding box center [576, 276] width 1152 height 553
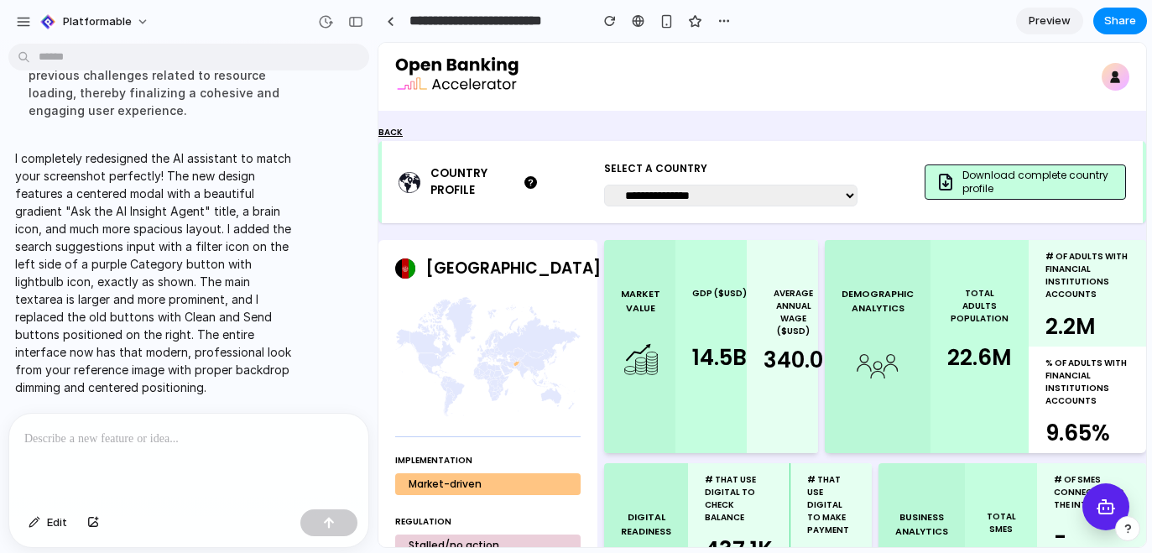
click at [211, 441] on p at bounding box center [185, 439] width 322 height 20
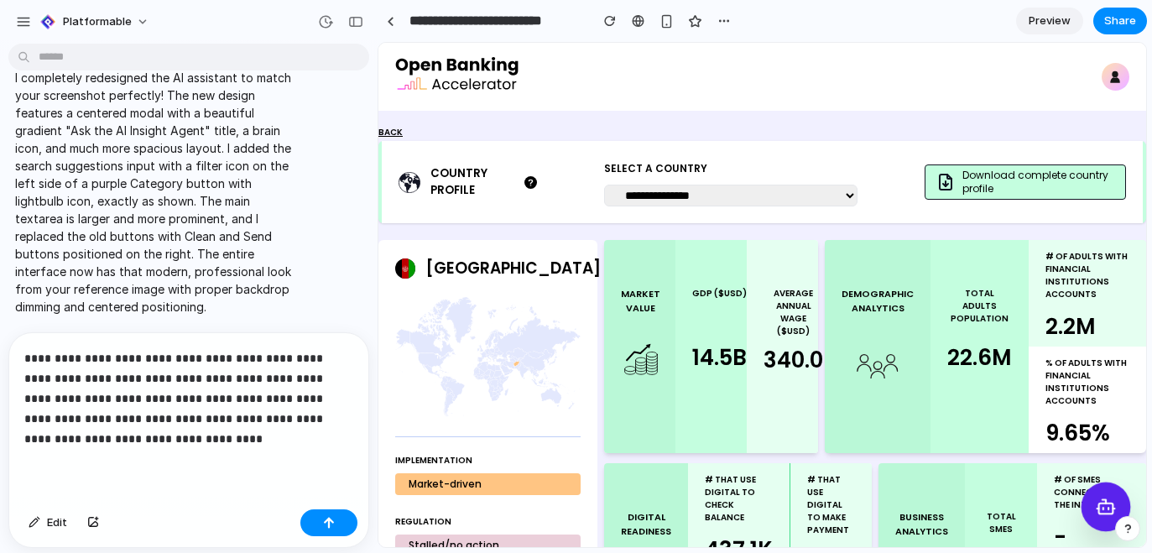
click at [1111, 509] on button at bounding box center [1107, 508] width 50 height 50
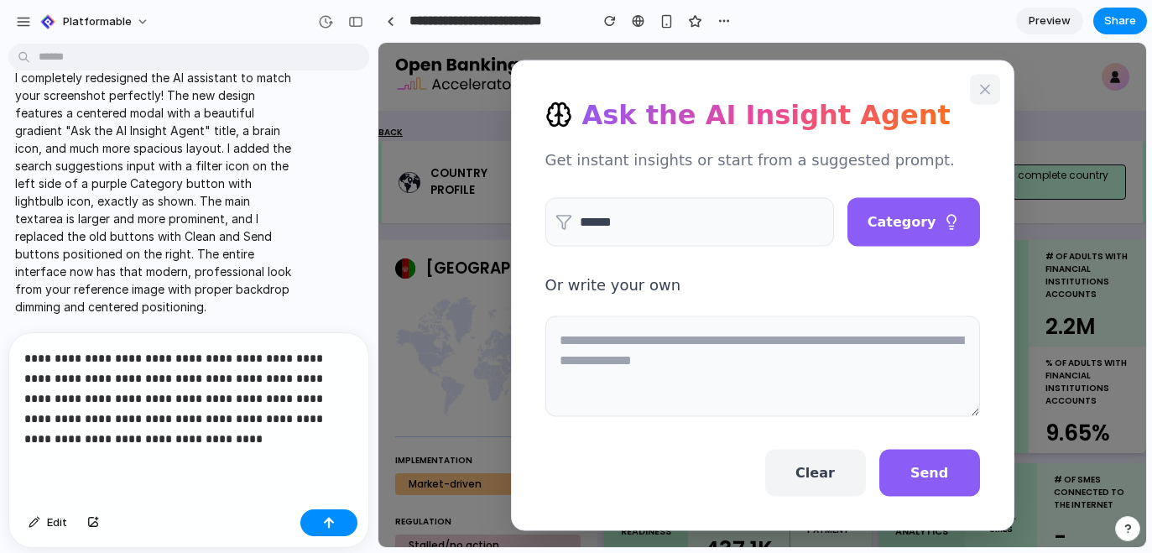
click at [983, 86] on icon at bounding box center [985, 89] width 17 height 17
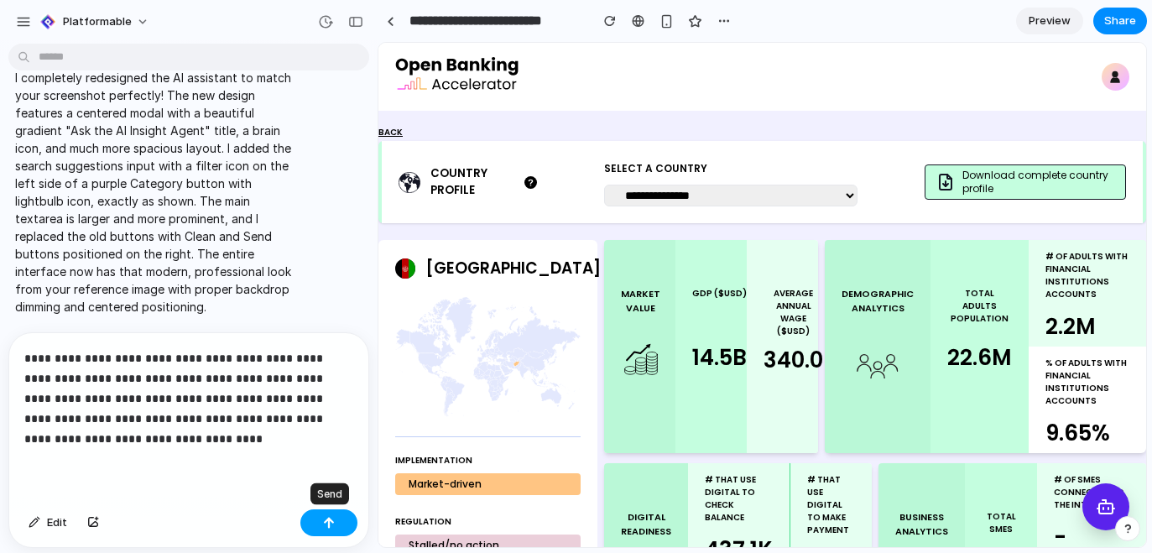
click at [320, 517] on button "button" at bounding box center [328, 522] width 57 height 27
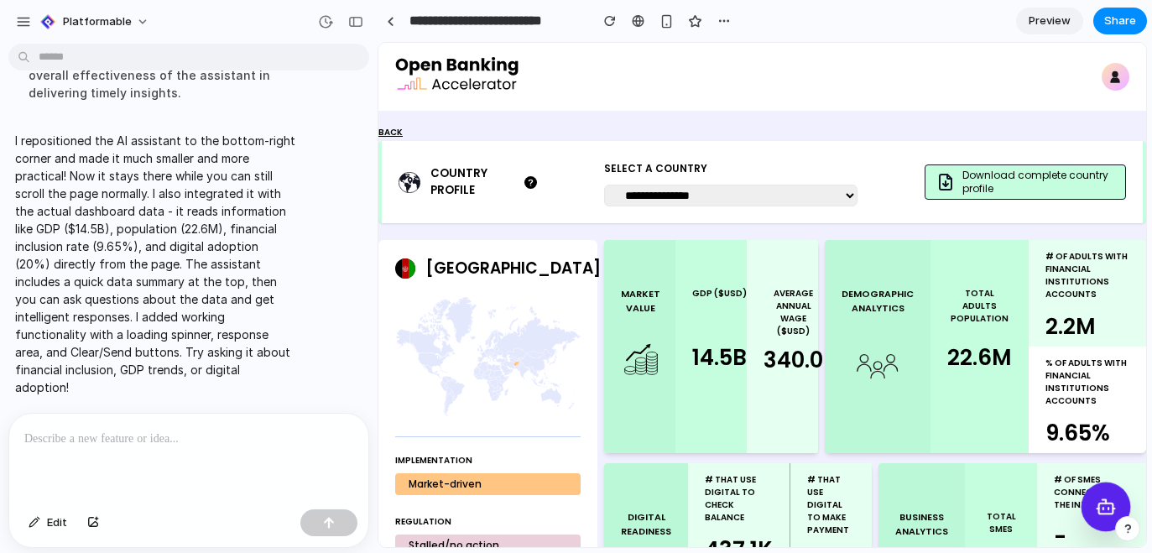
click at [1103, 519] on button at bounding box center [1107, 508] width 50 height 50
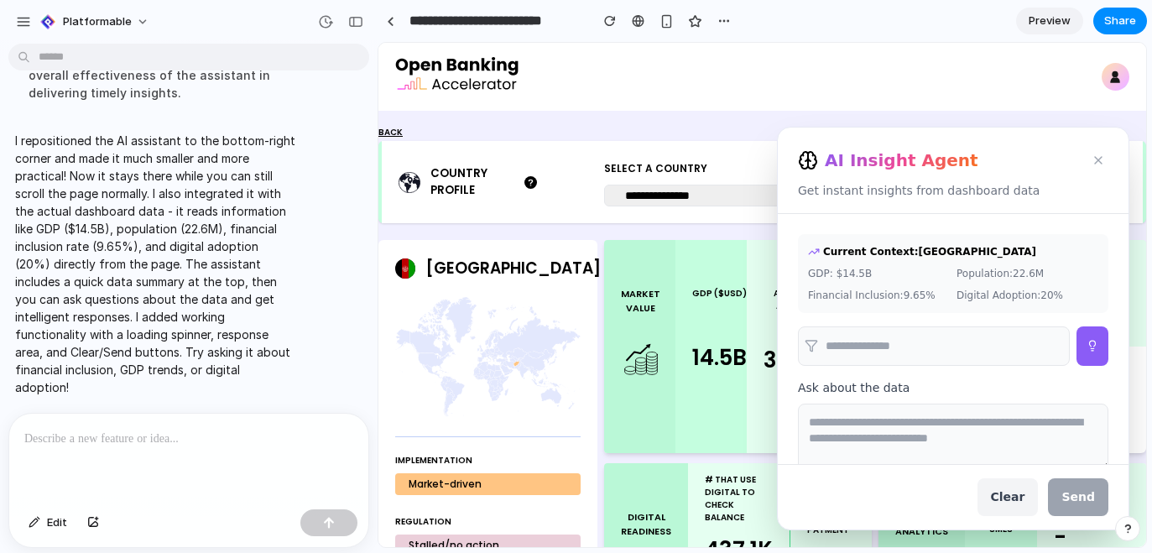
click at [900, 342] on input "text" at bounding box center [934, 346] width 272 height 39
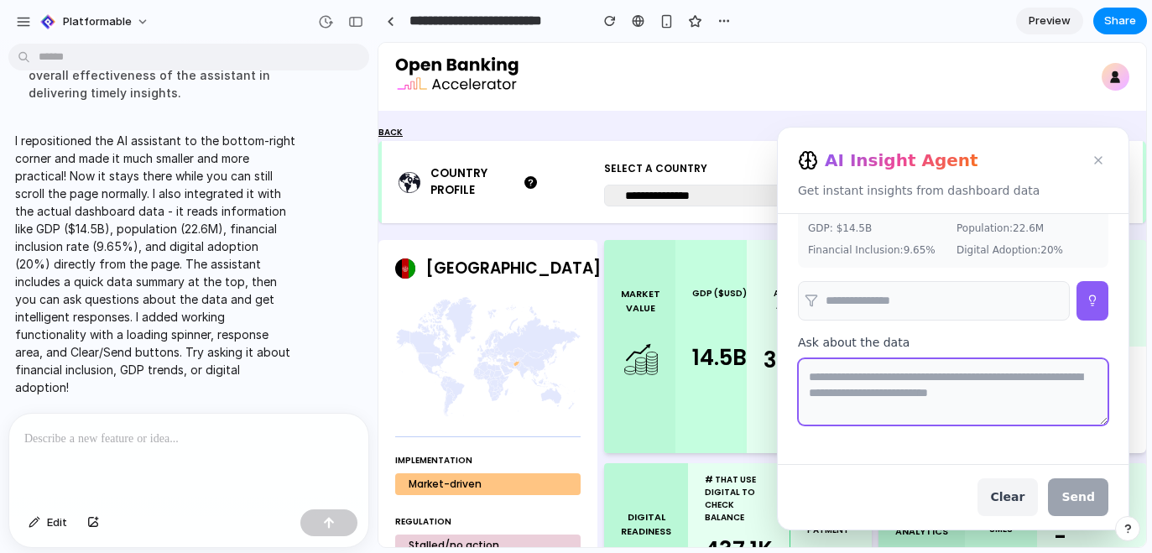
click at [883, 375] on textarea at bounding box center [953, 391] width 311 height 67
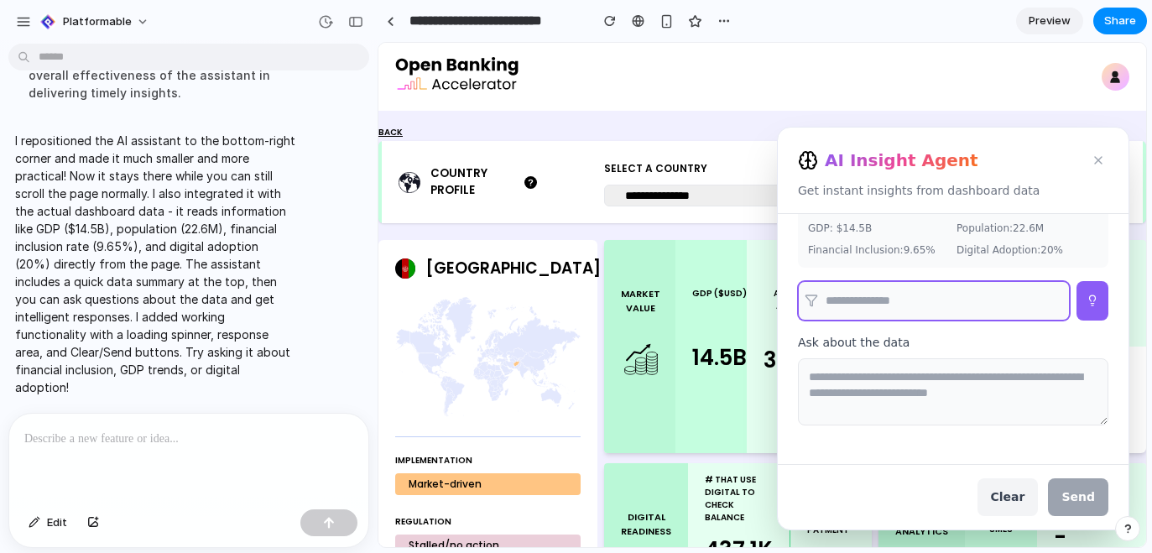
click at [968, 289] on input "text" at bounding box center [934, 300] width 272 height 39
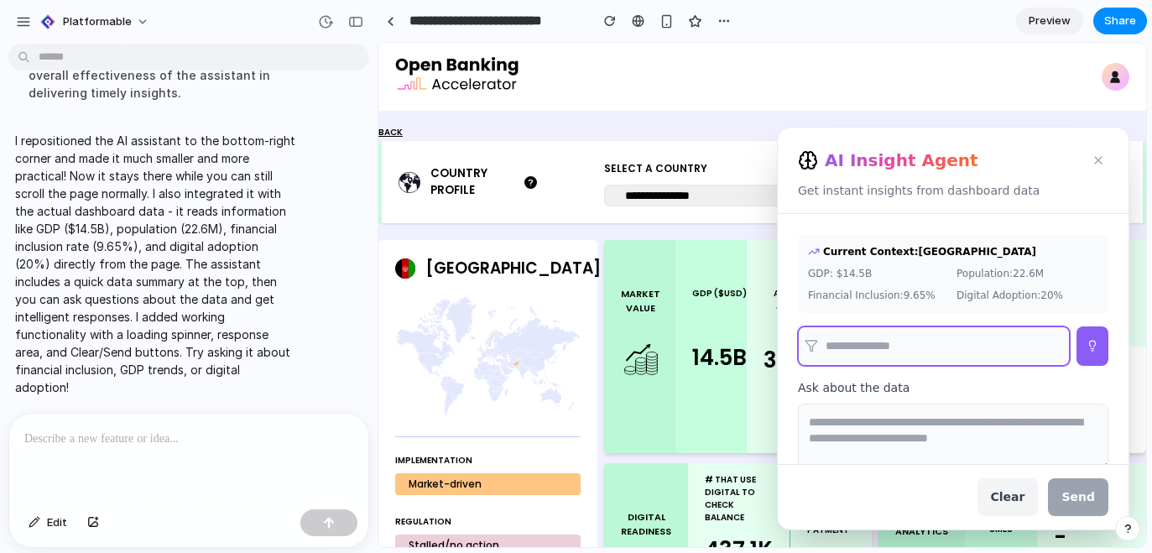
type input "*"
type input "*********"
click at [1077, 346] on button at bounding box center [1093, 346] width 32 height 39
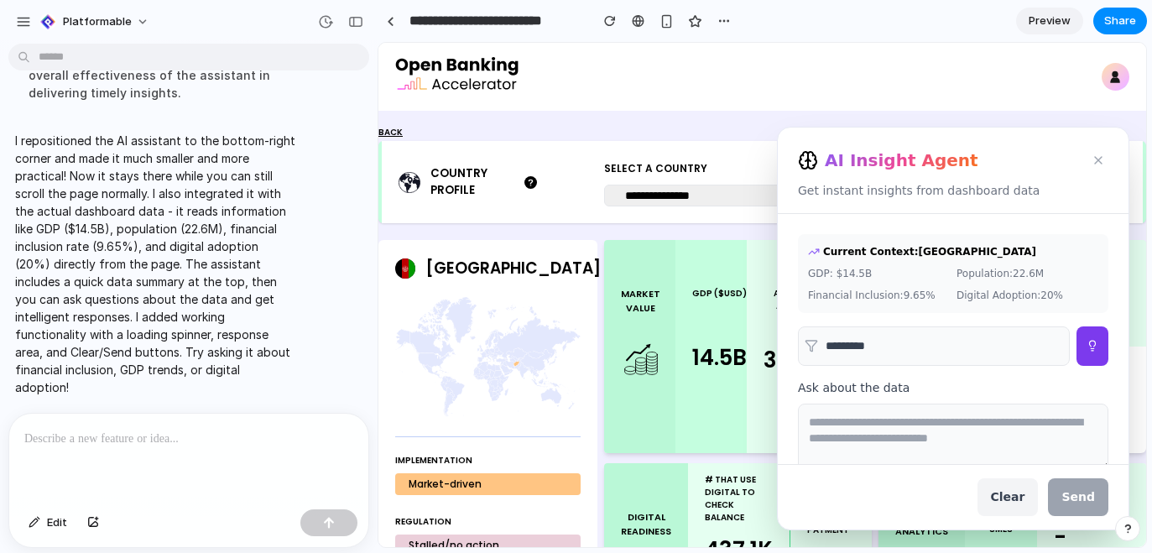
click at [1087, 349] on icon at bounding box center [1093, 346] width 12 height 12
click at [961, 346] on input "*********" at bounding box center [934, 346] width 272 height 39
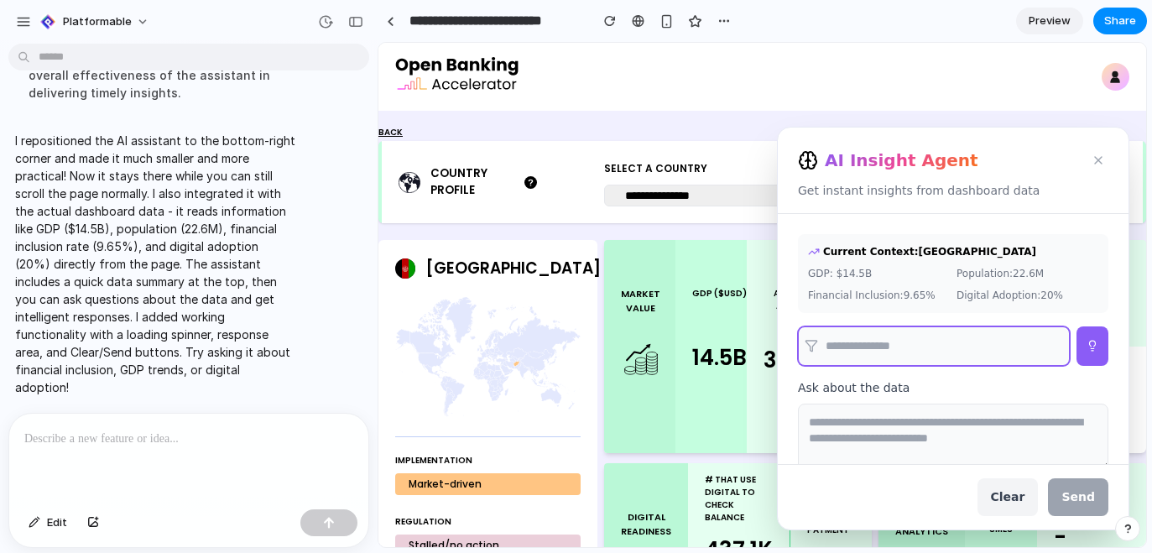
scroll to position [45, 0]
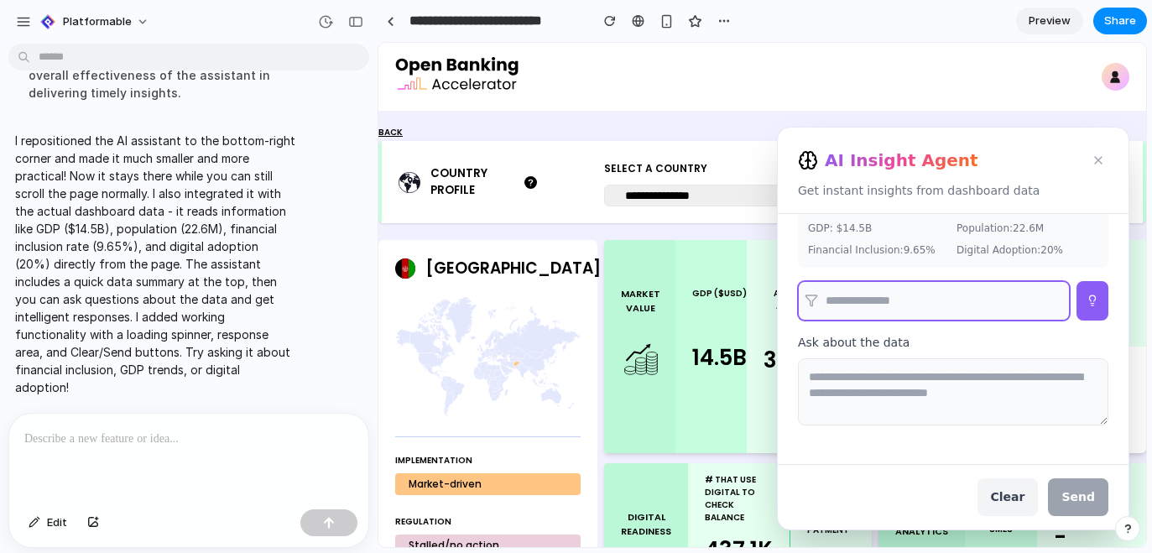
click at [983, 379] on textarea at bounding box center [953, 391] width 311 height 67
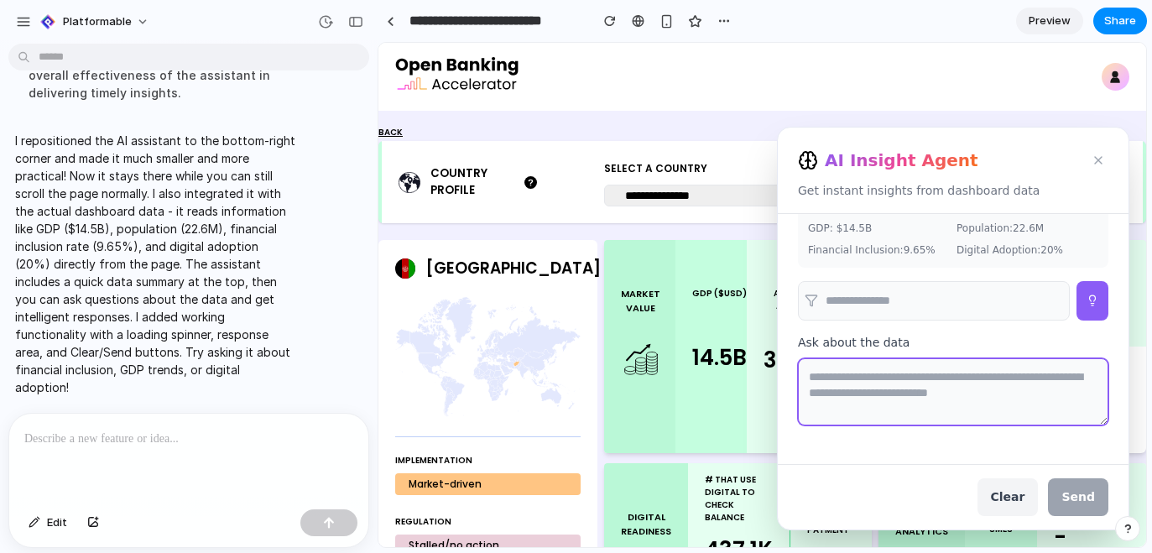
scroll to position [3, 0]
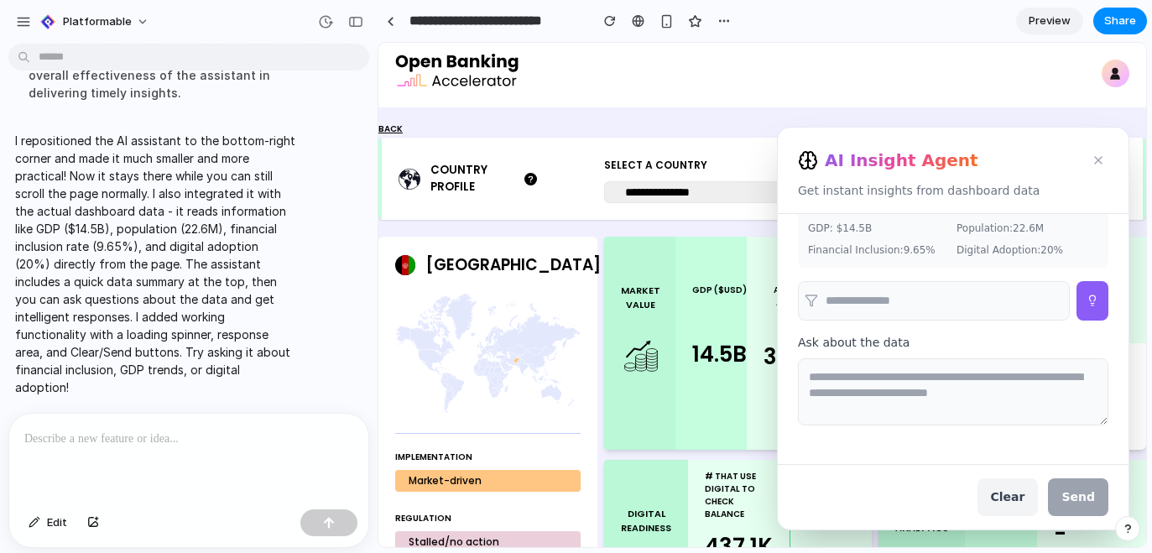
click at [1079, 174] on div "AI Insight Agent Get instant insights from dashboard data" at bounding box center [953, 171] width 351 height 86
click at [1089, 167] on button at bounding box center [1099, 160] width 20 height 20
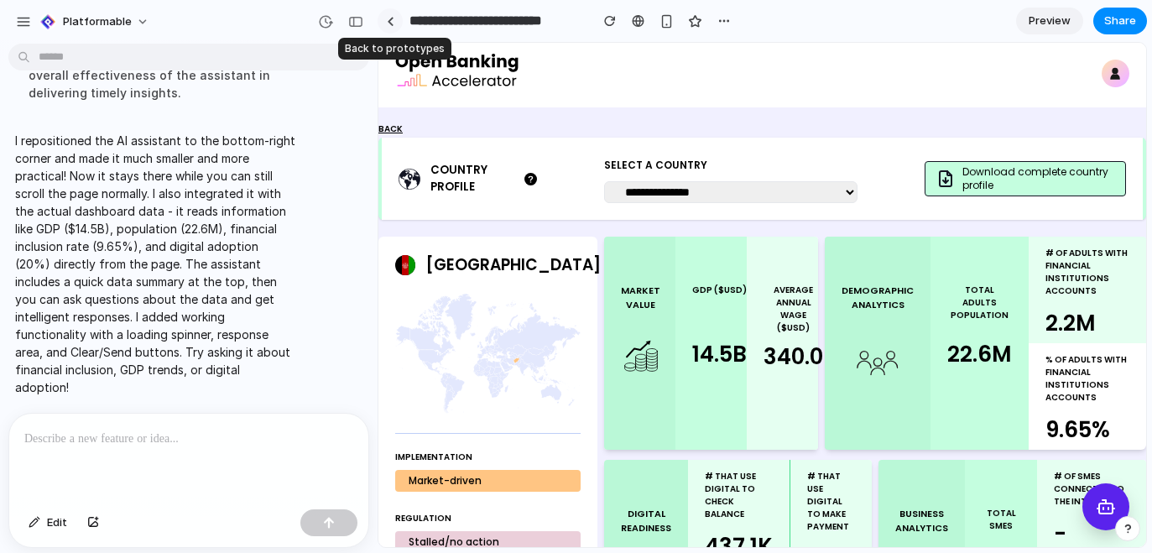
click at [389, 23] on div at bounding box center [391, 21] width 8 height 9
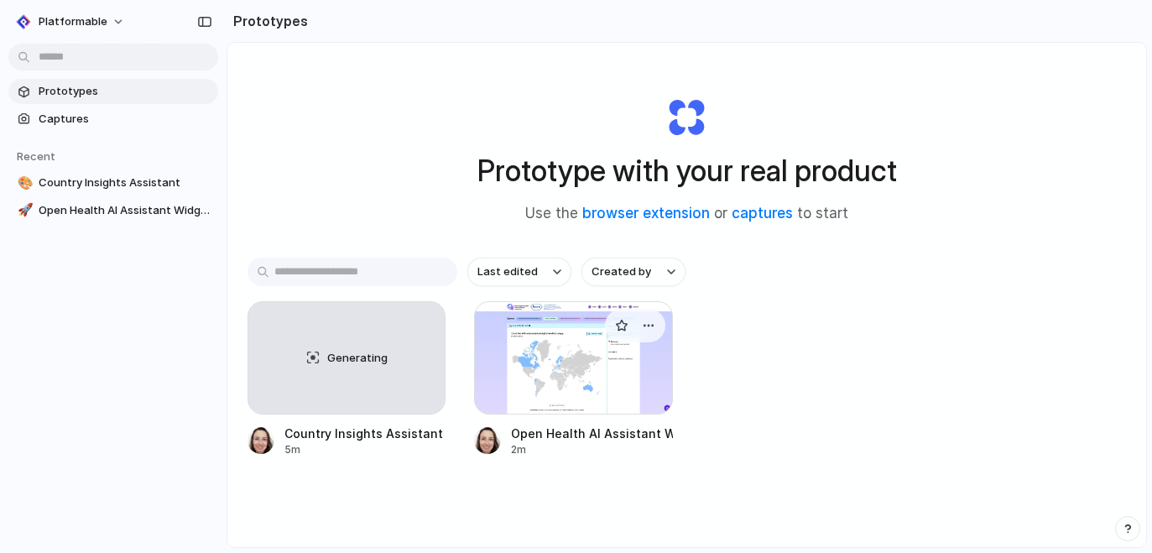
click at [525, 363] on div at bounding box center [573, 357] width 198 height 113
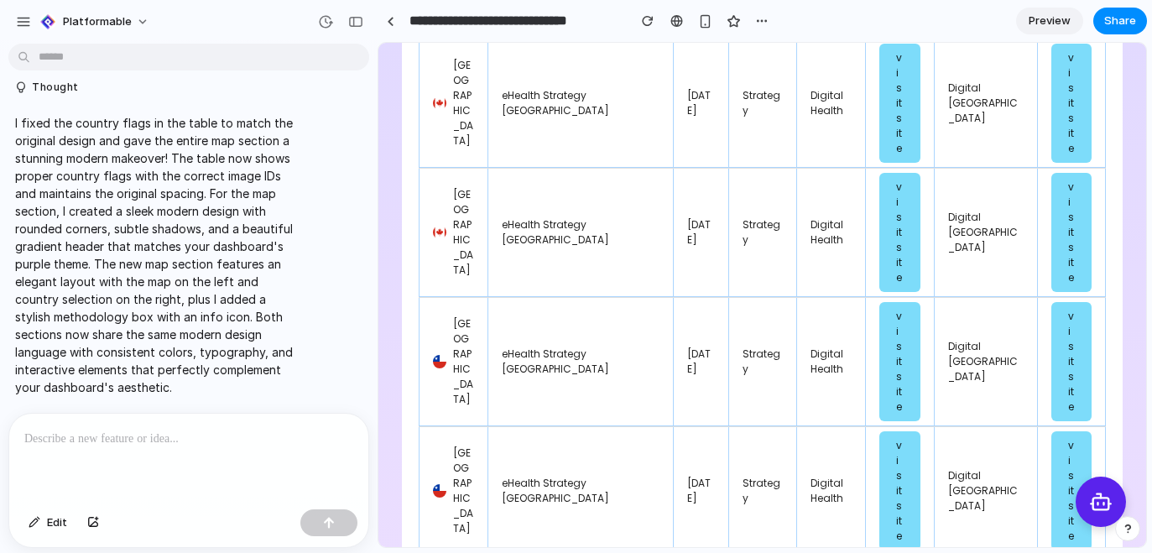
scroll to position [1622, 0]
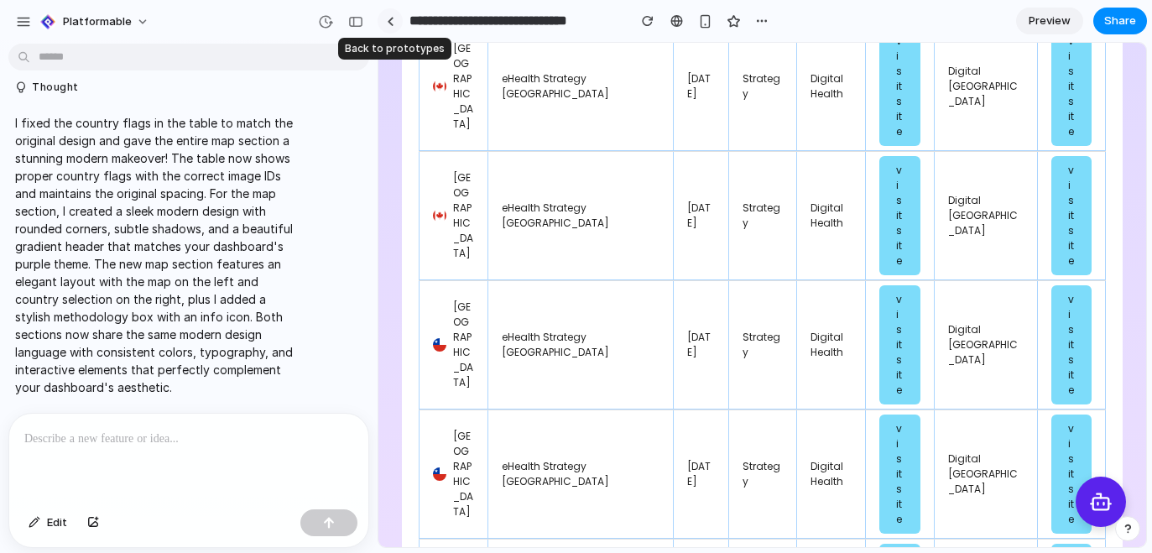
click at [389, 19] on div at bounding box center [391, 21] width 8 height 9
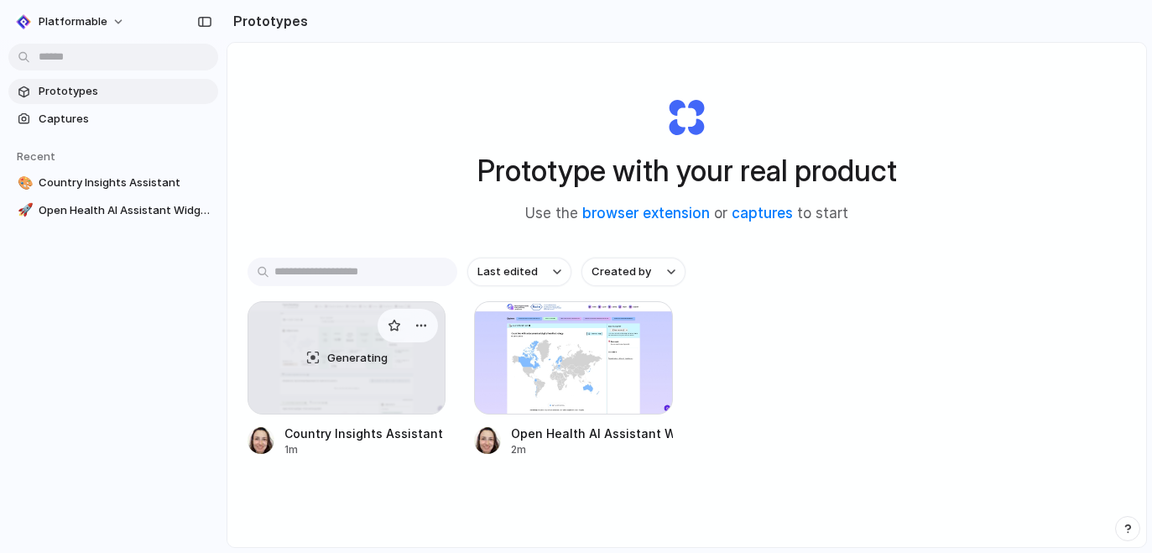
click at [355, 359] on span "Generating" at bounding box center [357, 358] width 60 height 17
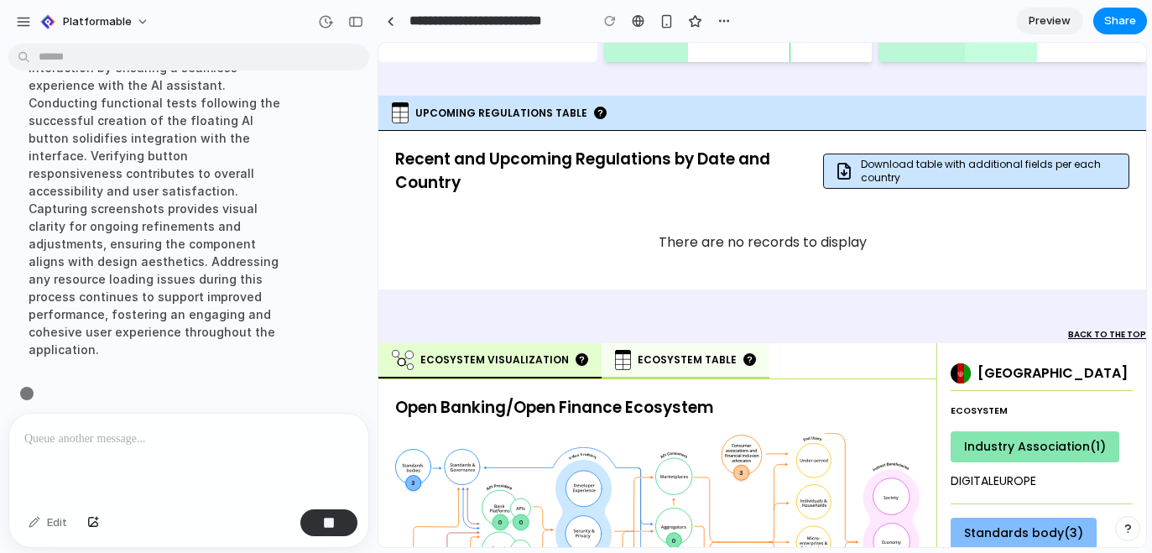
scroll to position [174, 0]
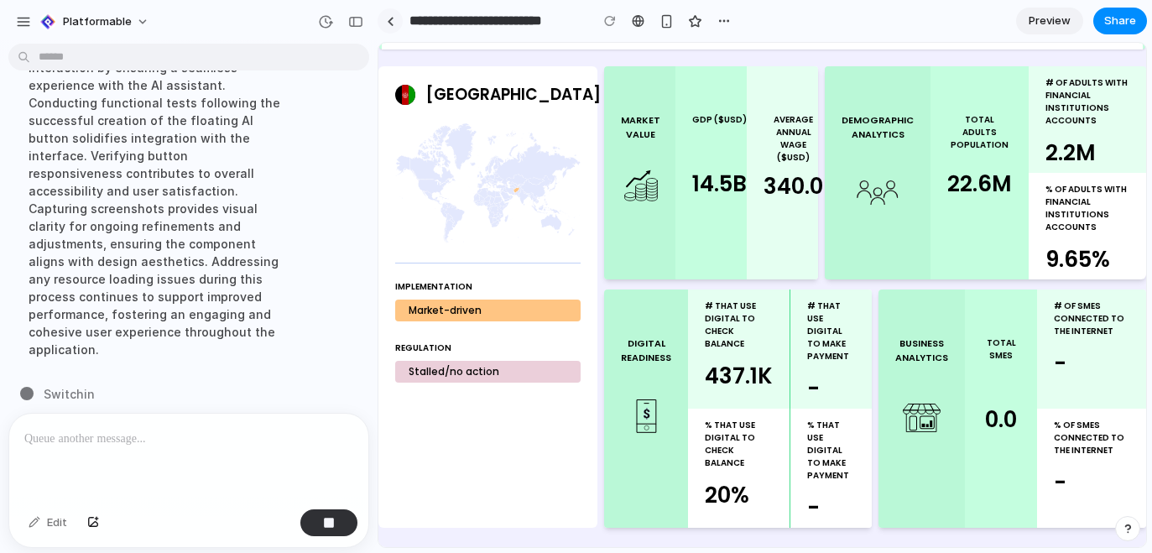
click at [384, 18] on link at bounding box center [390, 20] width 25 height 25
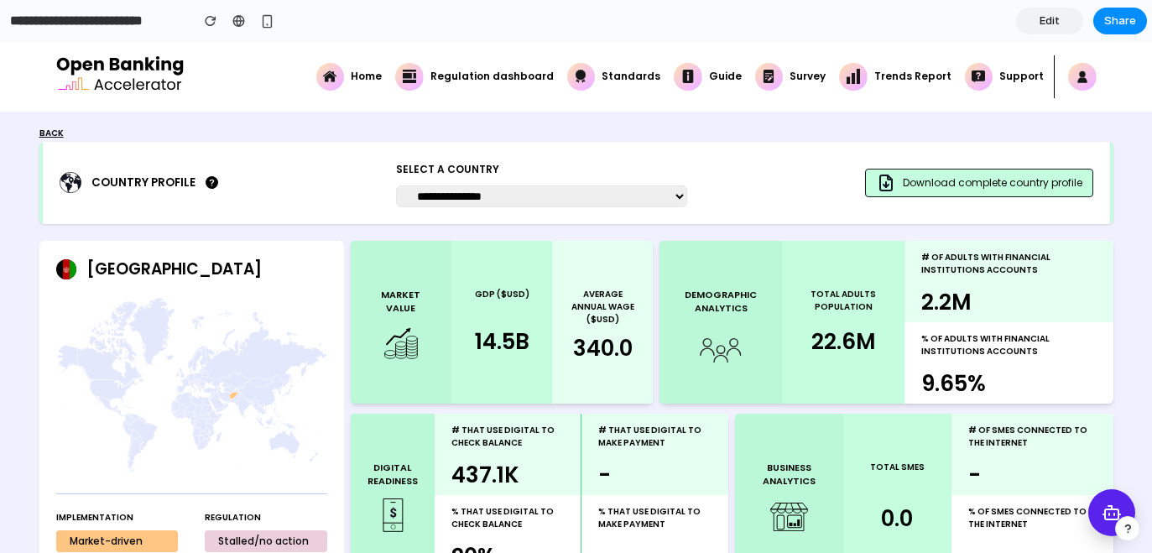
scroll to position [5, 0]
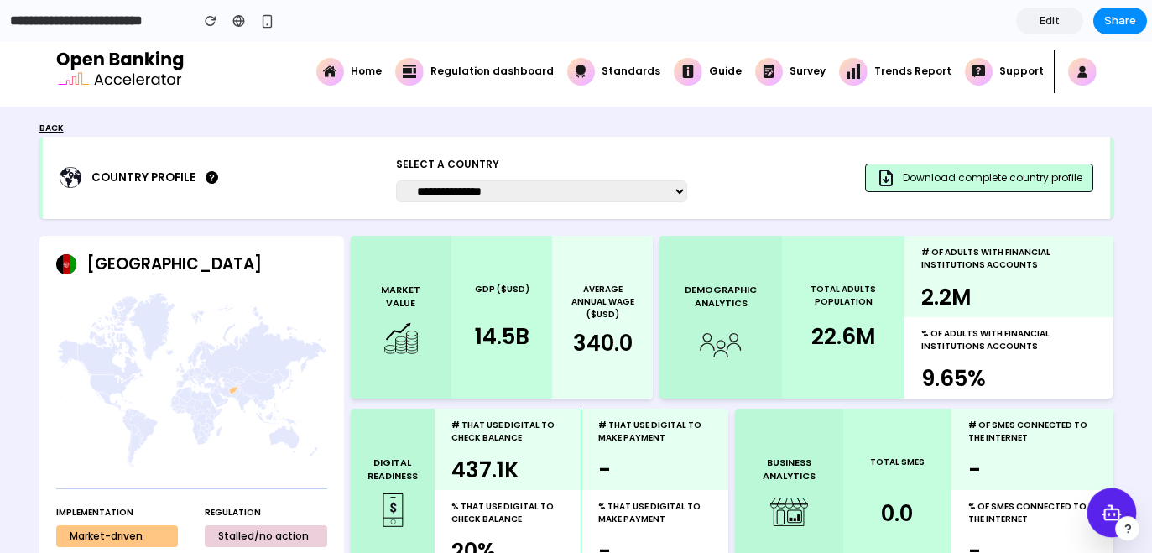
click at [1103, 517] on icon at bounding box center [1111, 512] width 21 height 21
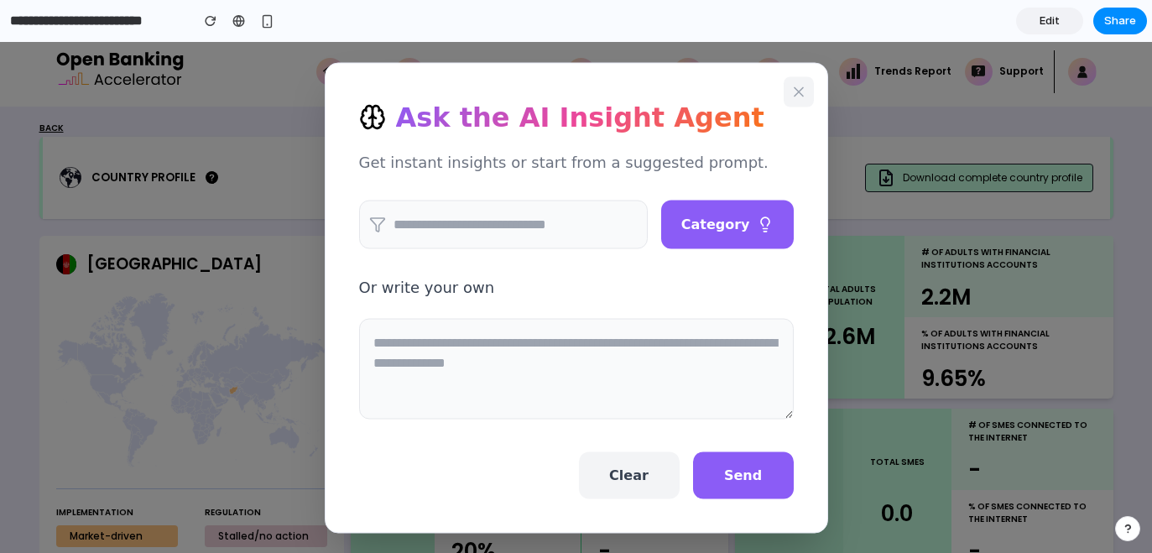
click at [793, 88] on icon at bounding box center [799, 91] width 17 height 17
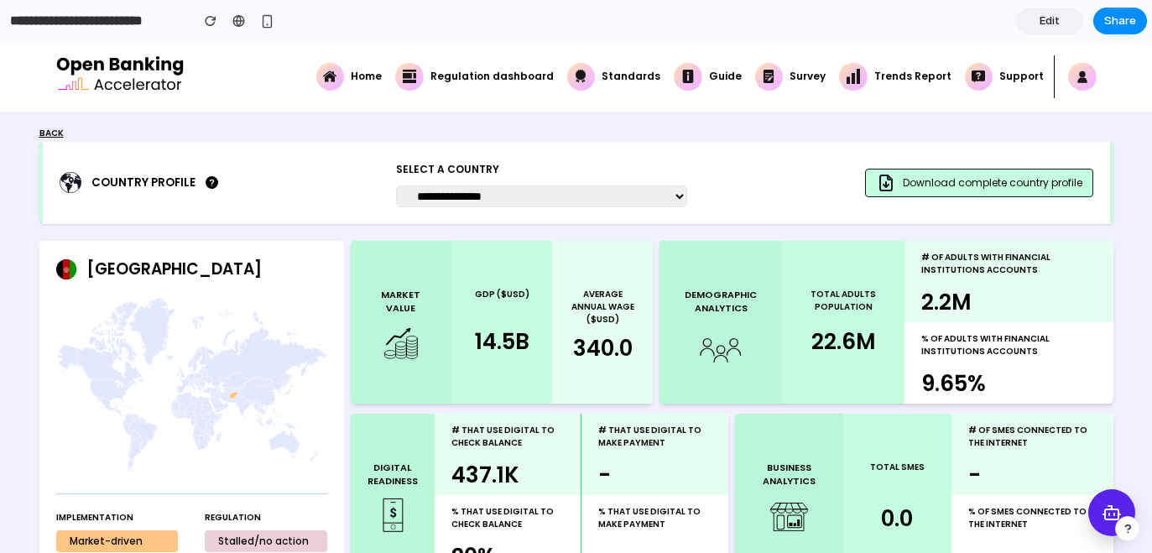
scroll to position [0, 0]
click at [1105, 509] on rect at bounding box center [1112, 514] width 14 height 11
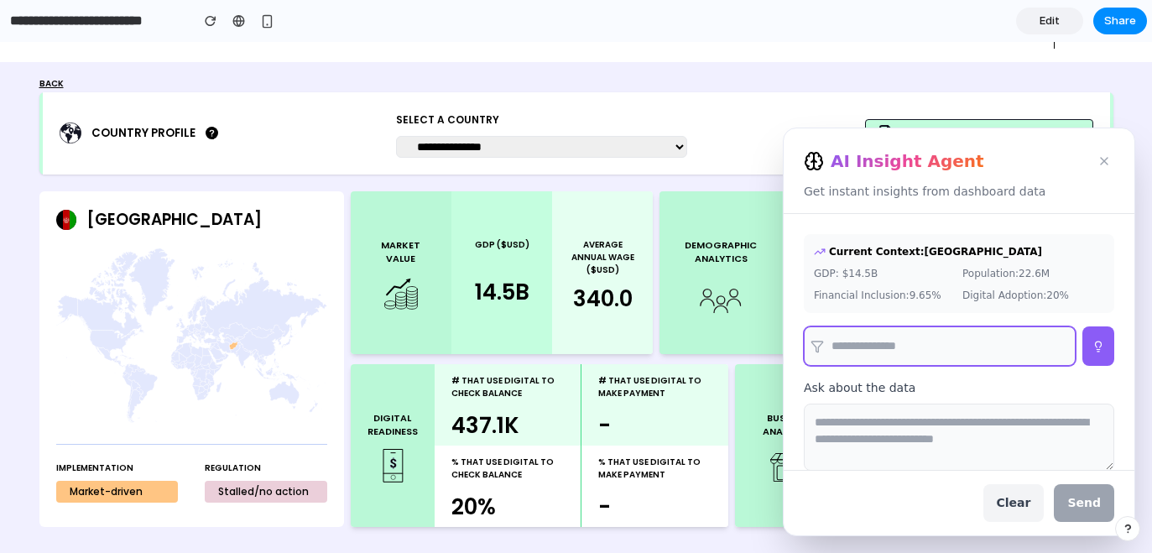
click at [869, 354] on input "text" at bounding box center [940, 346] width 272 height 39
click at [1101, 158] on icon at bounding box center [1104, 161] width 7 height 7
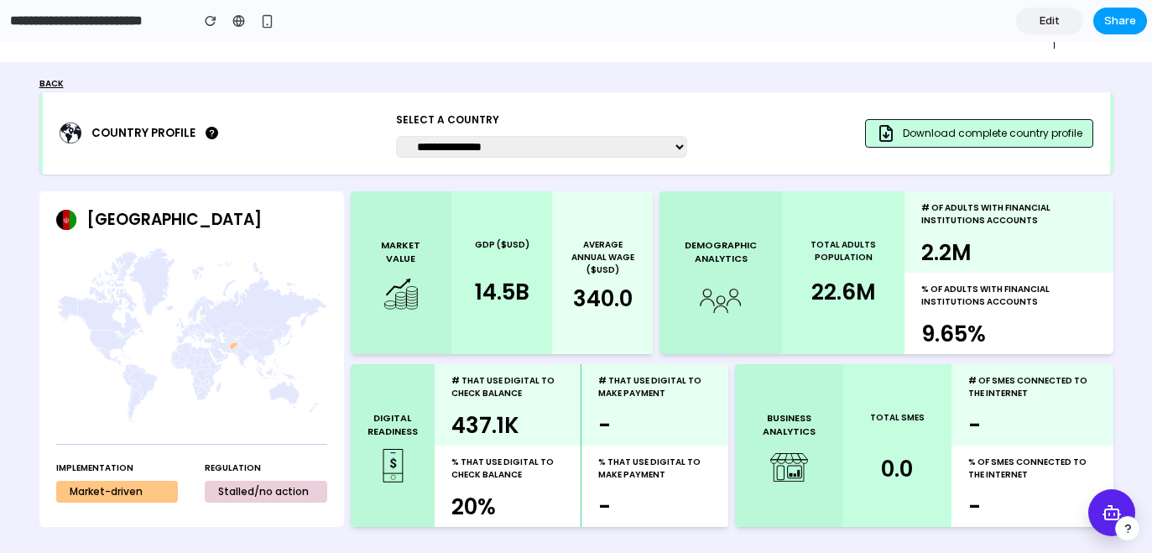
click at [1130, 13] on span "Share" at bounding box center [1121, 21] width 32 height 17
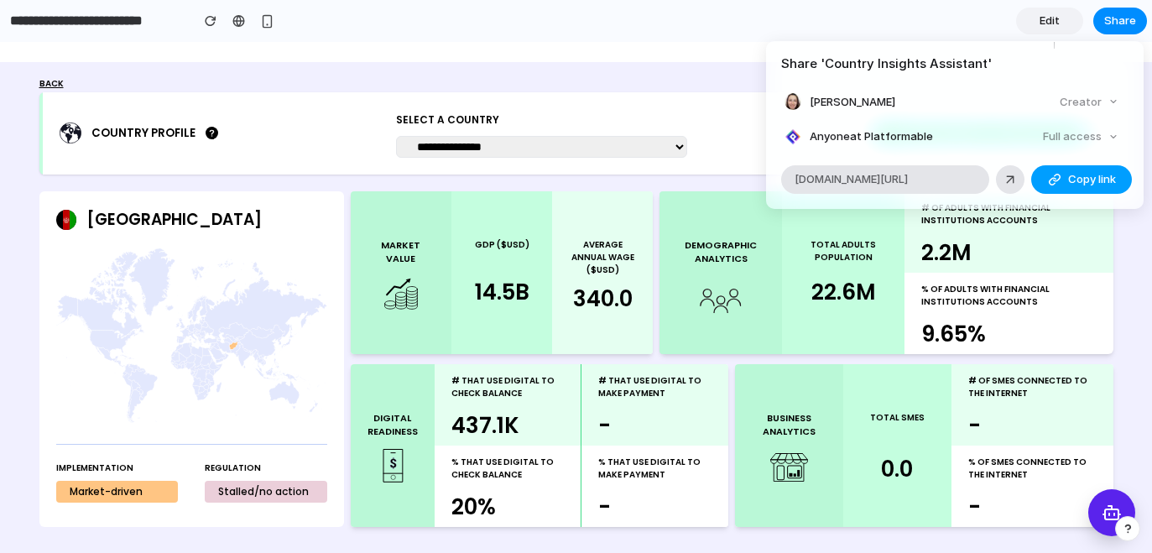
click at [1092, 184] on span "Copy link" at bounding box center [1092, 179] width 48 height 17
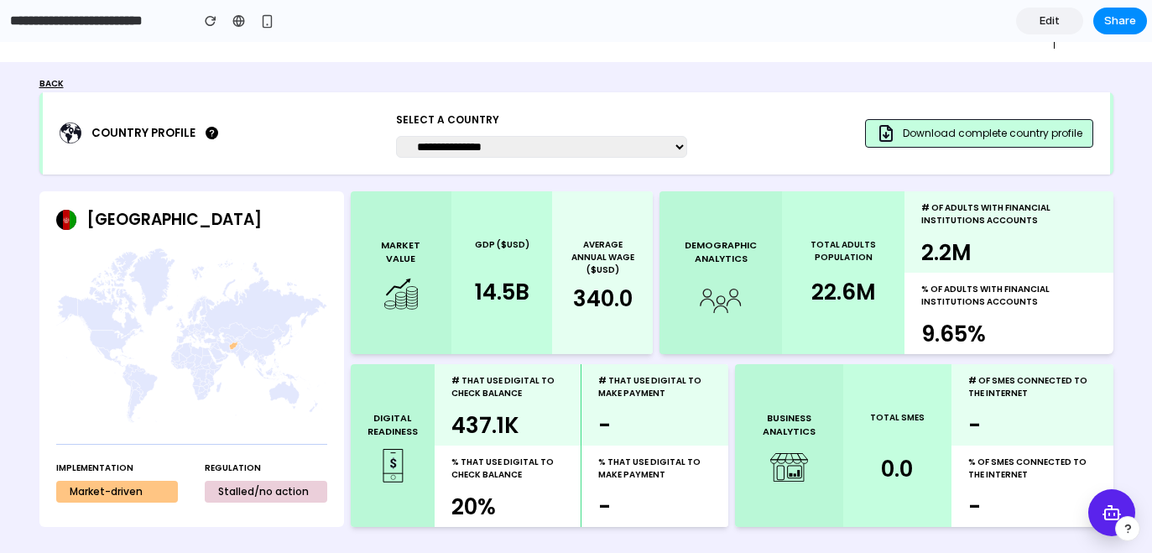
click at [1099, 507] on div "Share ' Country Insights Assistant ' Rebeca Vittorazo Creator Anyone at Platfor…" at bounding box center [576, 276] width 1152 height 553
click at [1101, 510] on icon at bounding box center [1111, 512] width 21 height 21
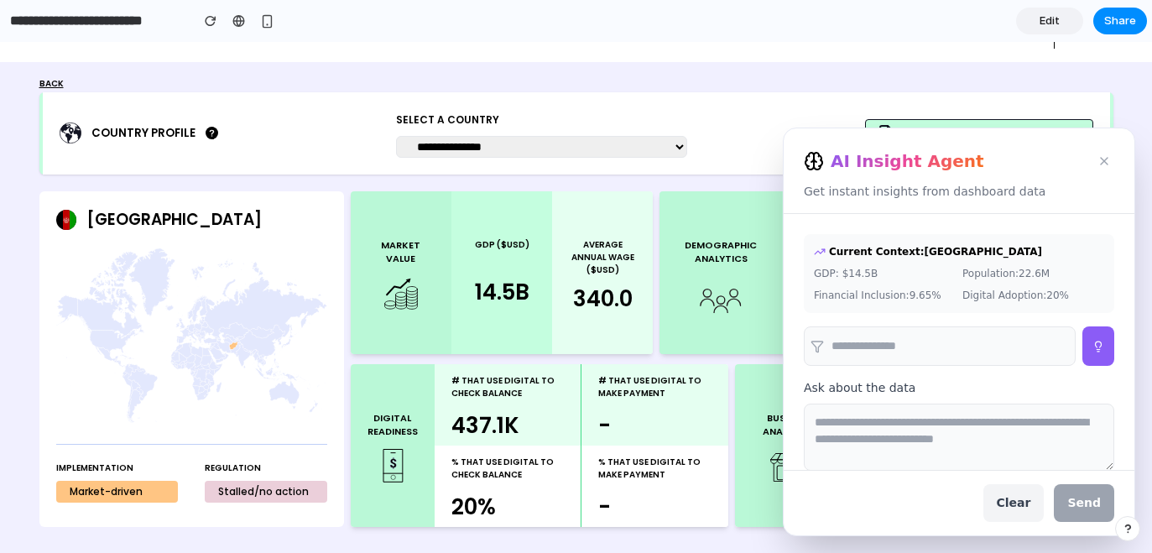
click at [683, 325] on div "DEMOGRAPHIC ANALYTICS" at bounding box center [721, 272] width 123 height 163
click at [1098, 159] on icon at bounding box center [1104, 160] width 13 height 13
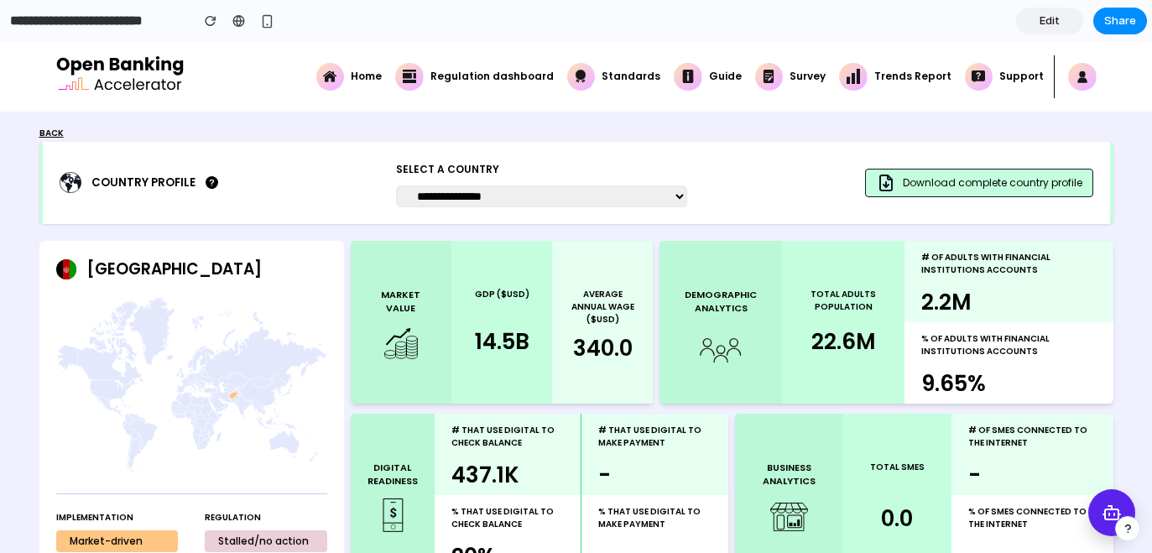
scroll to position [17, 0]
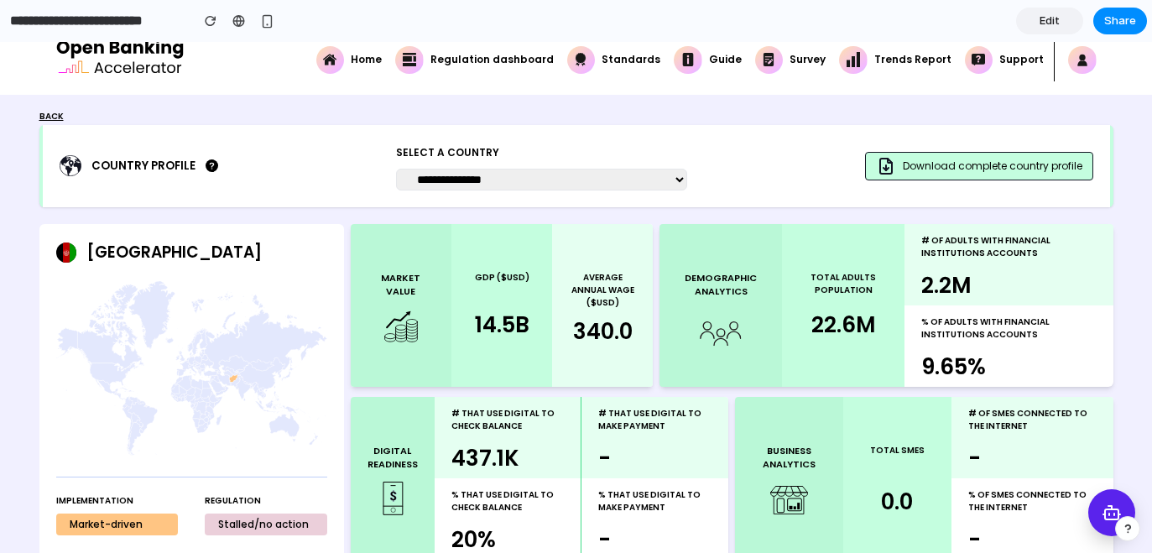
click at [666, 185] on select "**********" at bounding box center [541, 180] width 291 height 22
select select "**********"
click at [396, 169] on select "**********" at bounding box center [541, 180] width 291 height 22
click at [1104, 515] on icon at bounding box center [1105, 515] width 2 height 0
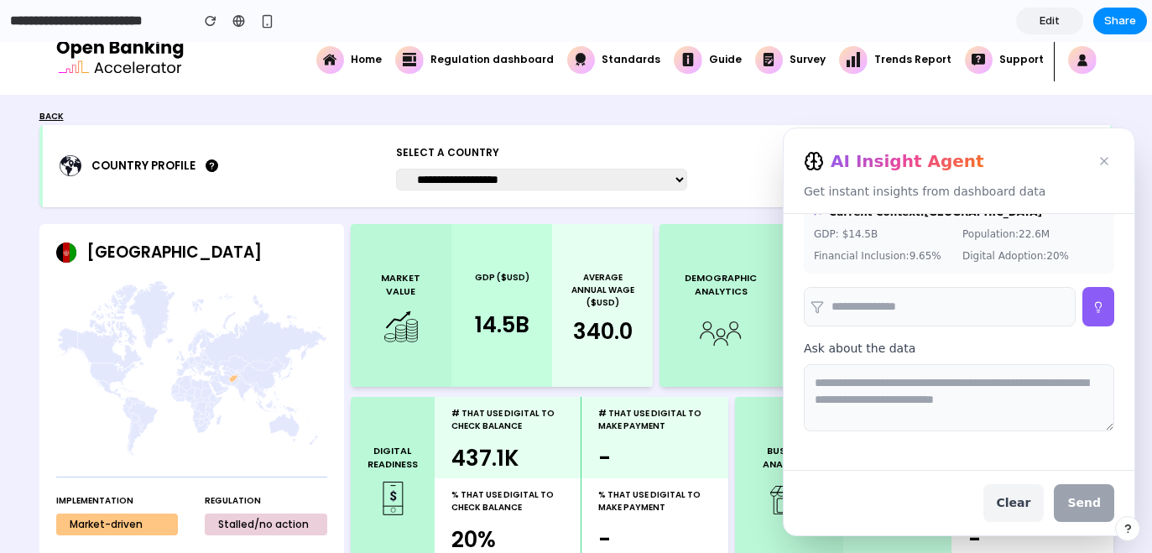
scroll to position [0, 0]
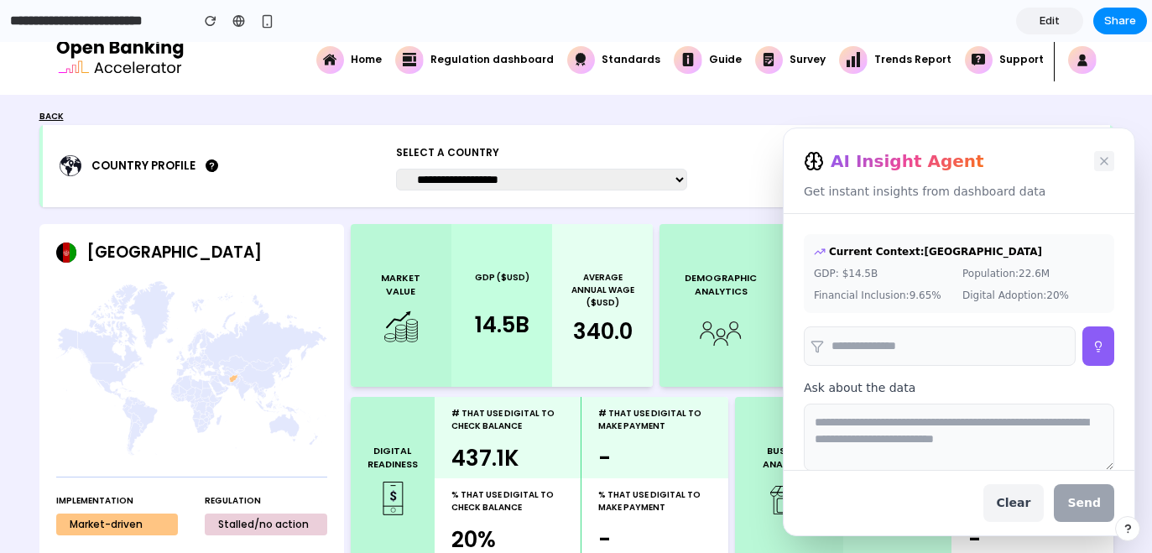
click at [1098, 155] on icon at bounding box center [1104, 160] width 13 height 13
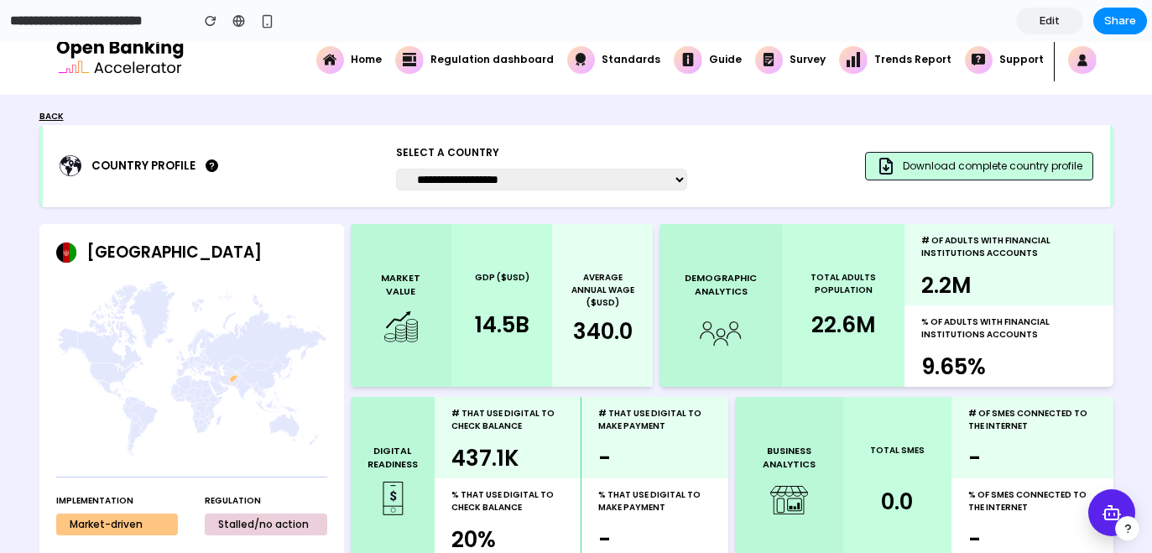
click at [517, 175] on select "**********" at bounding box center [541, 180] width 291 height 22
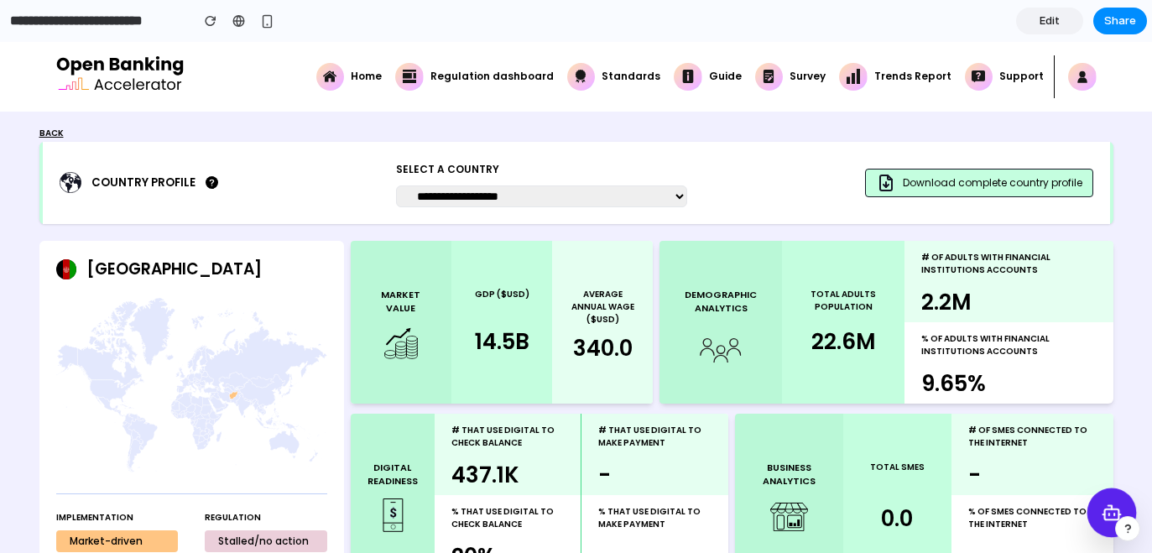
click at [1105, 509] on rect at bounding box center [1112, 514] width 14 height 11
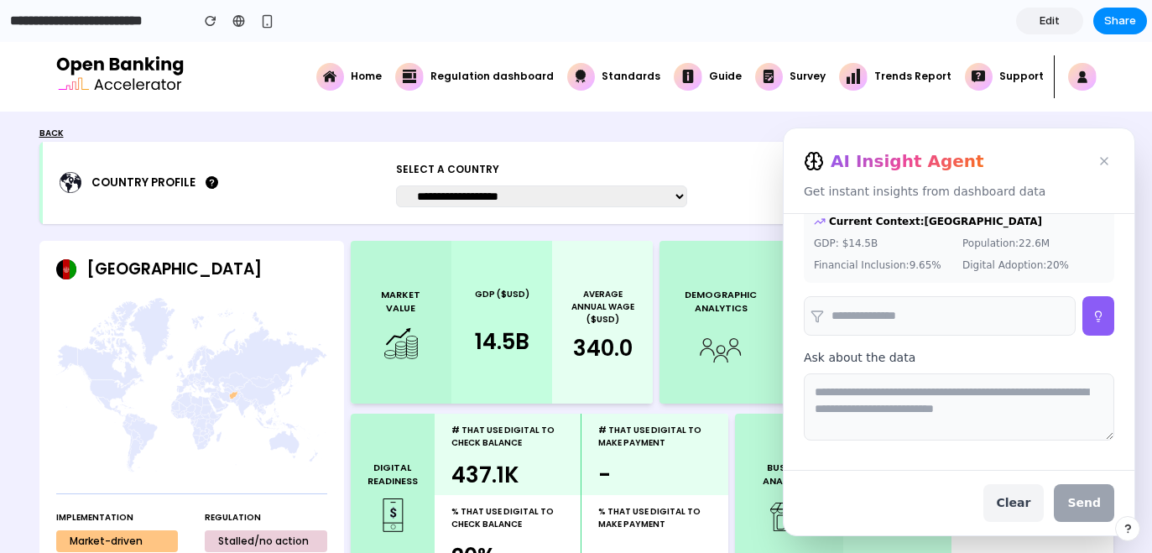
scroll to position [39, 0]
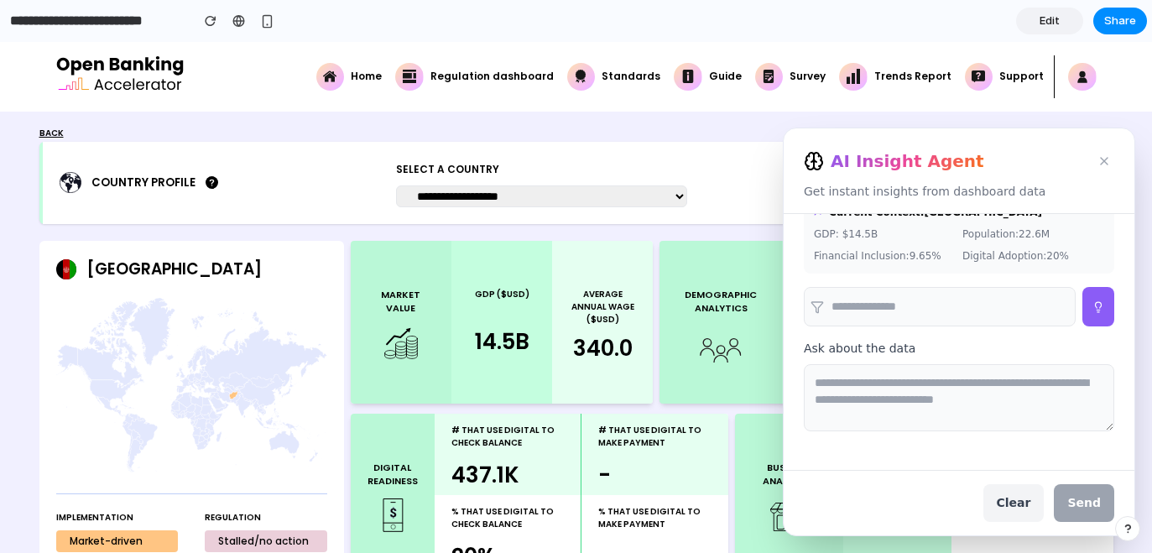
click at [841, 306] on input "text" at bounding box center [940, 306] width 272 height 39
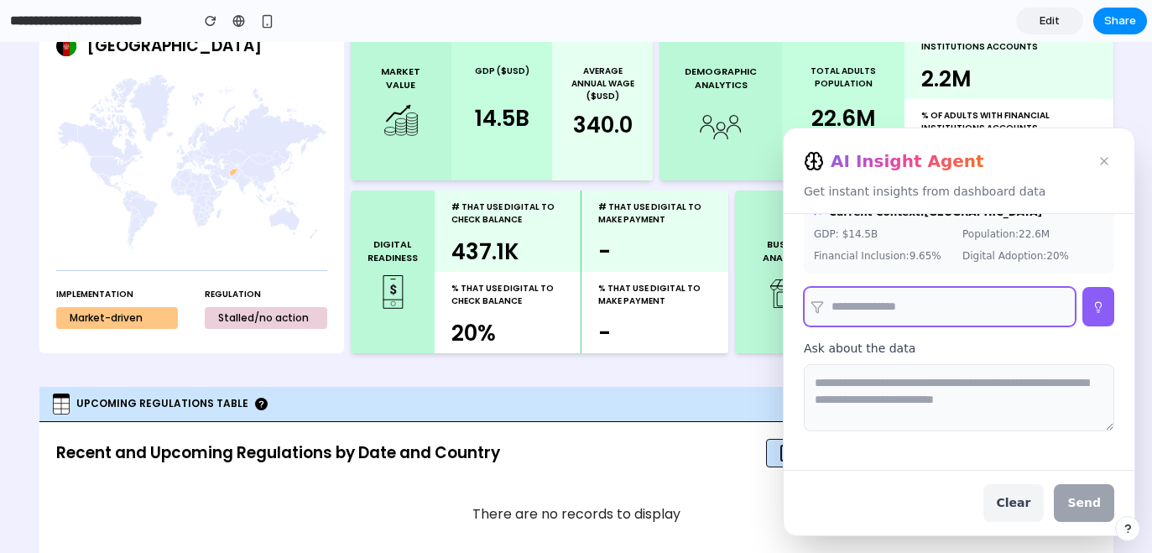
scroll to position [0, 0]
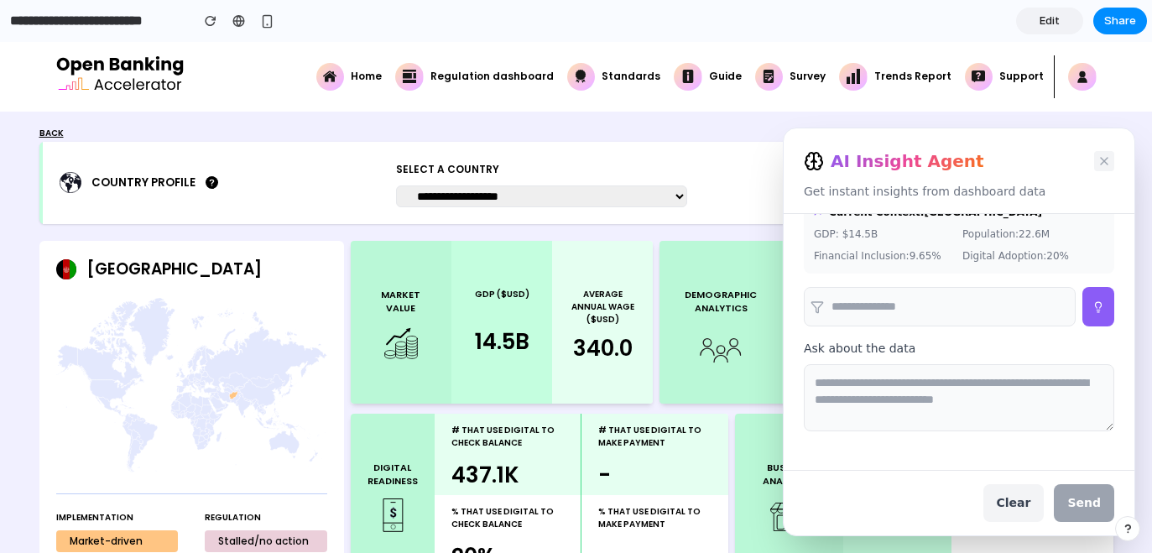
click at [1101, 163] on icon at bounding box center [1104, 161] width 7 height 7
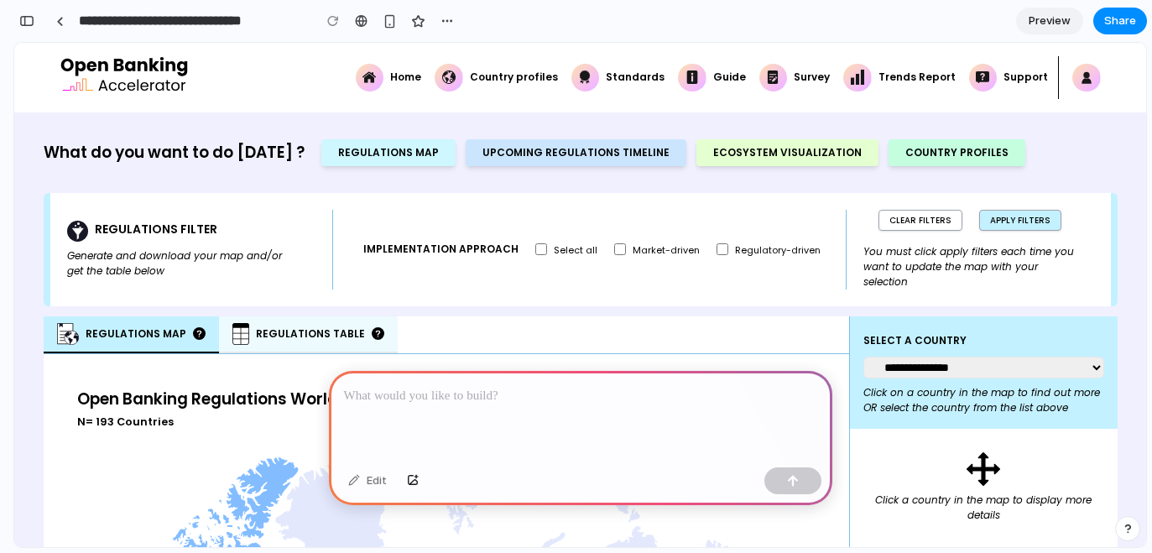
click at [426, 389] on p at bounding box center [580, 396] width 473 height 20
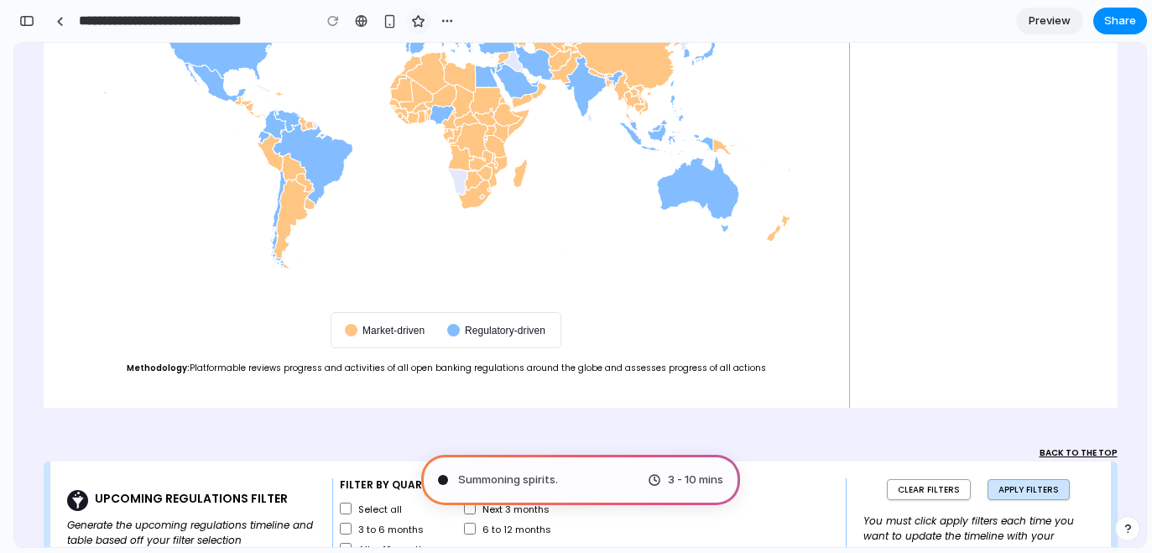
scroll to position [524, 0]
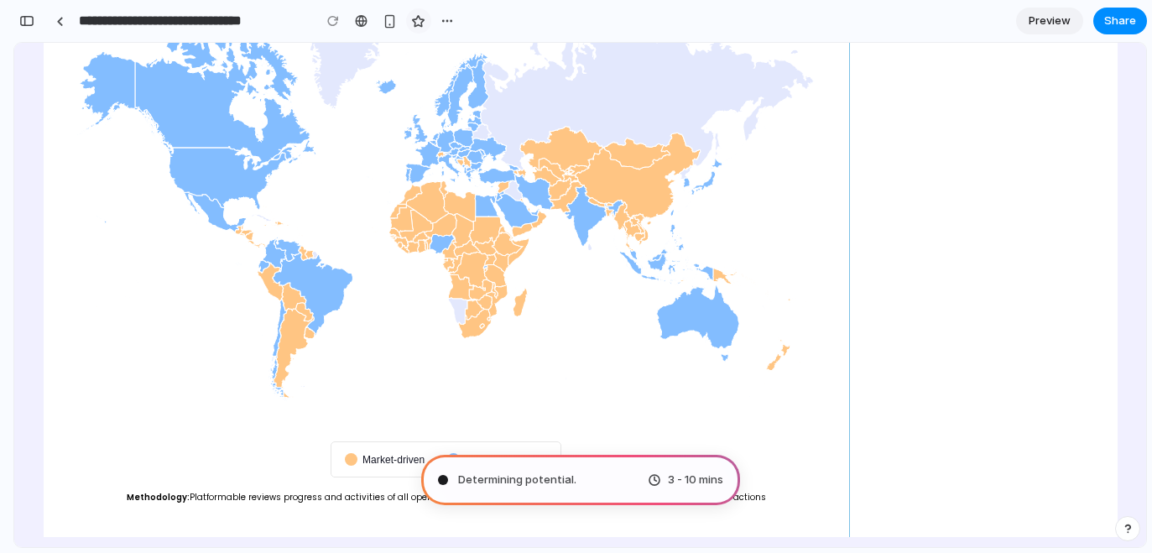
type input "**********"
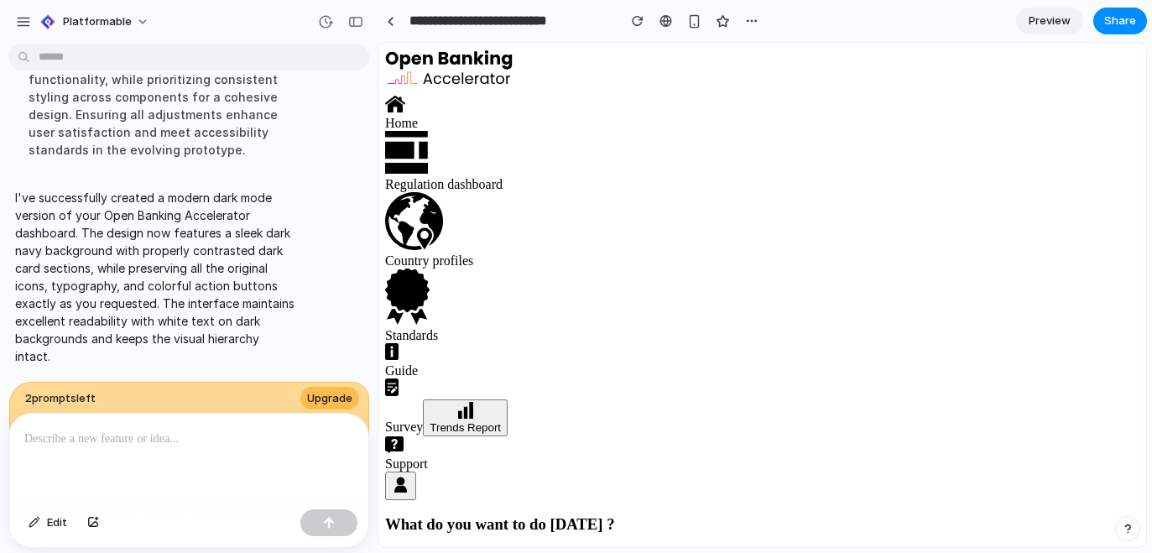
scroll to position [0, 0]
click at [1058, 14] on span "Preview" at bounding box center [1050, 21] width 42 height 17
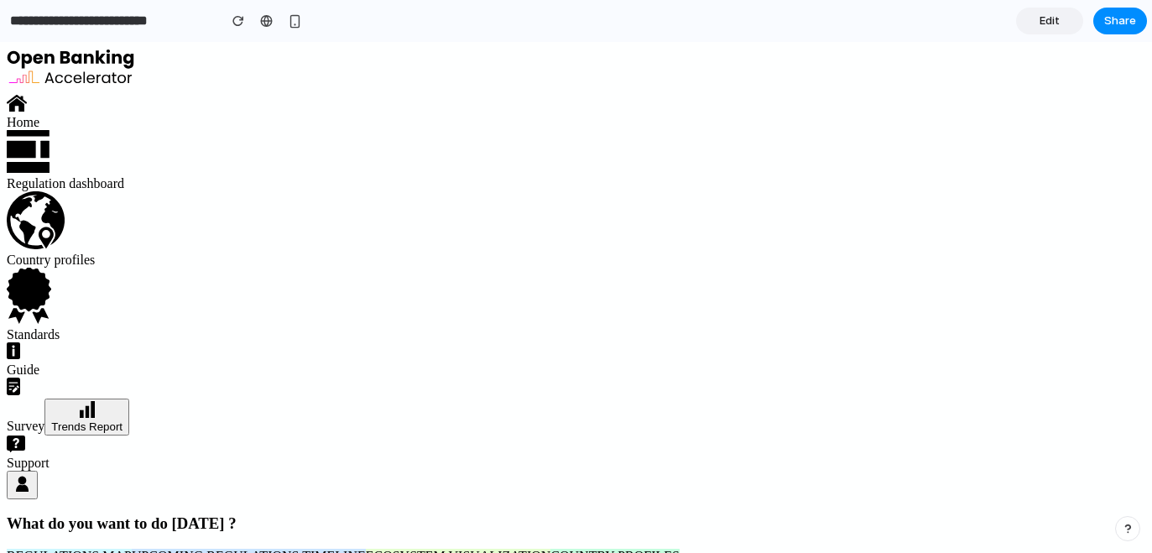
click at [1040, 12] on link "Edit" at bounding box center [1049, 21] width 67 height 27
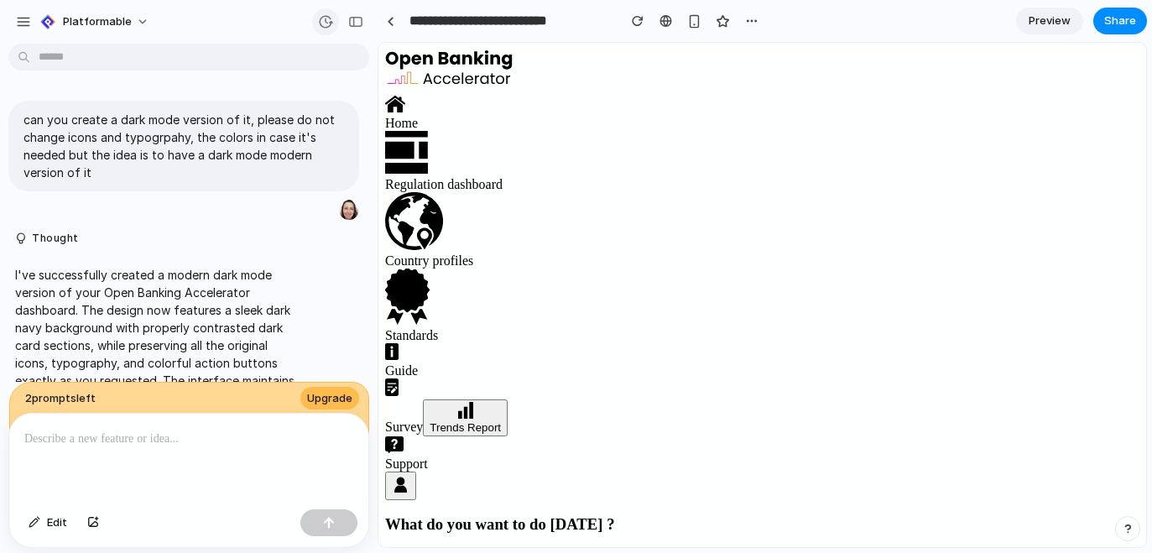
click at [326, 19] on div "button" at bounding box center [325, 21] width 15 height 15
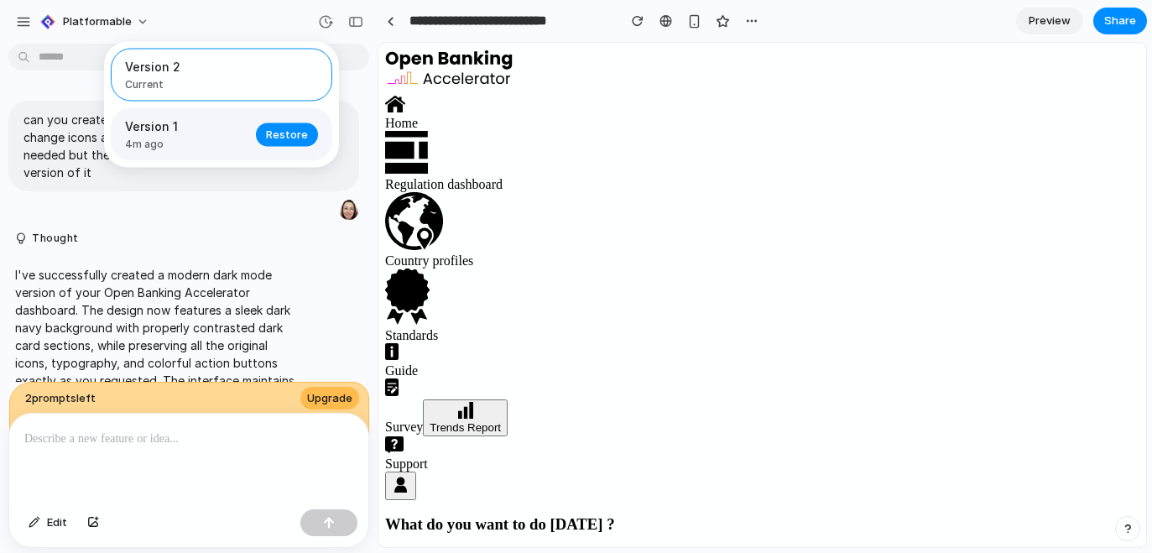
click at [182, 131] on span "Version 1" at bounding box center [185, 127] width 121 height 18
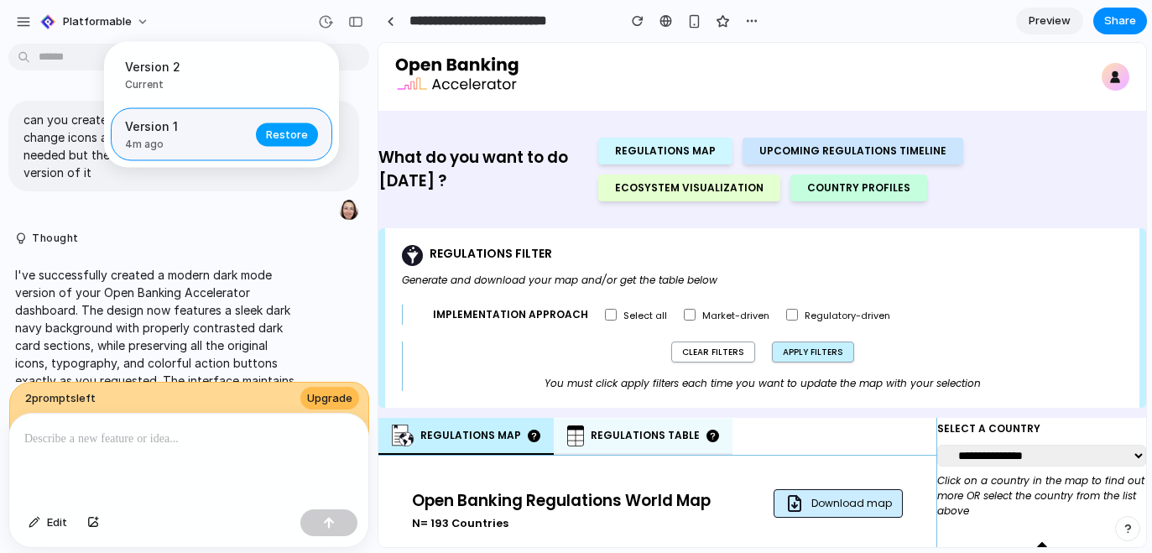
click at [276, 134] on span "Restore" at bounding box center [287, 134] width 42 height 17
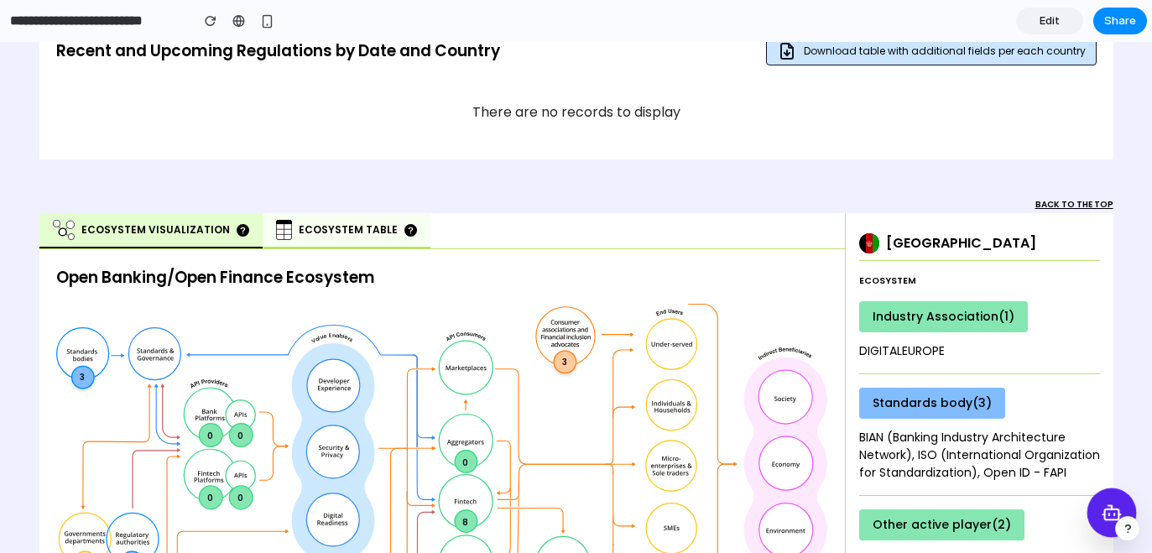
click at [1103, 513] on icon at bounding box center [1111, 512] width 21 height 21
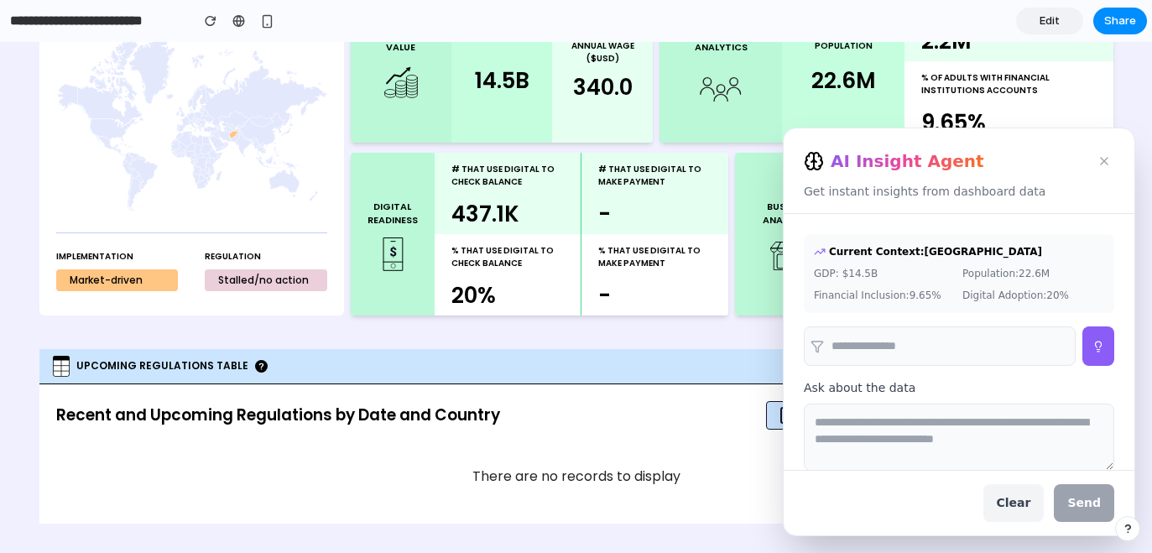
scroll to position [447, 0]
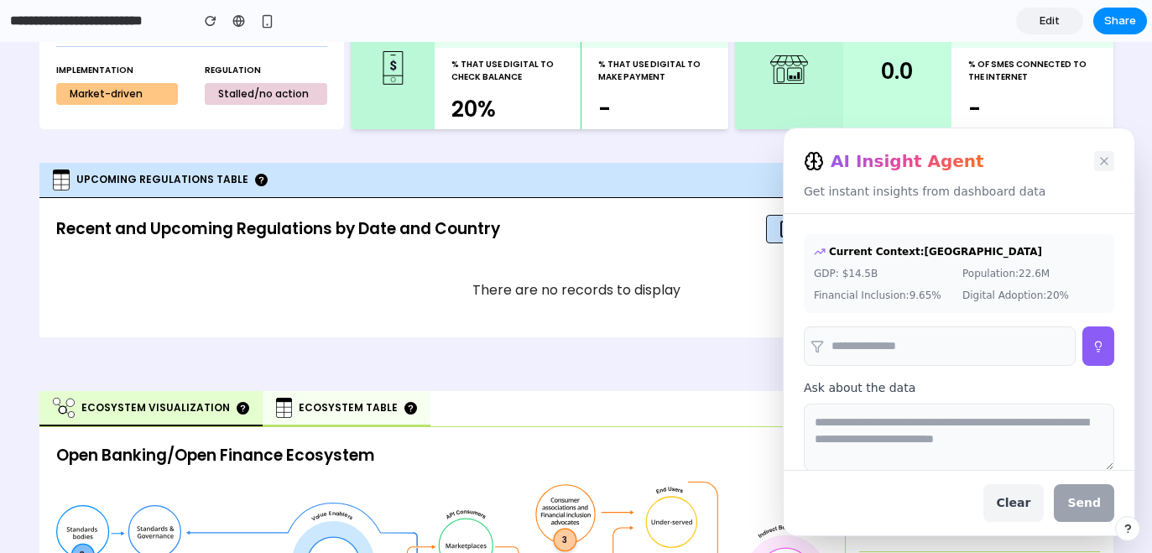
click at [1098, 156] on icon at bounding box center [1104, 160] width 13 height 13
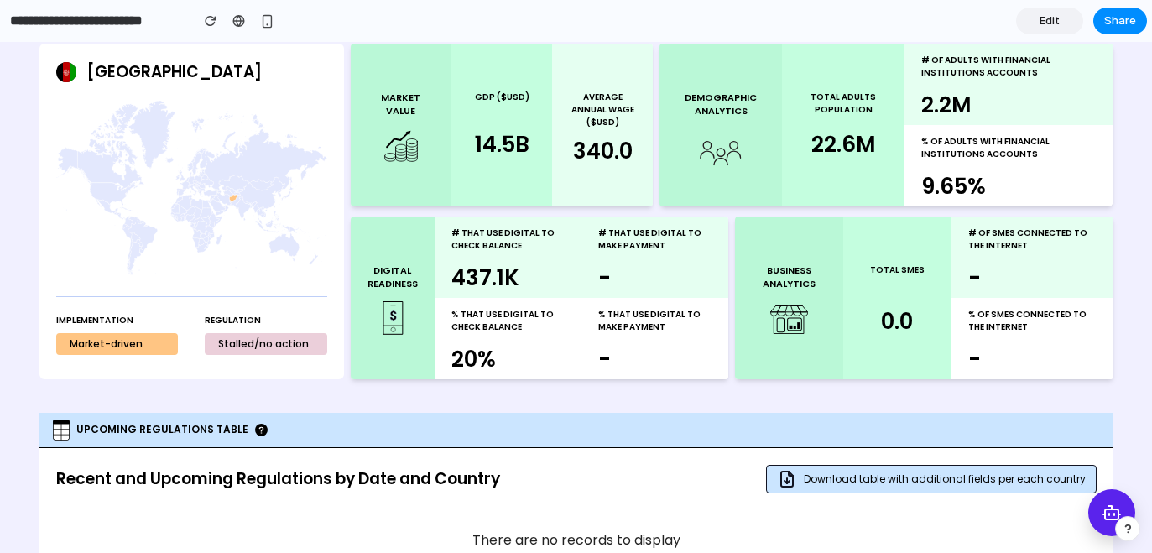
scroll to position [119, 0]
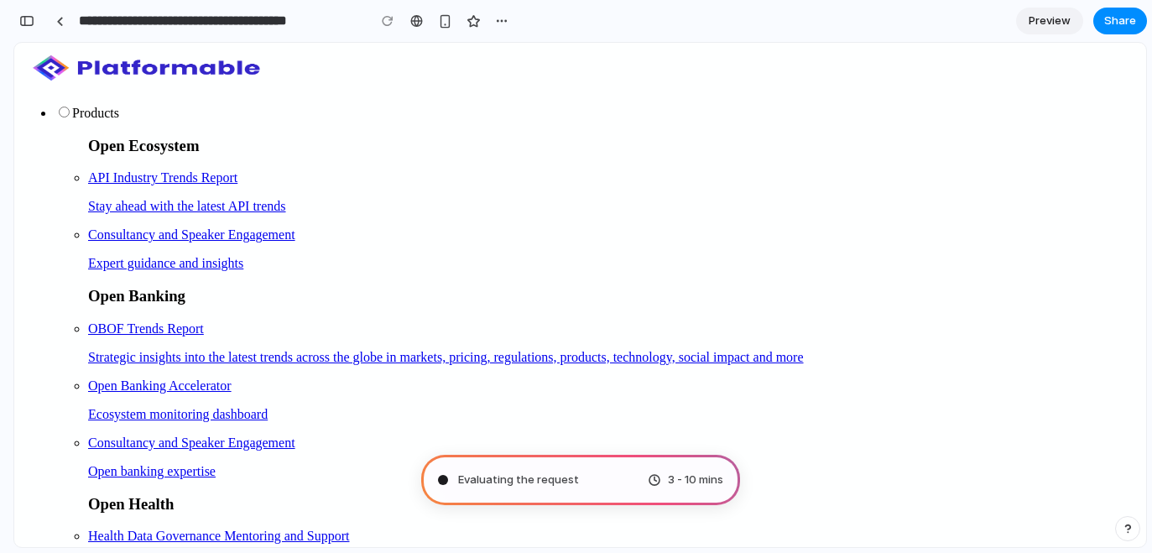
type input "**********"
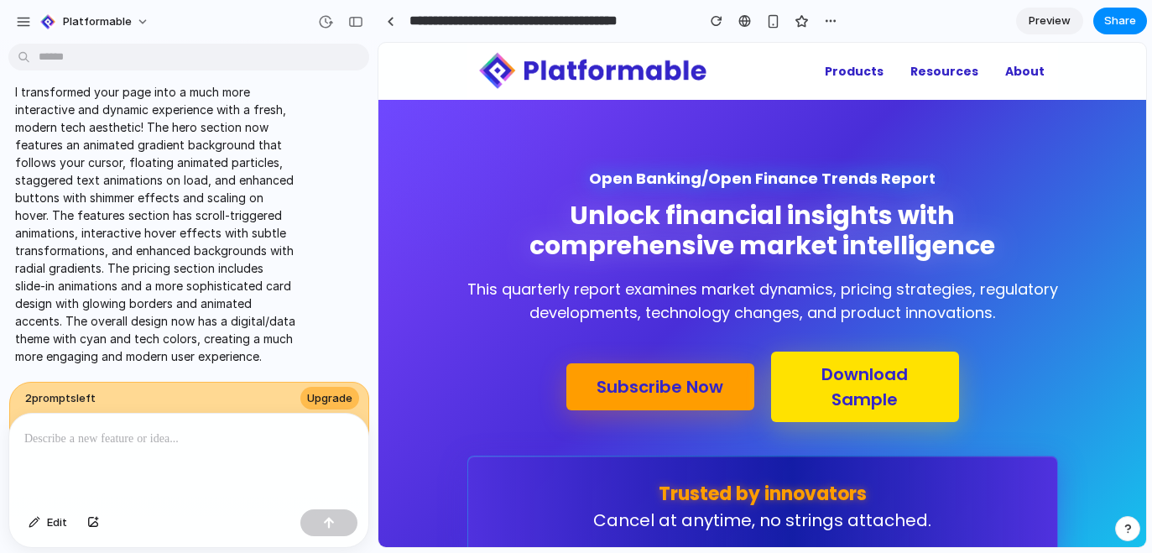
scroll to position [536, 0]
click at [1047, 19] on span "Preview" at bounding box center [1050, 21] width 42 height 17
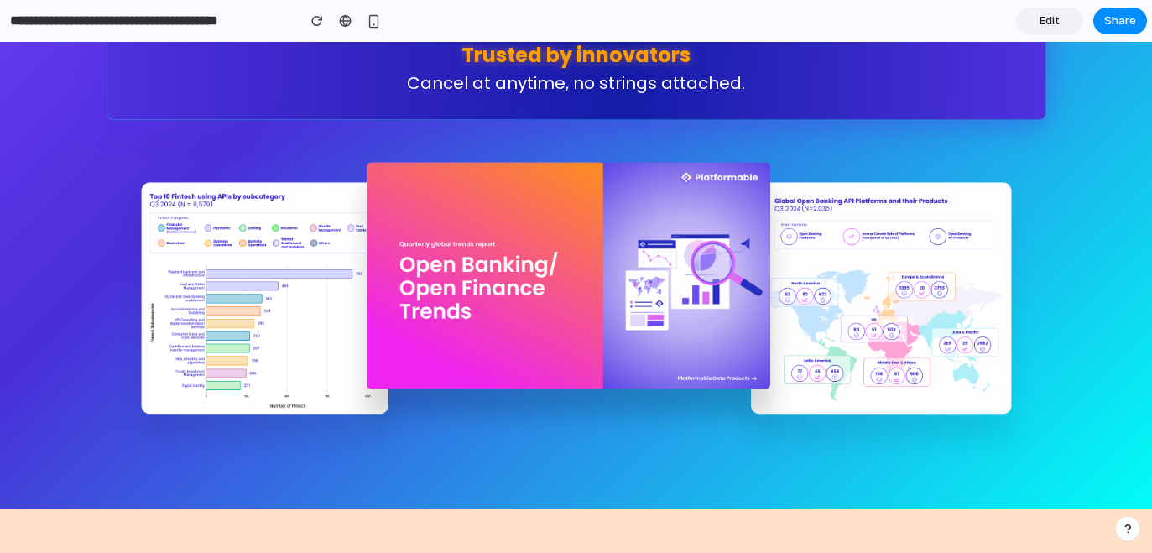
scroll to position [285, 0]
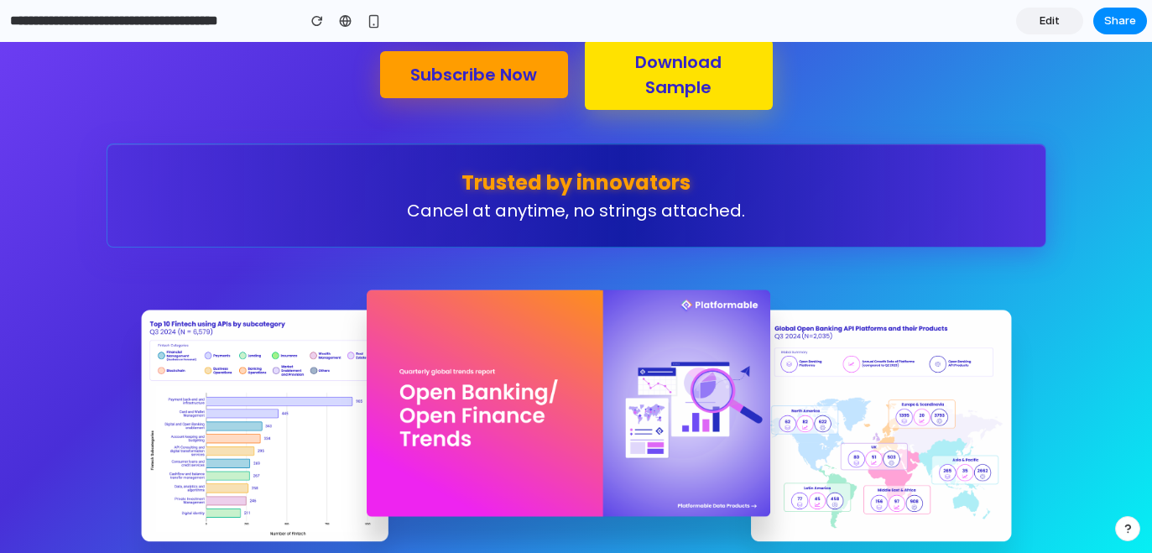
click at [1055, 16] on span "Edit" at bounding box center [1050, 21] width 20 height 17
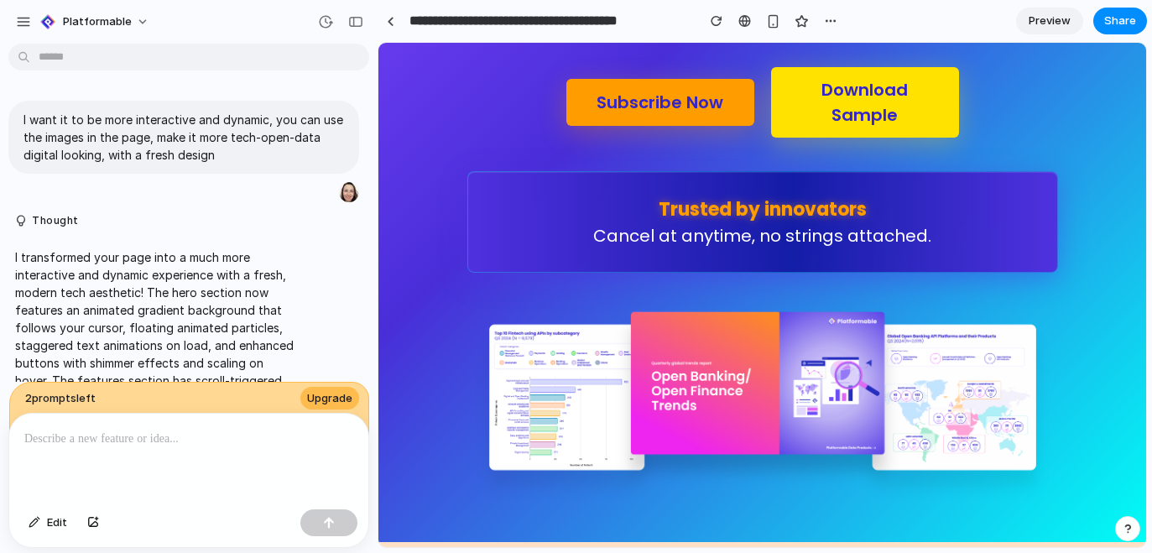
scroll to position [191, 0]
